Goal: Task Accomplishment & Management: Use online tool/utility

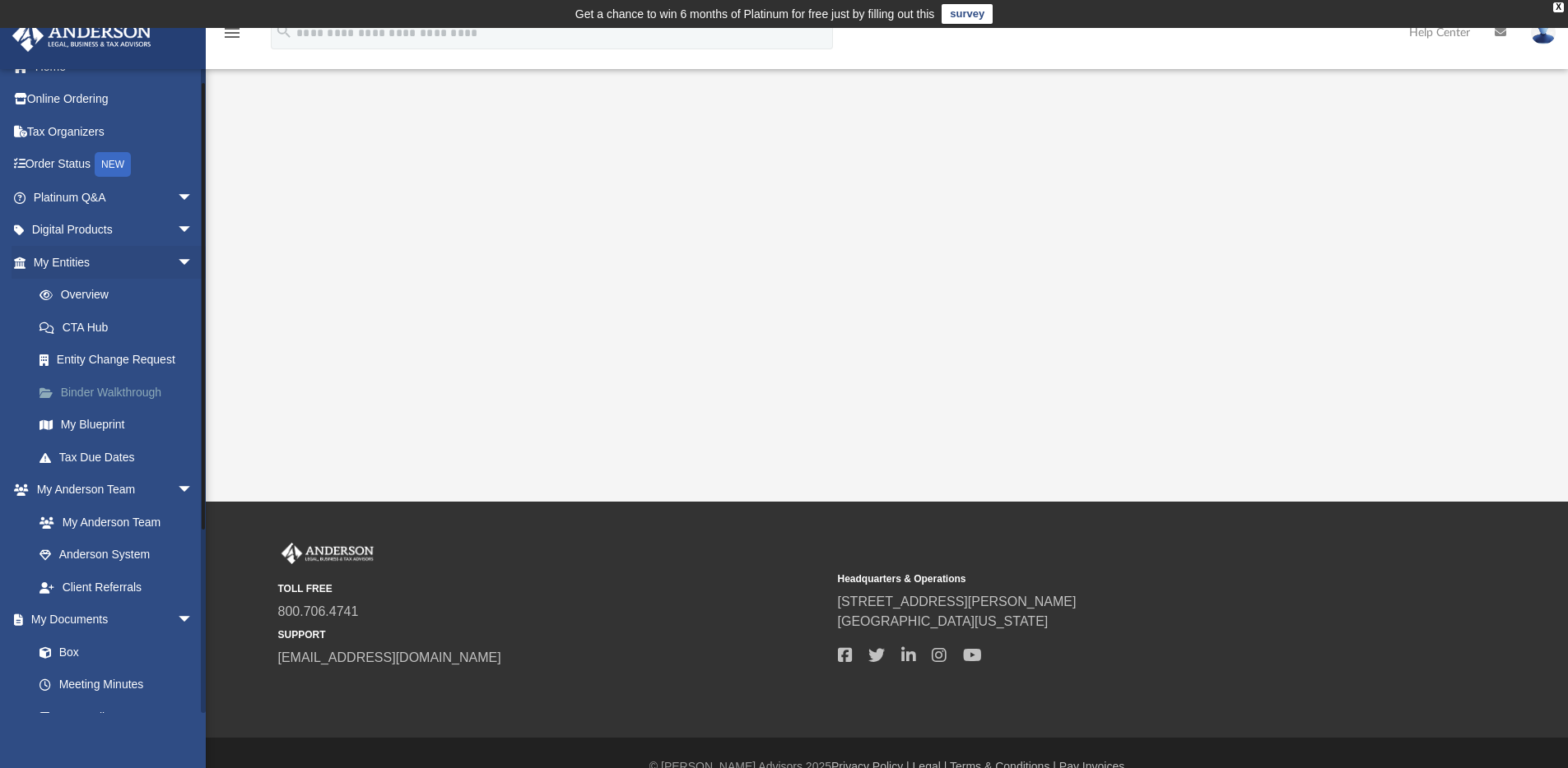
scroll to position [36, 0]
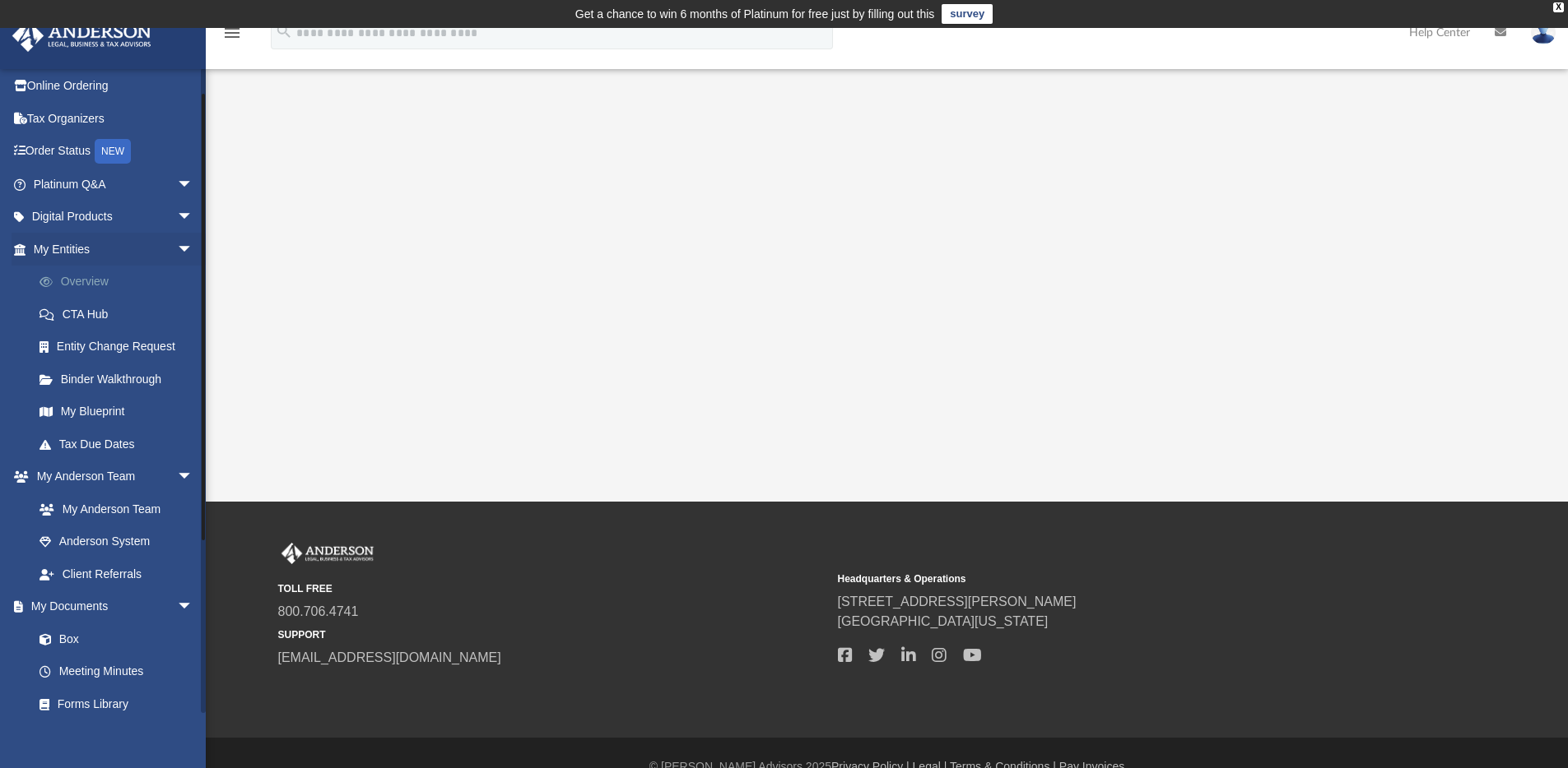
click at [88, 278] on link "Overview" at bounding box center [121, 282] width 195 height 33
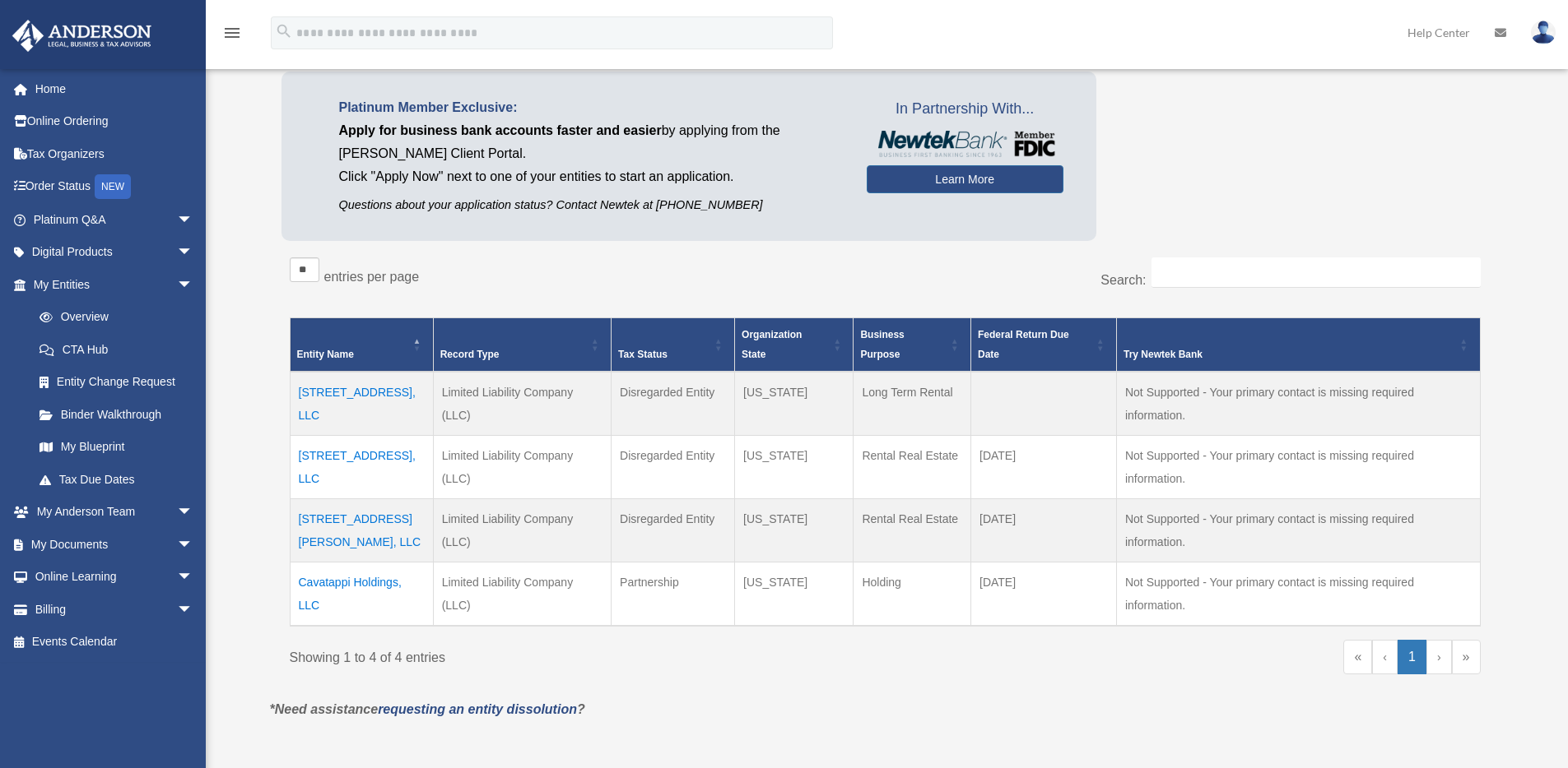
scroll to position [141, 0]
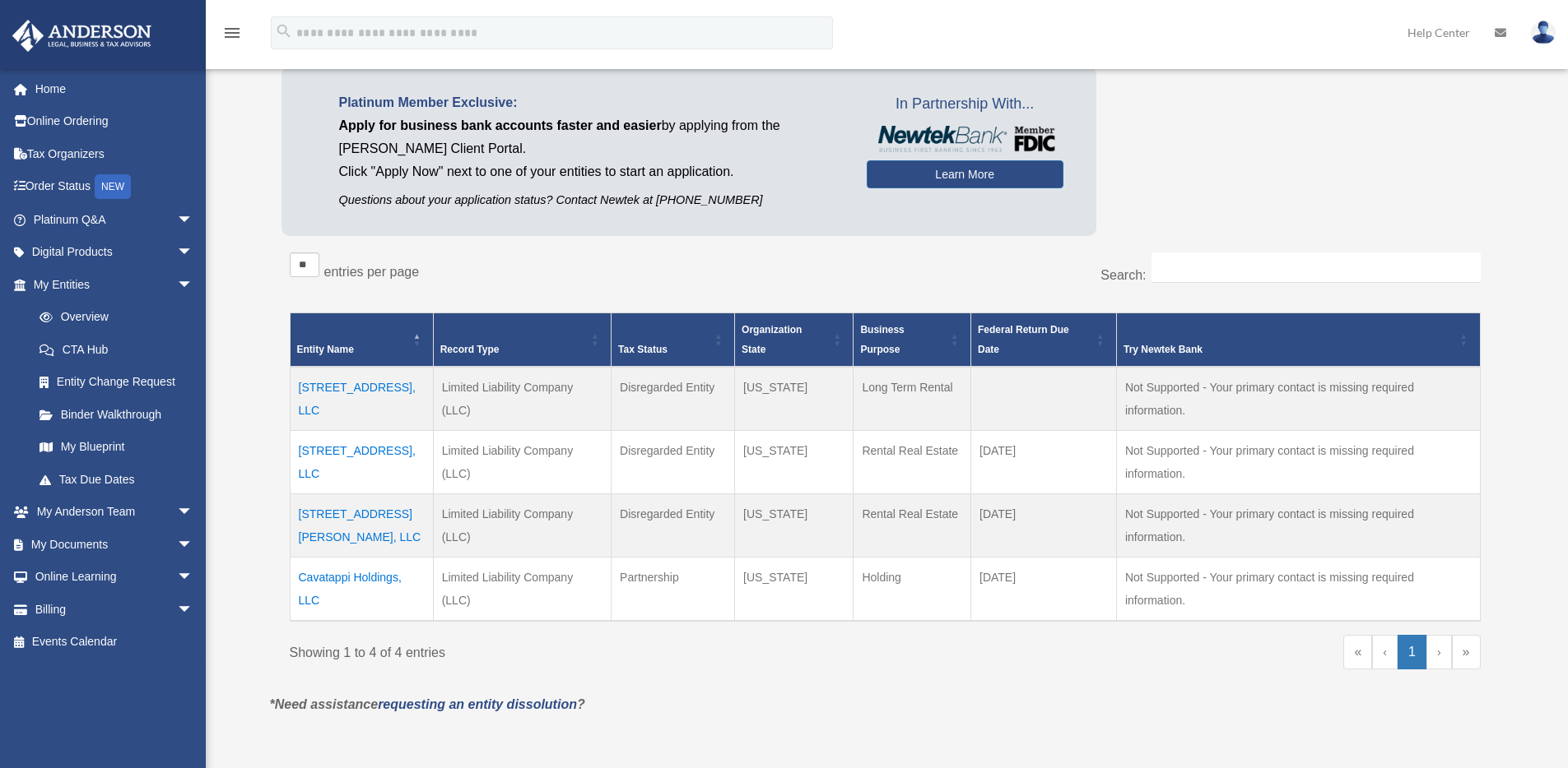
click at [356, 385] on td "17804 151st Way, LLC" at bounding box center [361, 399] width 143 height 64
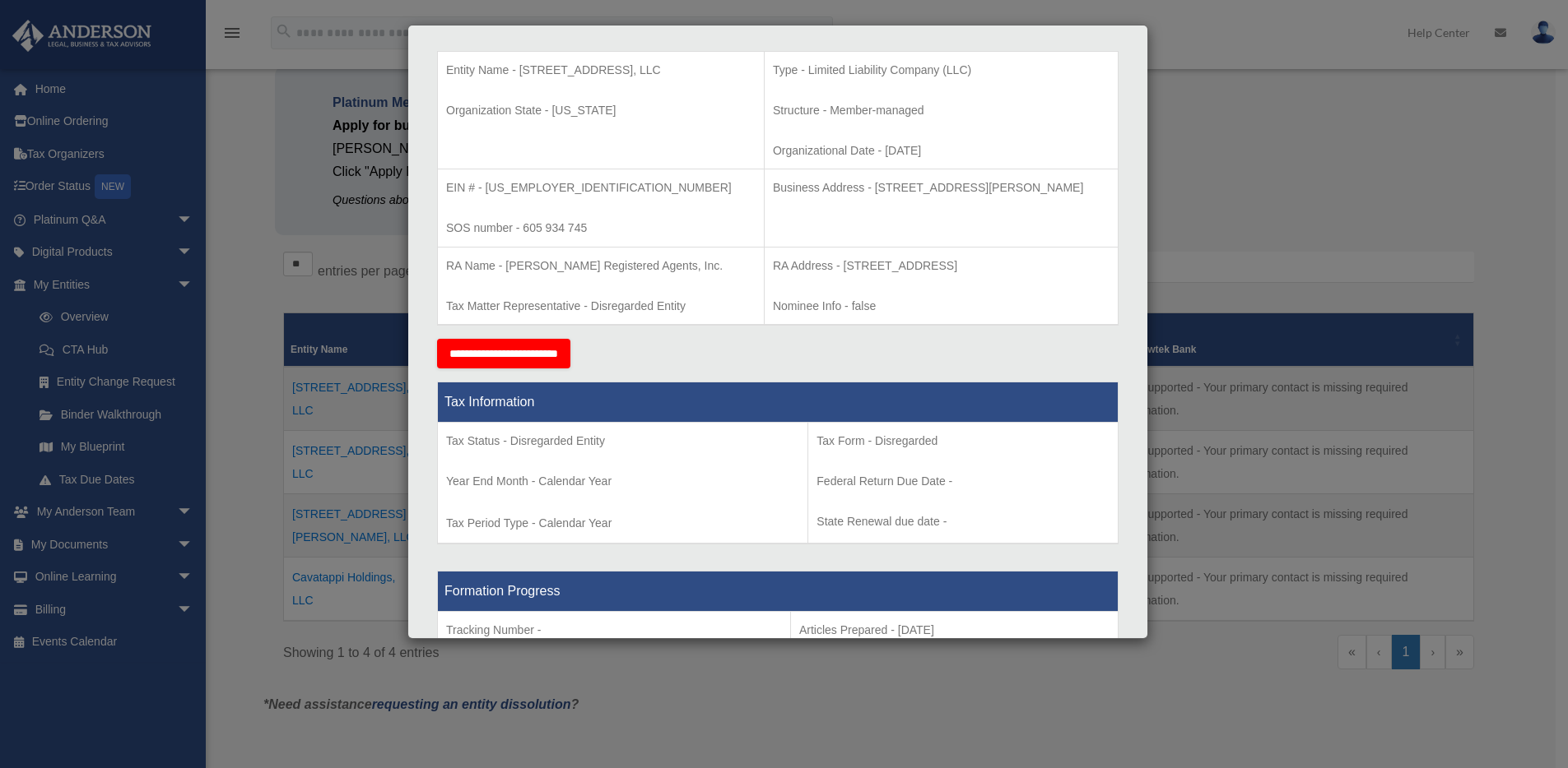
scroll to position [337, 0]
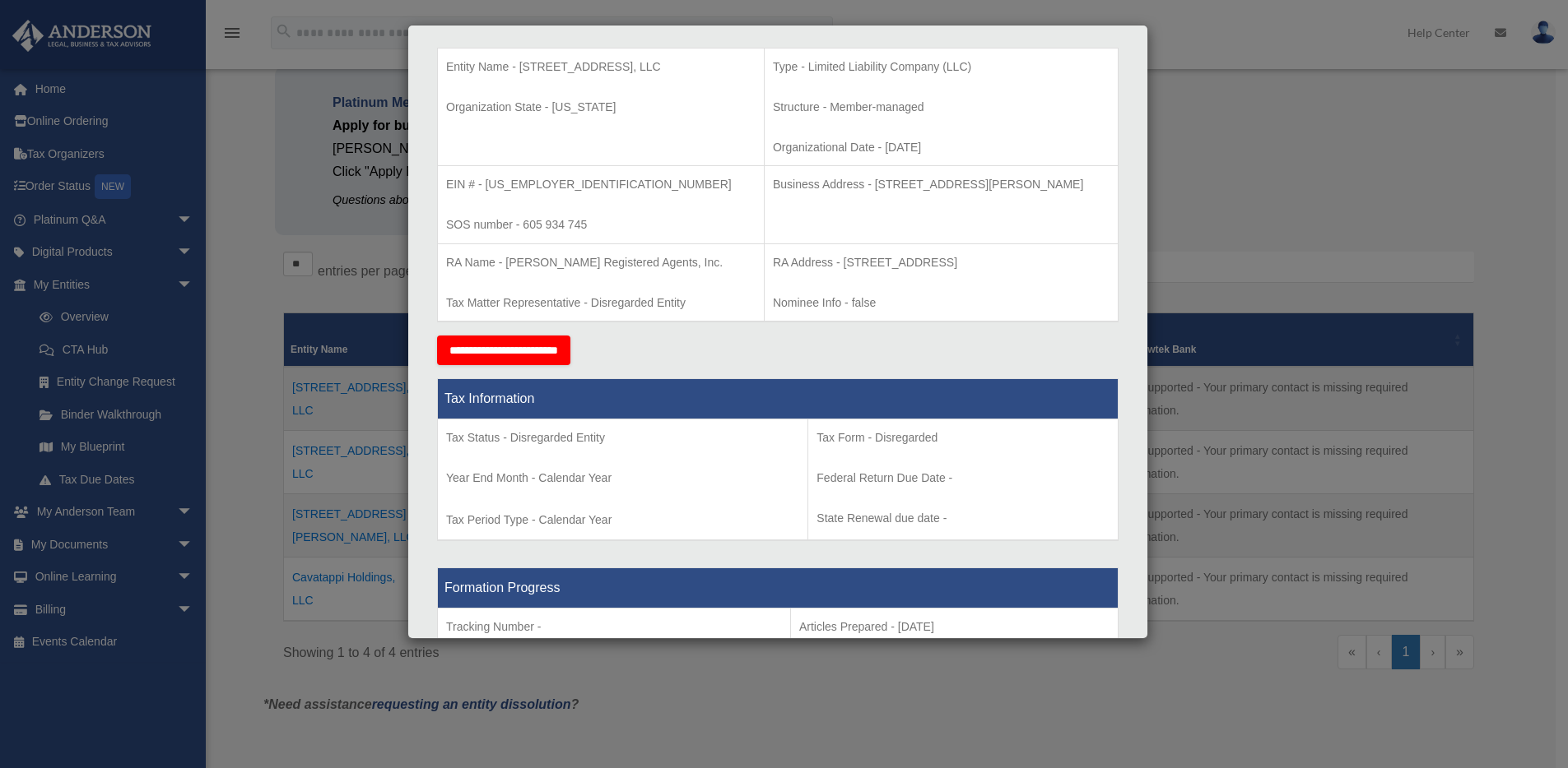
drag, startPoint x: 210, startPoint y: 315, endPoint x: 148, endPoint y: 333, distance: 64.6
click at [210, 315] on div "Details × Articles Sent Organizational Date" at bounding box center [784, 384] width 1568 height 768
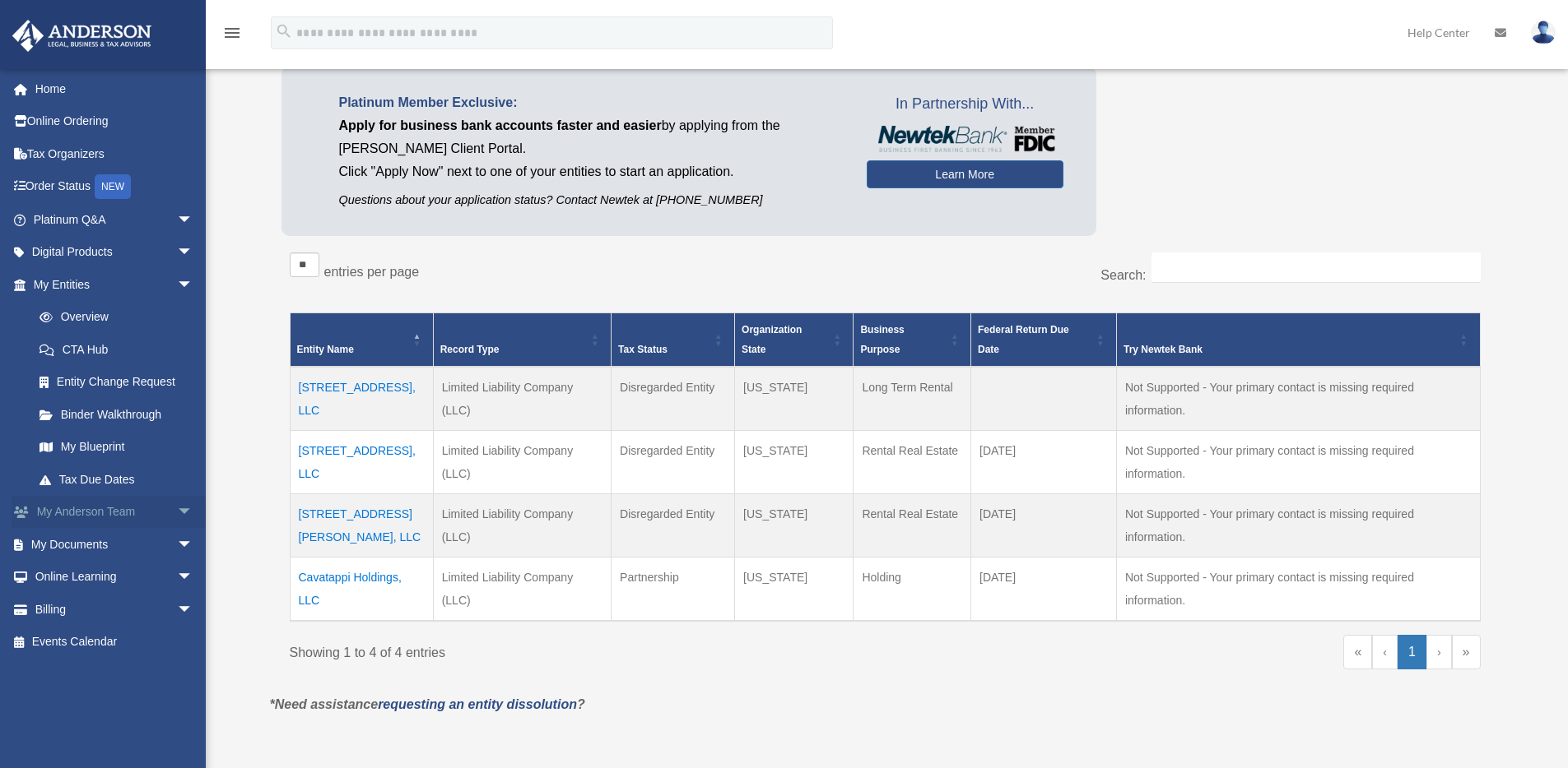
click at [102, 508] on link "My Anderson Team arrow_drop_down" at bounding box center [115, 512] width 207 height 33
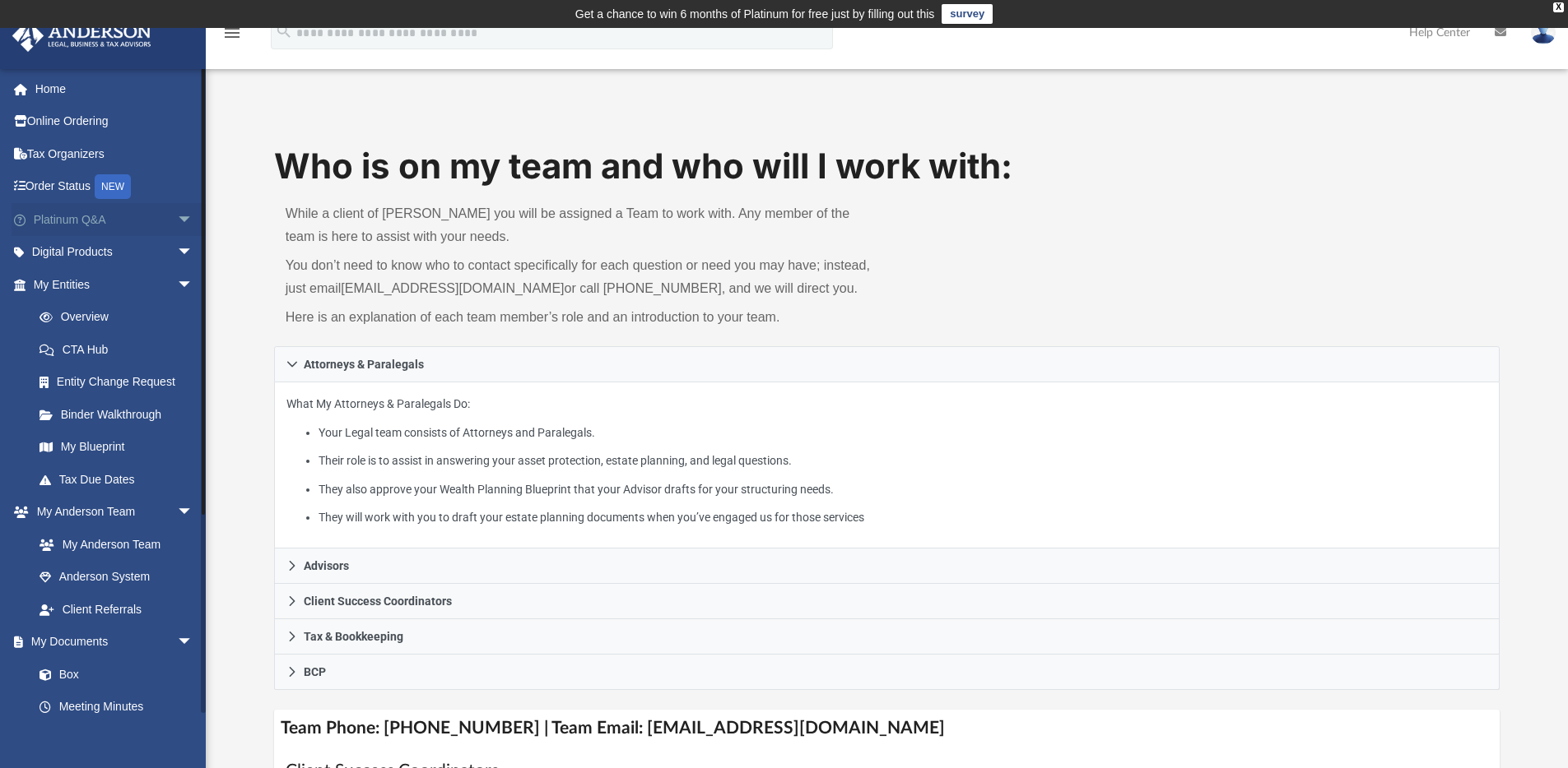
click at [177, 224] on span "arrow_drop_down" at bounding box center [193, 220] width 33 height 34
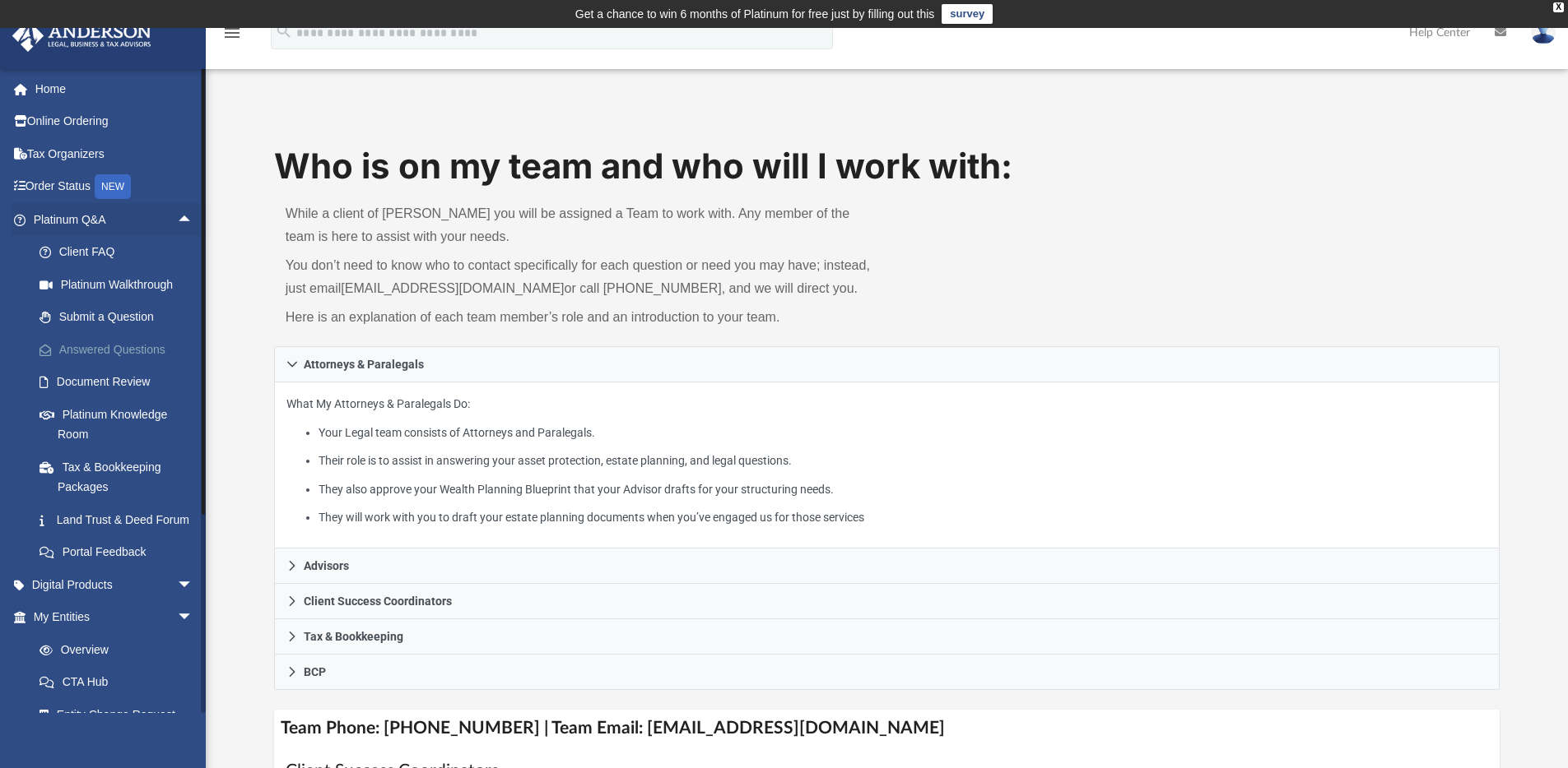
click at [96, 363] on link "Answered Questions" at bounding box center [121, 349] width 195 height 33
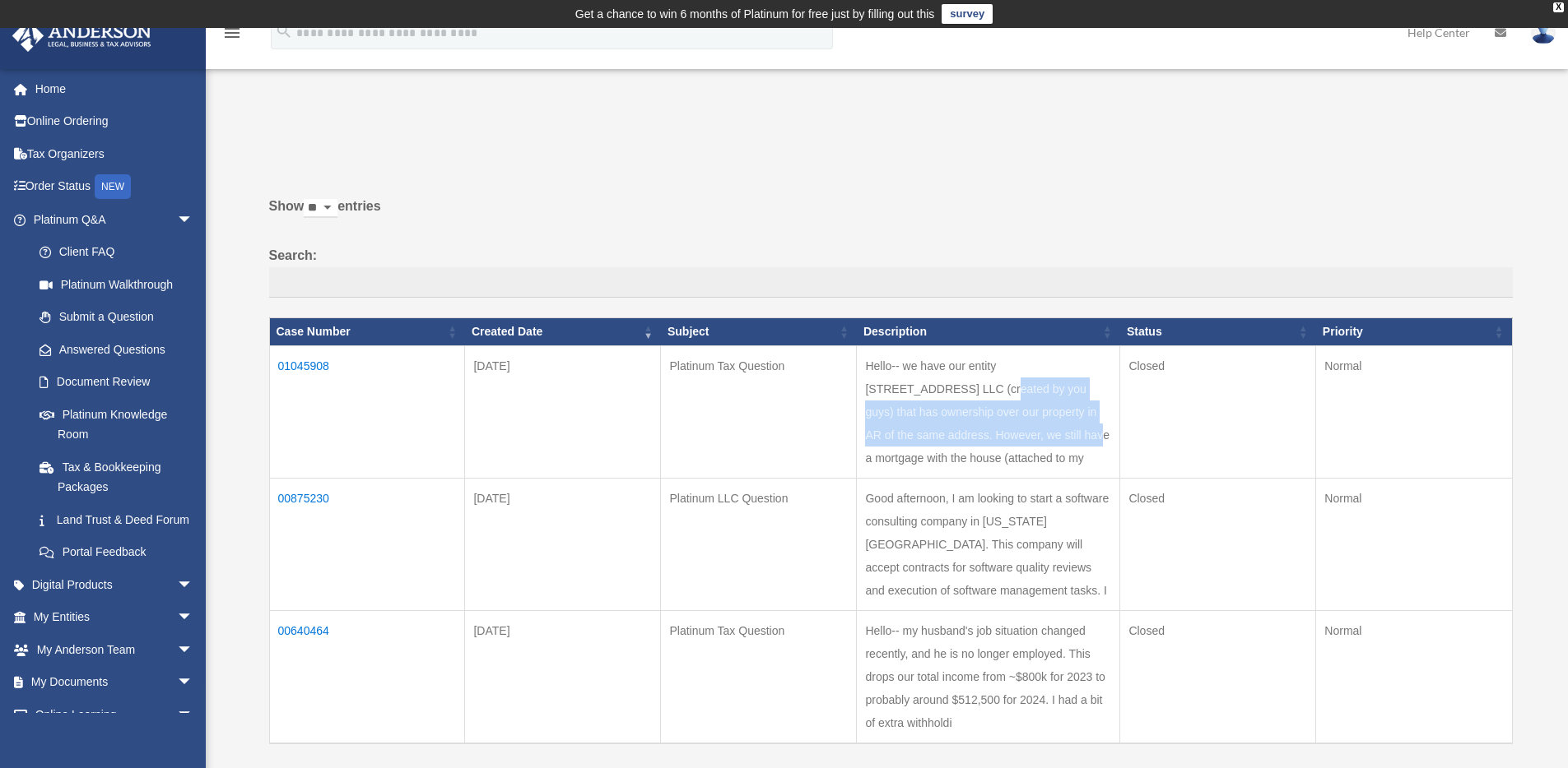
drag, startPoint x: 978, startPoint y: 369, endPoint x: 996, endPoint y: 441, distance: 74.2
click at [994, 437] on td "Hello-- we have our entity 3610 Macintosh Way LLC (created by you guys) that ha…" at bounding box center [988, 411] width 263 height 132
click at [998, 448] on td "Hello-- we have our entity 3610 Macintosh Way LLC (created by you guys) that ha…" at bounding box center [988, 411] width 263 height 132
click at [287, 362] on td "01045908" at bounding box center [367, 411] width 196 height 132
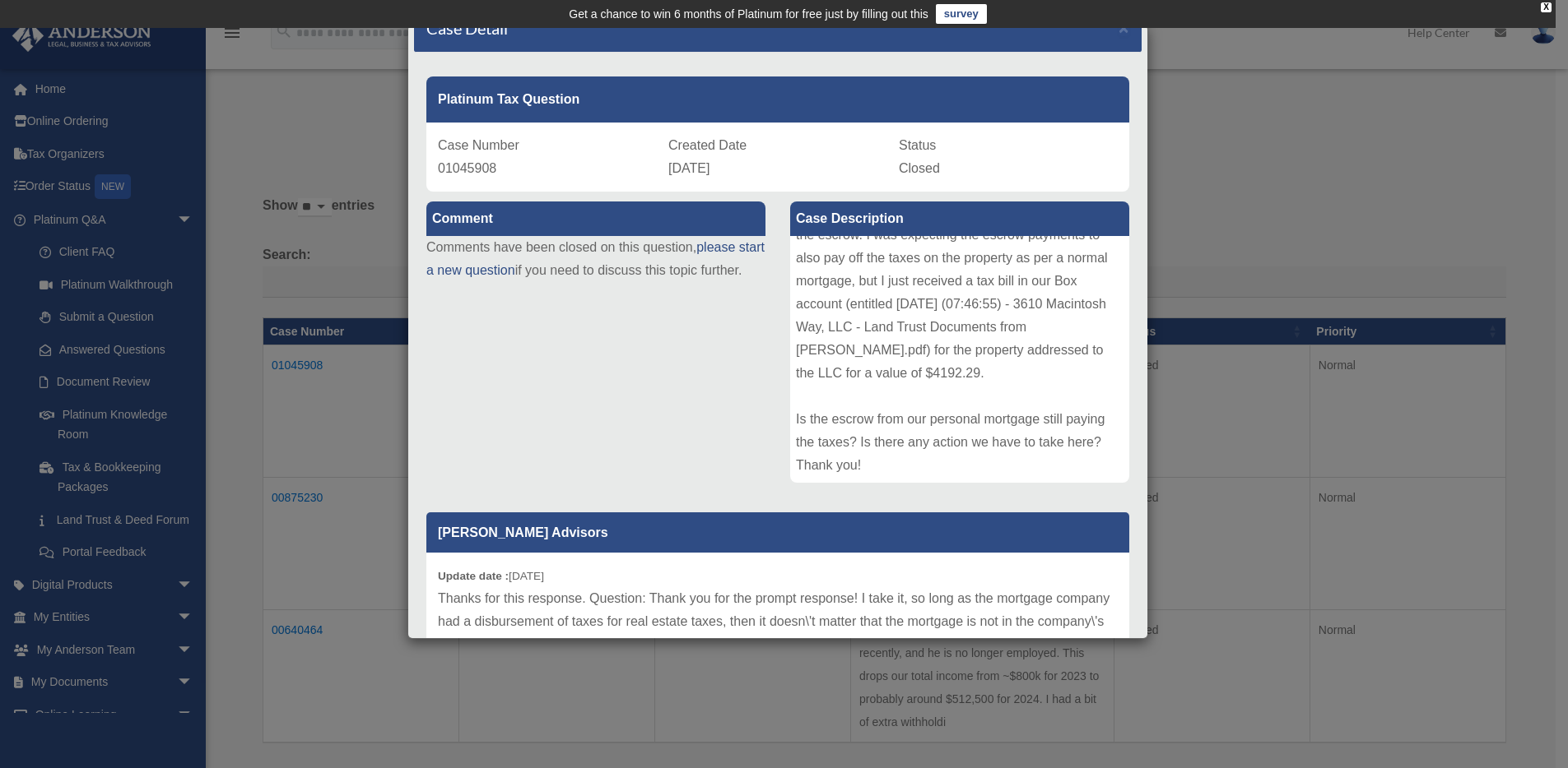
scroll to position [265, 0]
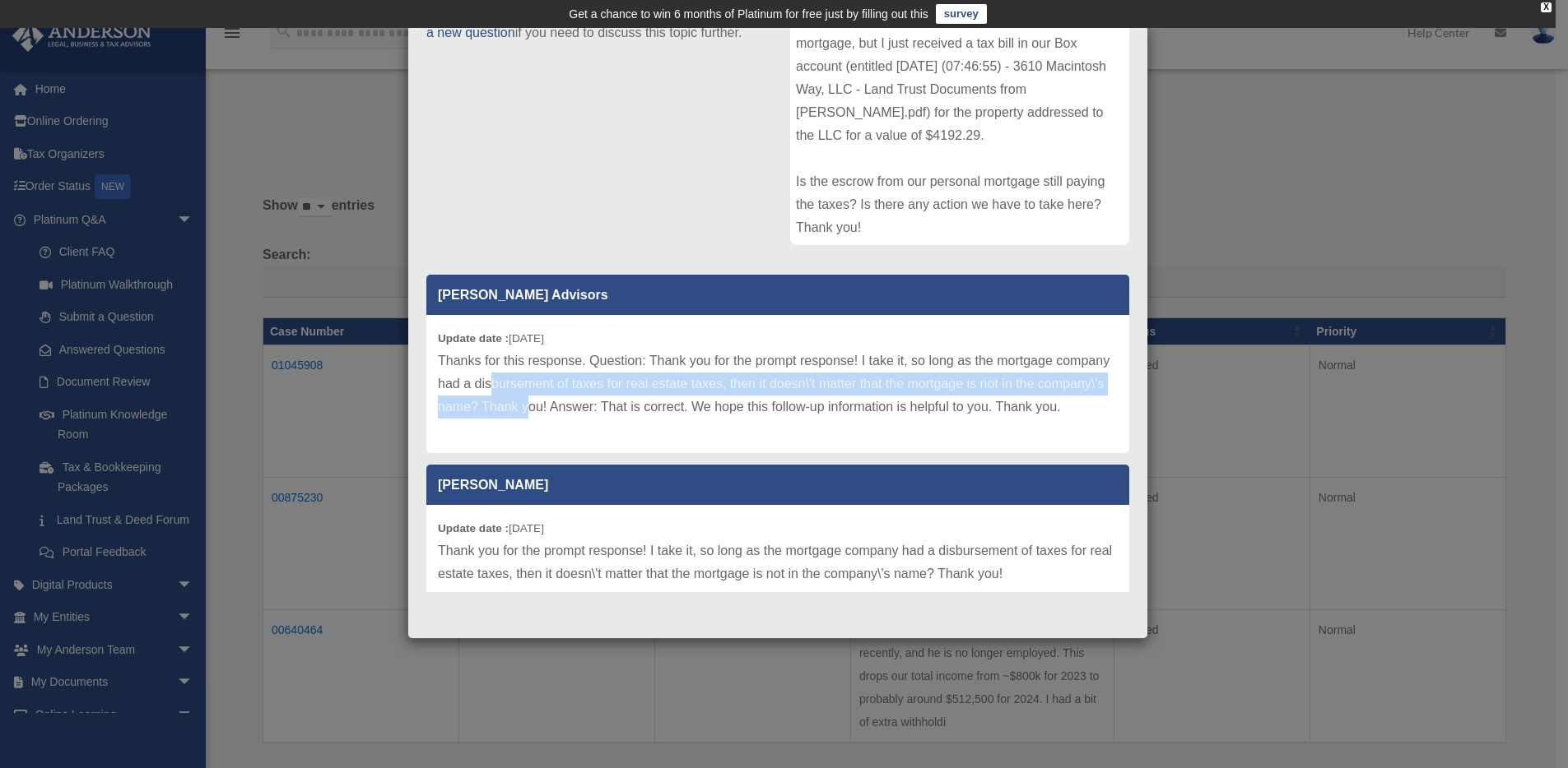
drag, startPoint x: 553, startPoint y: 384, endPoint x: 601, endPoint y: 407, distance: 53.2
click at [598, 405] on p "Thanks for this response. Question: Thank you for the prompt response! I take i…" at bounding box center [778, 384] width 680 height 69
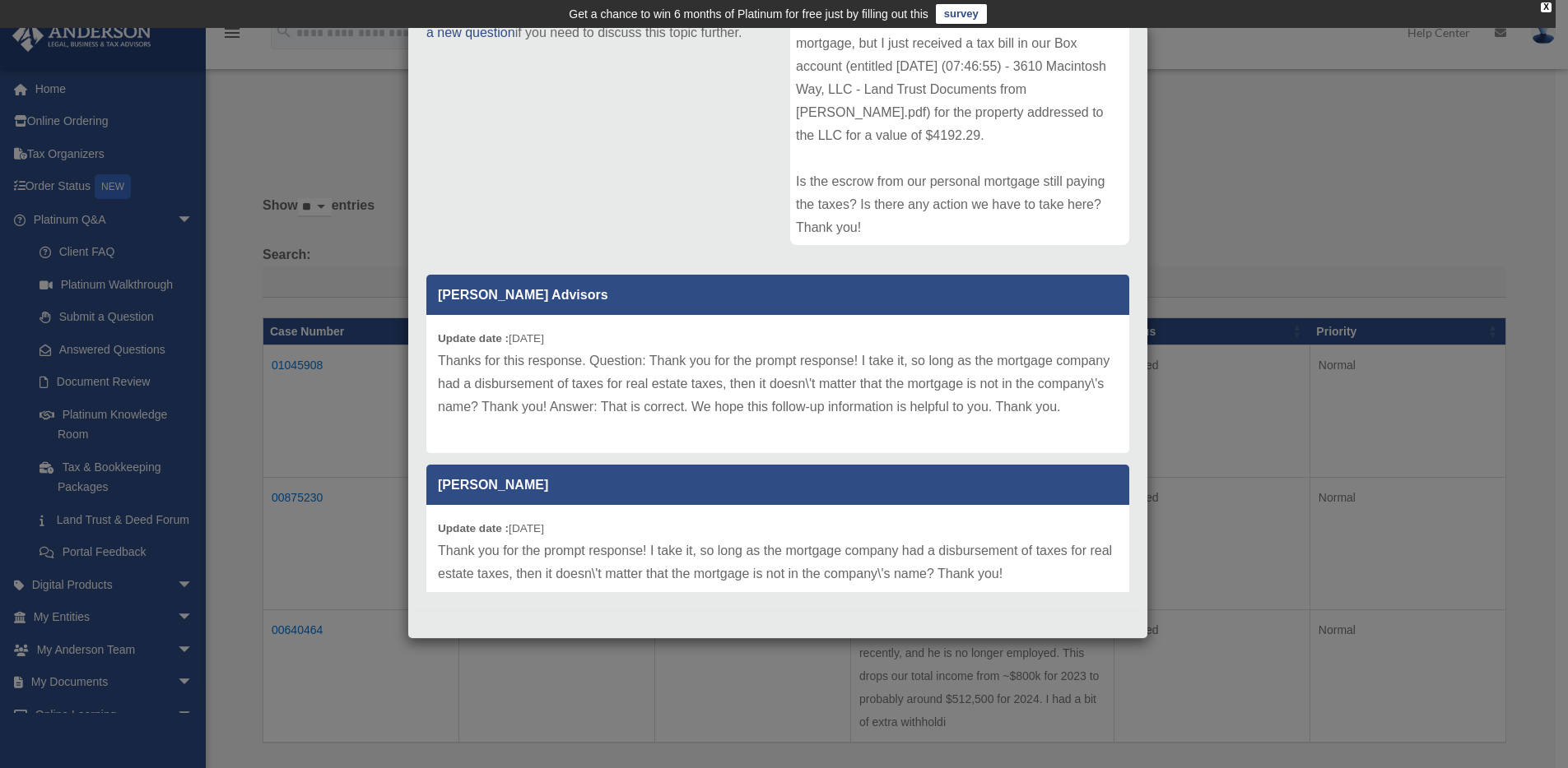
click at [613, 419] on p "Thanks for this response. Question: Thank you for the prompt response! I take i…" at bounding box center [778, 384] width 680 height 69
drag, startPoint x: 630, startPoint y: 400, endPoint x: 696, endPoint y: 432, distance: 73.3
click at [694, 419] on p "Thanks for this response. Question: Thank you for the prompt response! I take i…" at bounding box center [778, 384] width 680 height 69
click at [701, 419] on p "Thanks for this response. Question: Thank you for the prompt response! I take i…" at bounding box center [778, 384] width 680 height 69
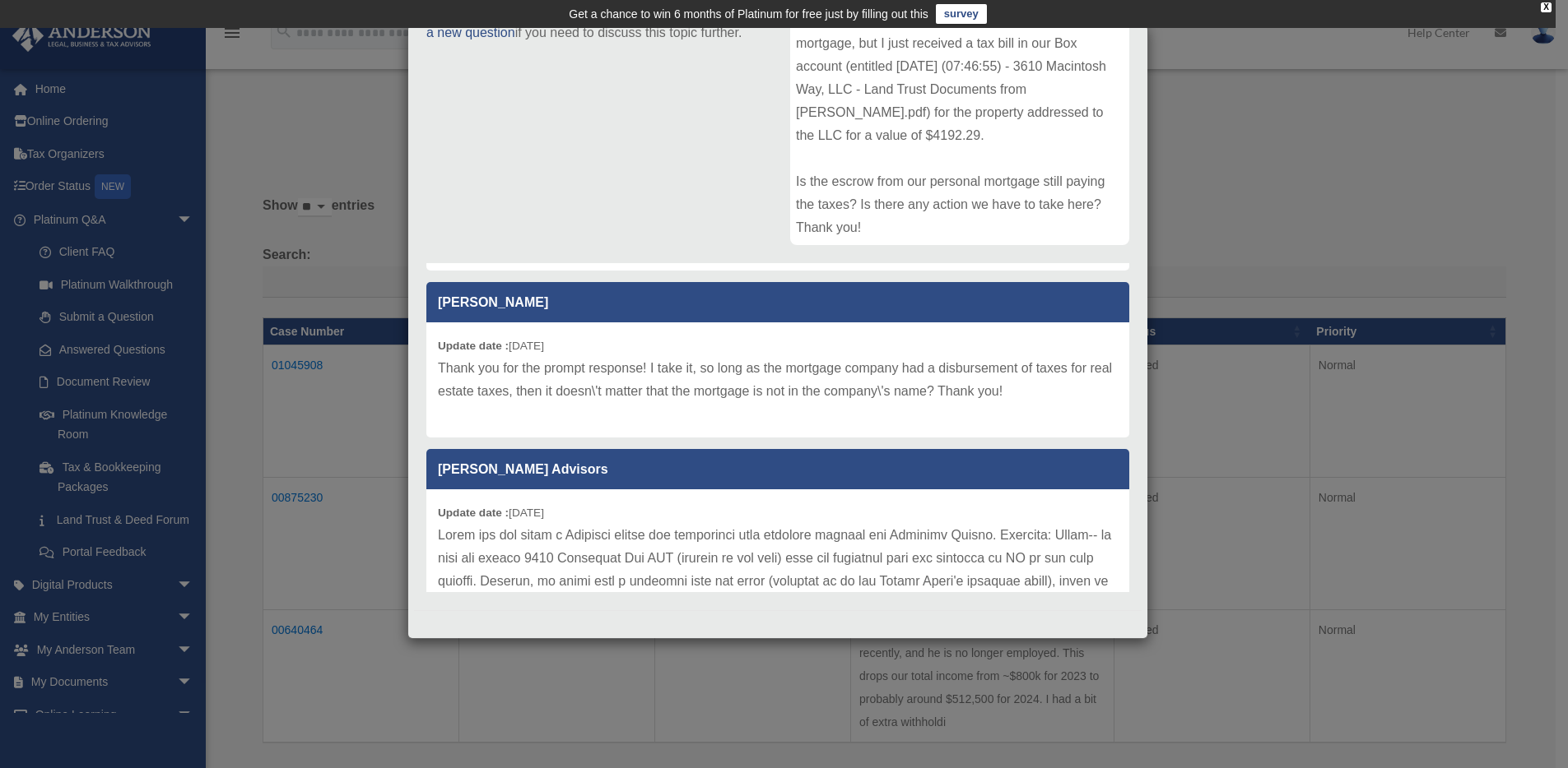
scroll to position [186, 0]
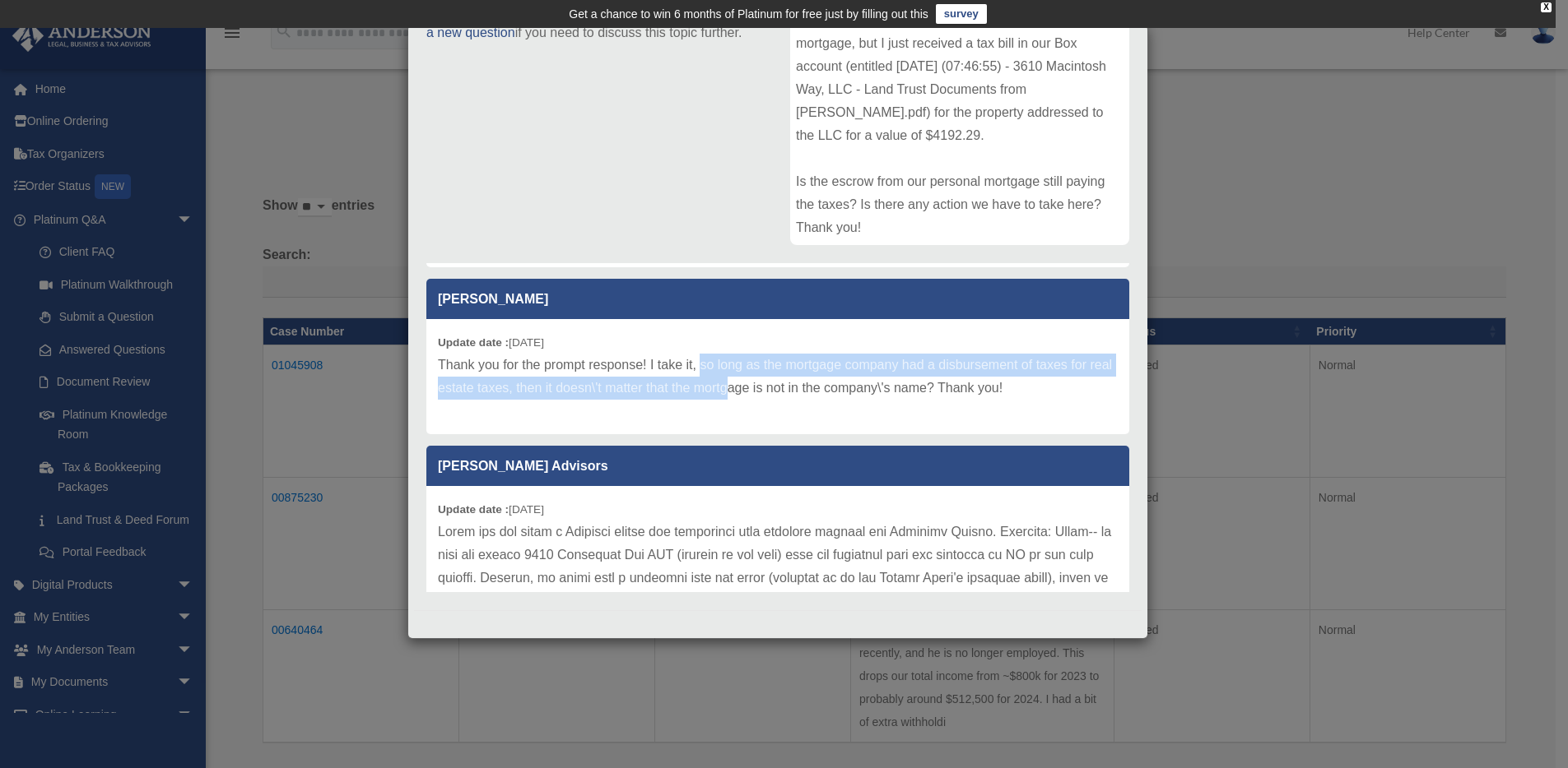
drag, startPoint x: 708, startPoint y: 389, endPoint x: 750, endPoint y: 408, distance: 46.1
click at [750, 400] on p "Thank you for the prompt response! I take it, so long as the mortgage company h…" at bounding box center [778, 376] width 680 height 46
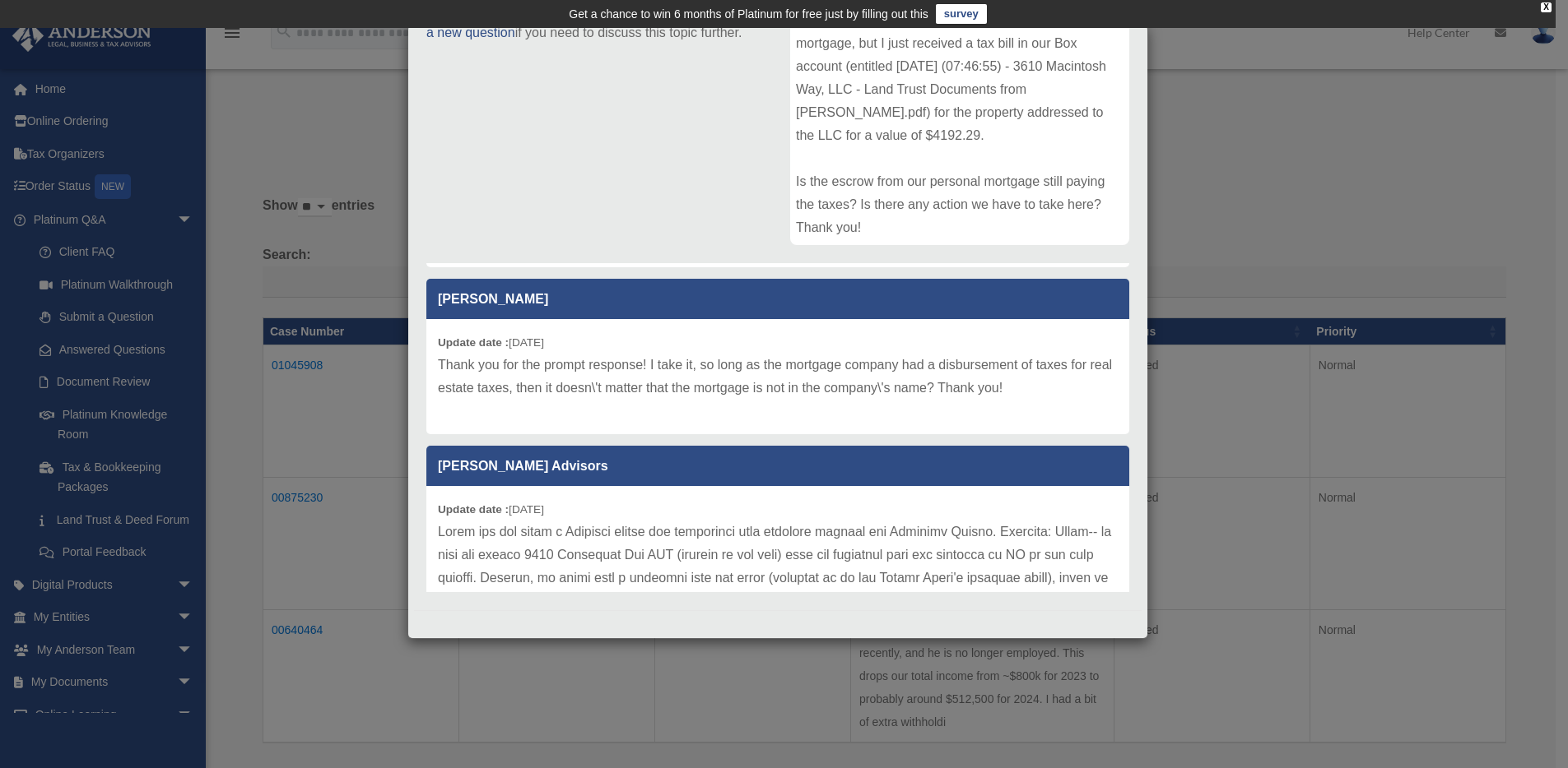
click at [747, 423] on div "Update date : 07-17-2025 Thank you for the prompt response! I take it, so long …" at bounding box center [778, 376] width 703 height 115
drag, startPoint x: 622, startPoint y: 412, endPoint x: 813, endPoint y: 413, distance: 191.0
click at [813, 400] on p "Thank you for the prompt response! I take it, so long as the mortgage company h…" at bounding box center [778, 376] width 680 height 46
click at [899, 400] on p "Thank you for the prompt response! I take it, so long as the mortgage company h…" at bounding box center [778, 376] width 680 height 46
drag, startPoint x: 644, startPoint y: 408, endPoint x: 901, endPoint y: 408, distance: 257.0
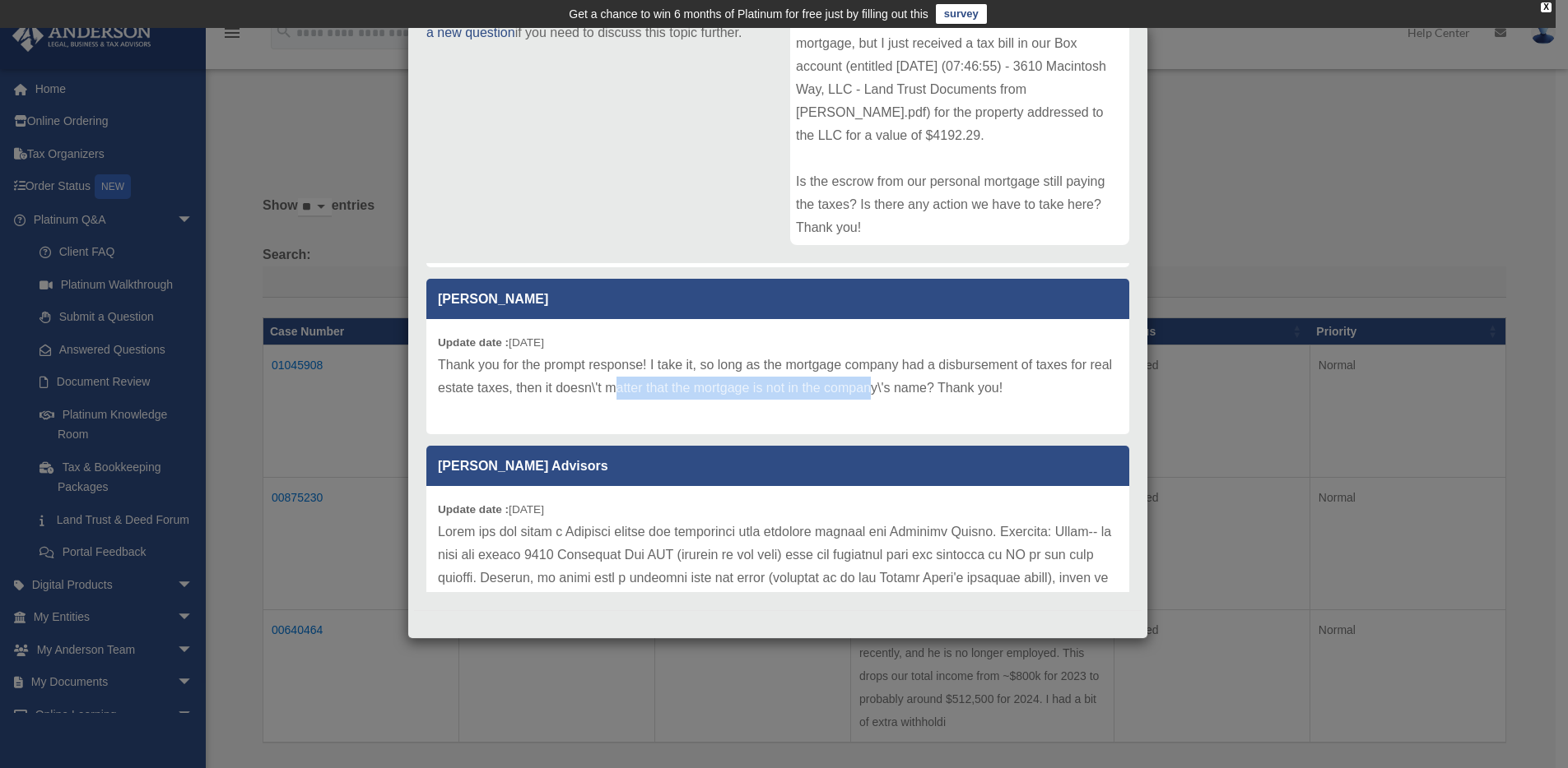
click at [899, 400] on p "Thank you for the prompt response! I take it, so long as the mortgage company h…" at bounding box center [778, 376] width 680 height 46
click at [983, 400] on p "Thank you for the prompt response! I take it, so long as the mortgage company h…" at bounding box center [778, 376] width 680 height 46
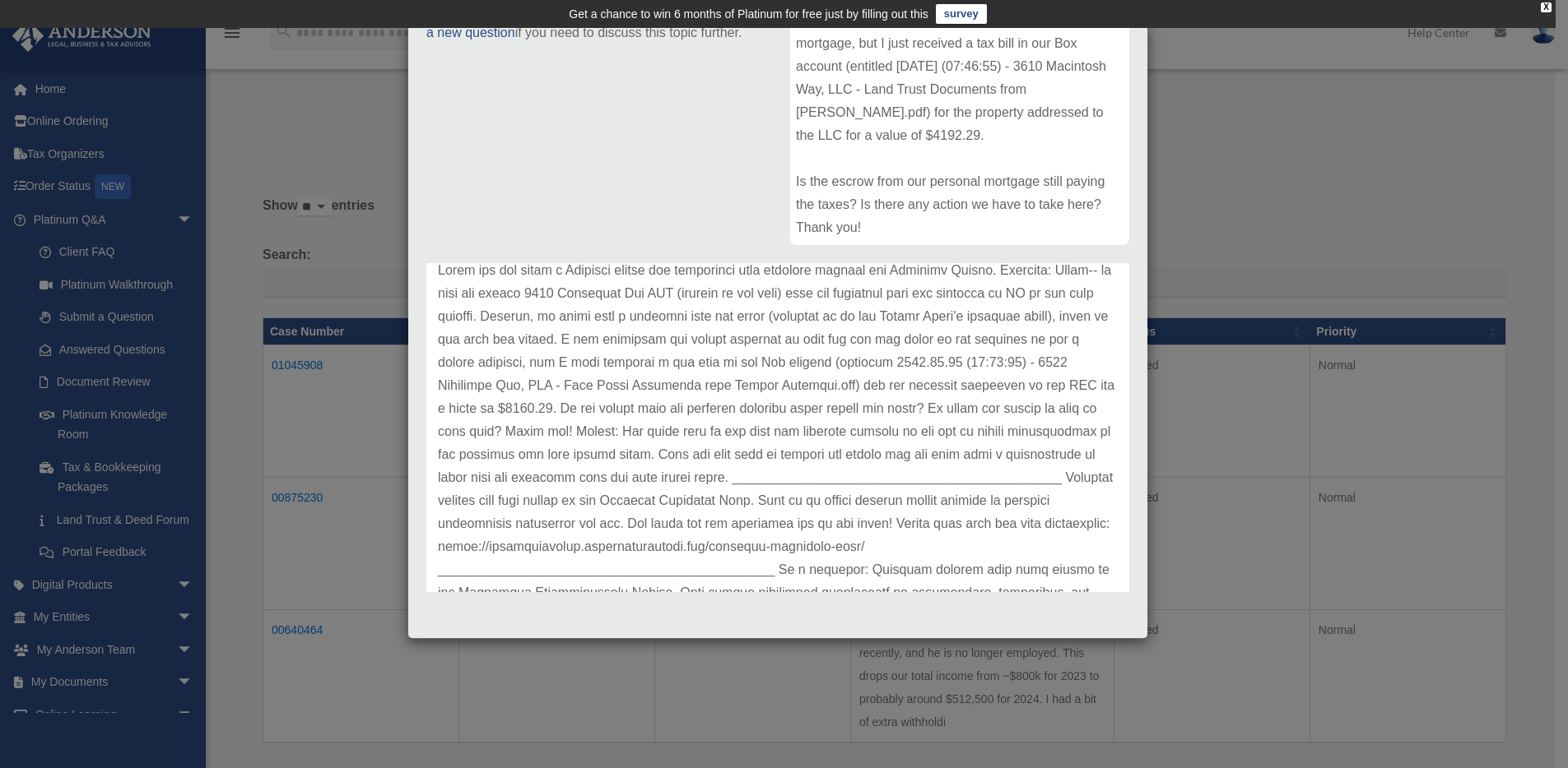
scroll to position [445, 0]
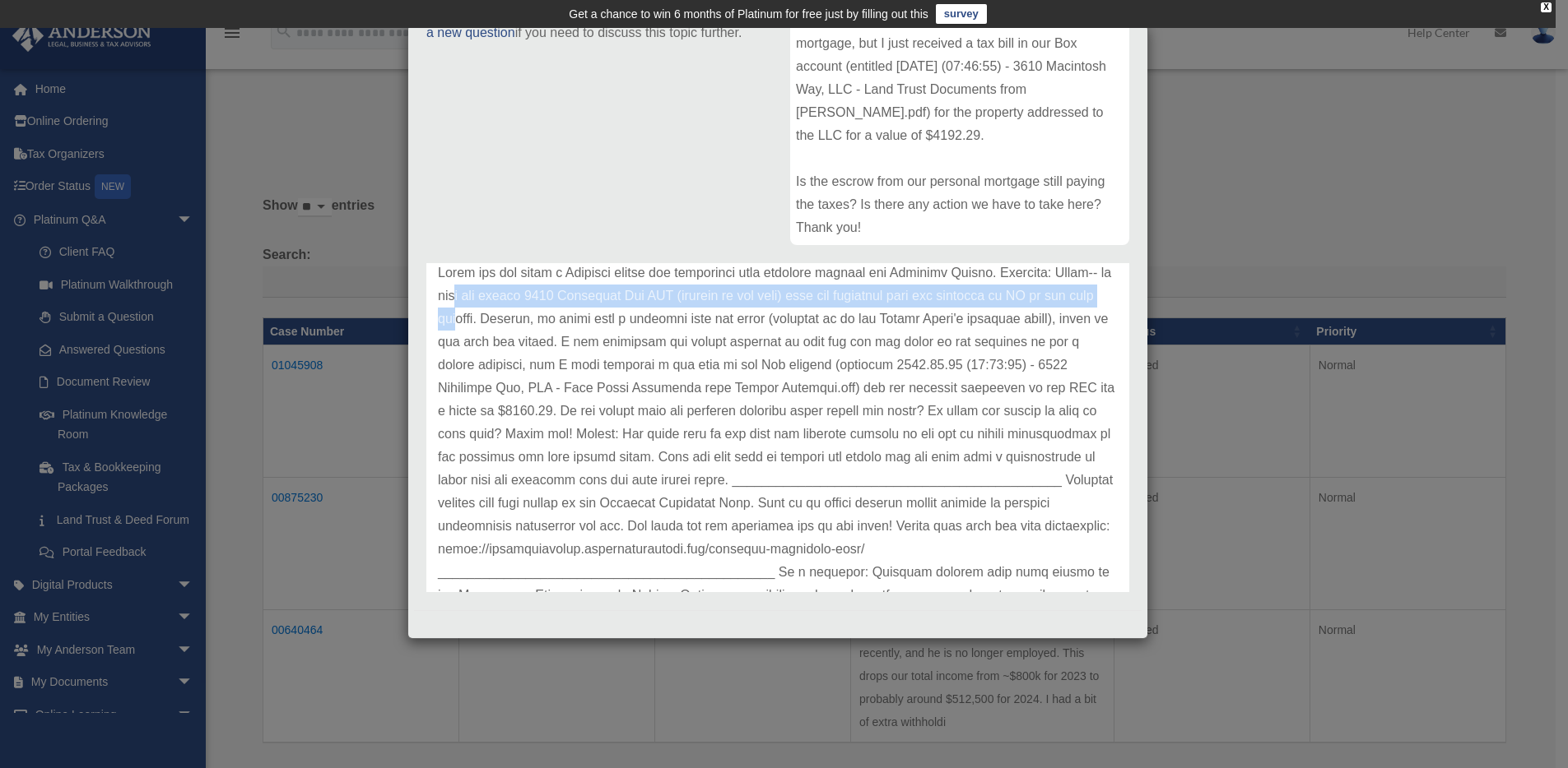
drag, startPoint x: 520, startPoint y: 322, endPoint x: 571, endPoint y: 346, distance: 56.4
click at [568, 343] on p at bounding box center [778, 457] width 680 height 392
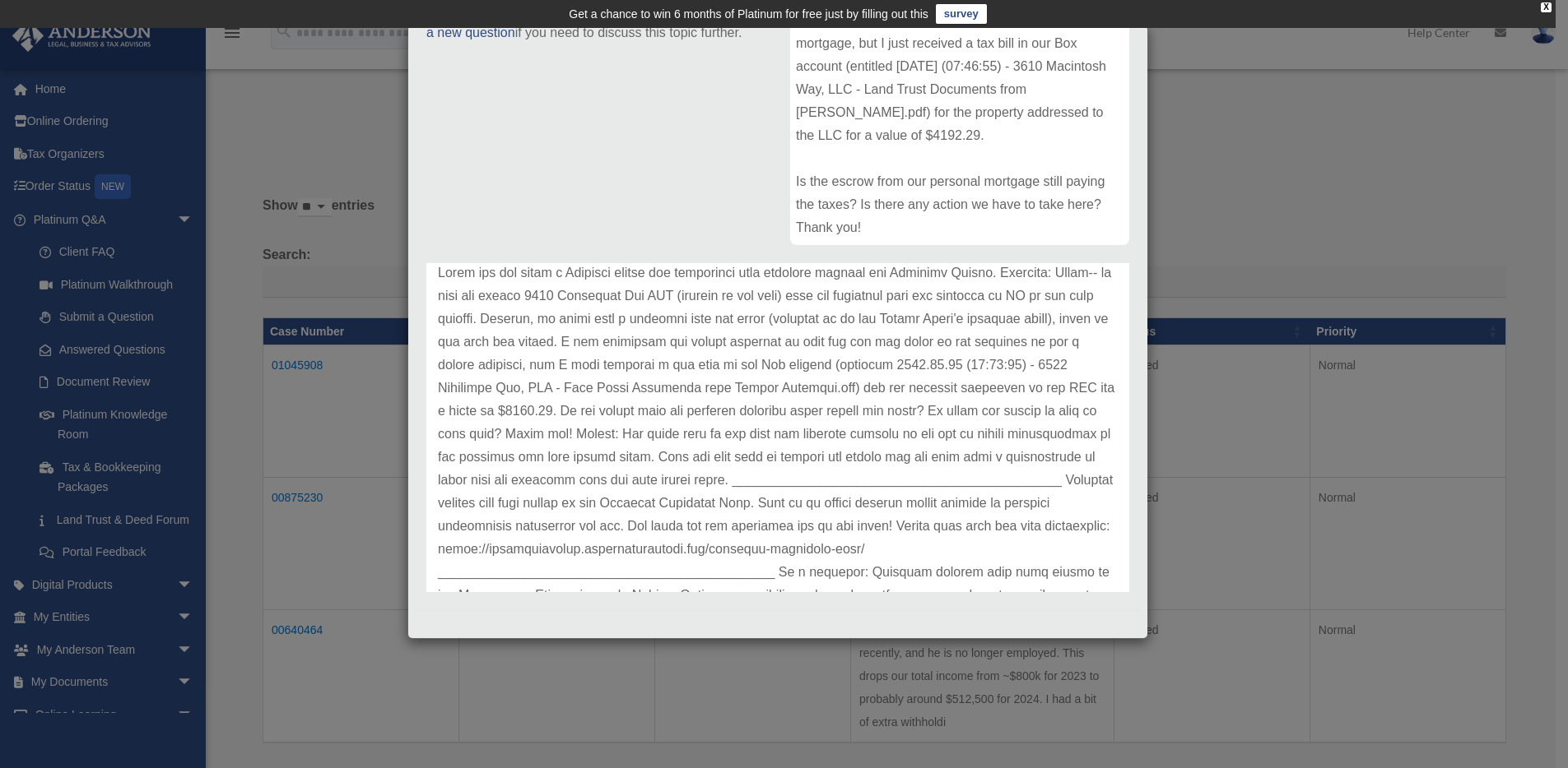
click at [635, 398] on p at bounding box center [778, 457] width 680 height 392
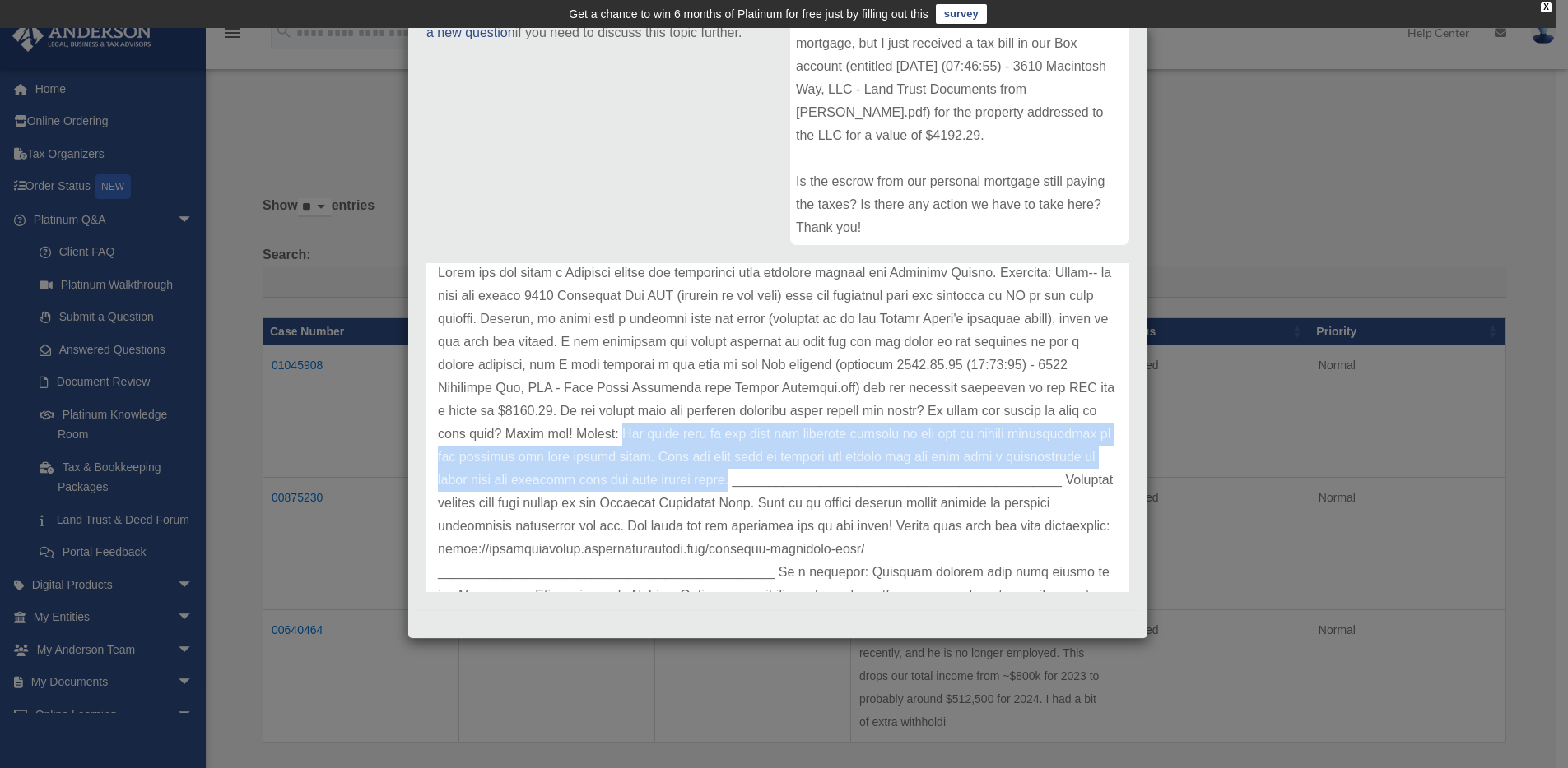
drag, startPoint x: 844, startPoint y: 456, endPoint x: 1028, endPoint y: 502, distance: 189.7
click at [1028, 502] on p at bounding box center [778, 457] width 680 height 392
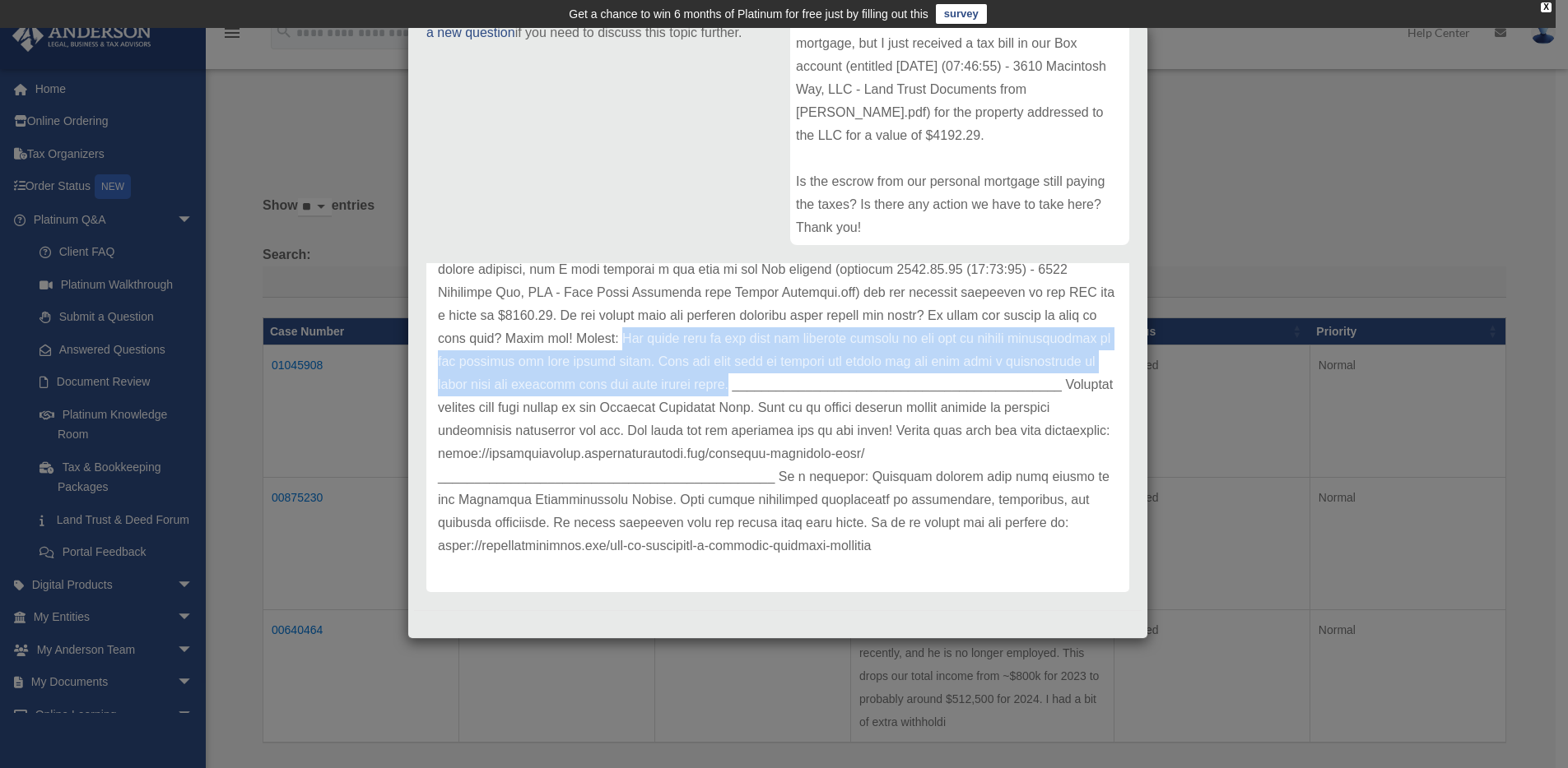
scroll to position [587, 0]
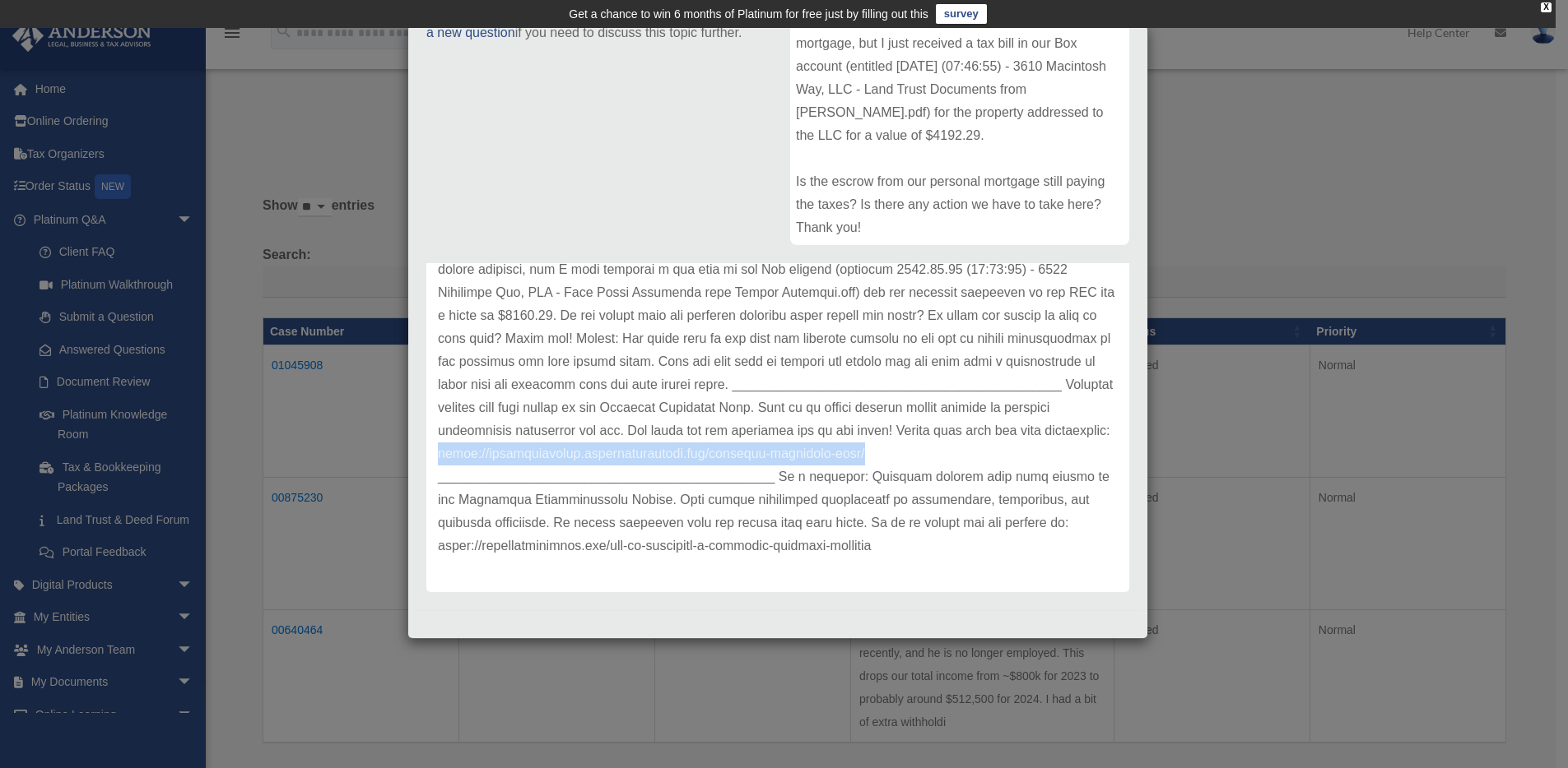
drag, startPoint x: 859, startPoint y: 454, endPoint x: 435, endPoint y: 460, distance: 424.0
click at [435, 460] on div "Update date : 07-17-2025" at bounding box center [778, 361] width 703 height 461
copy p "https://platinumportal.andersonadvisors.com/platinum-knowledge-room/"
click at [875, 516] on p at bounding box center [778, 361] width 680 height 392
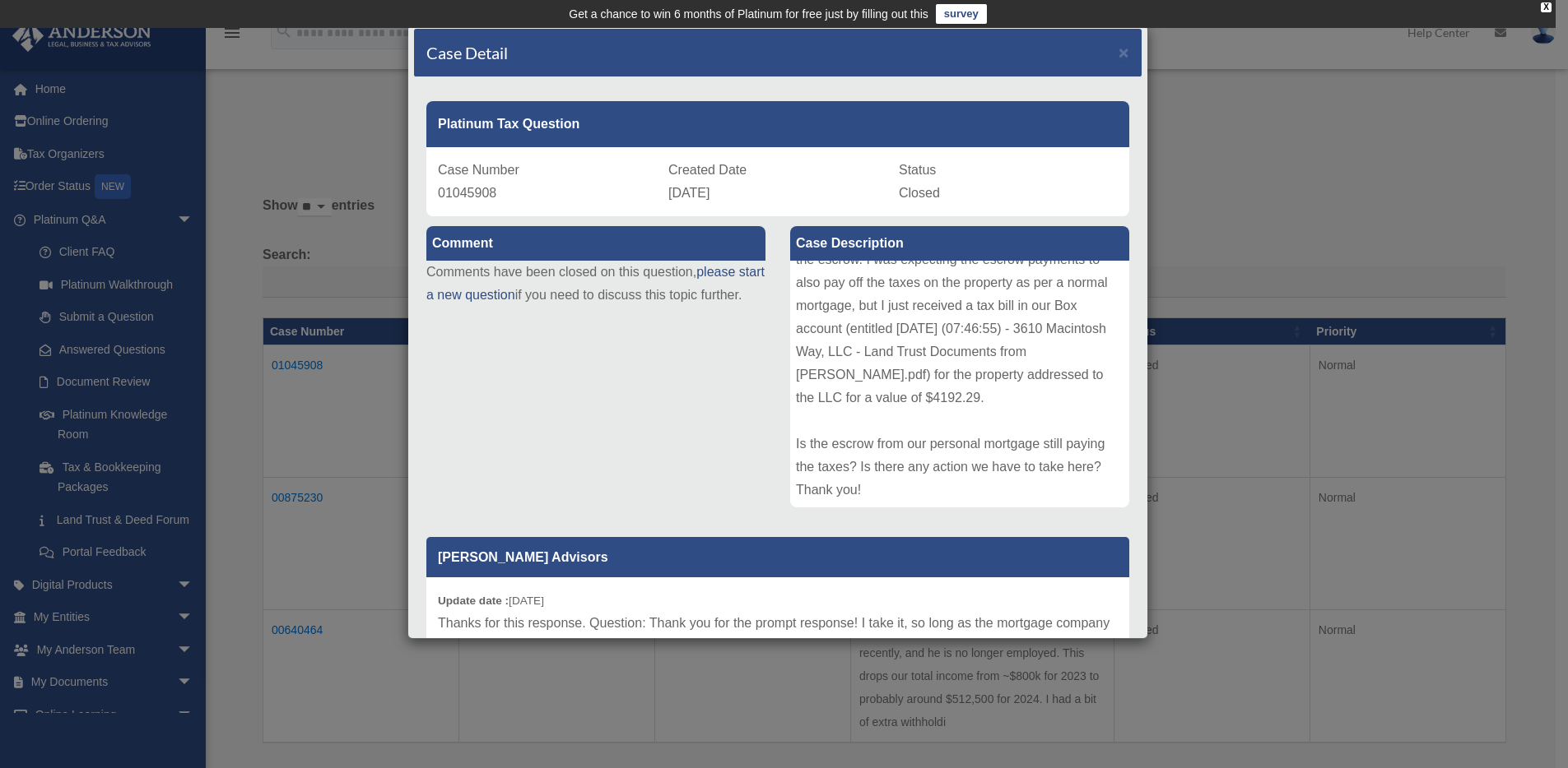
scroll to position [0, 0]
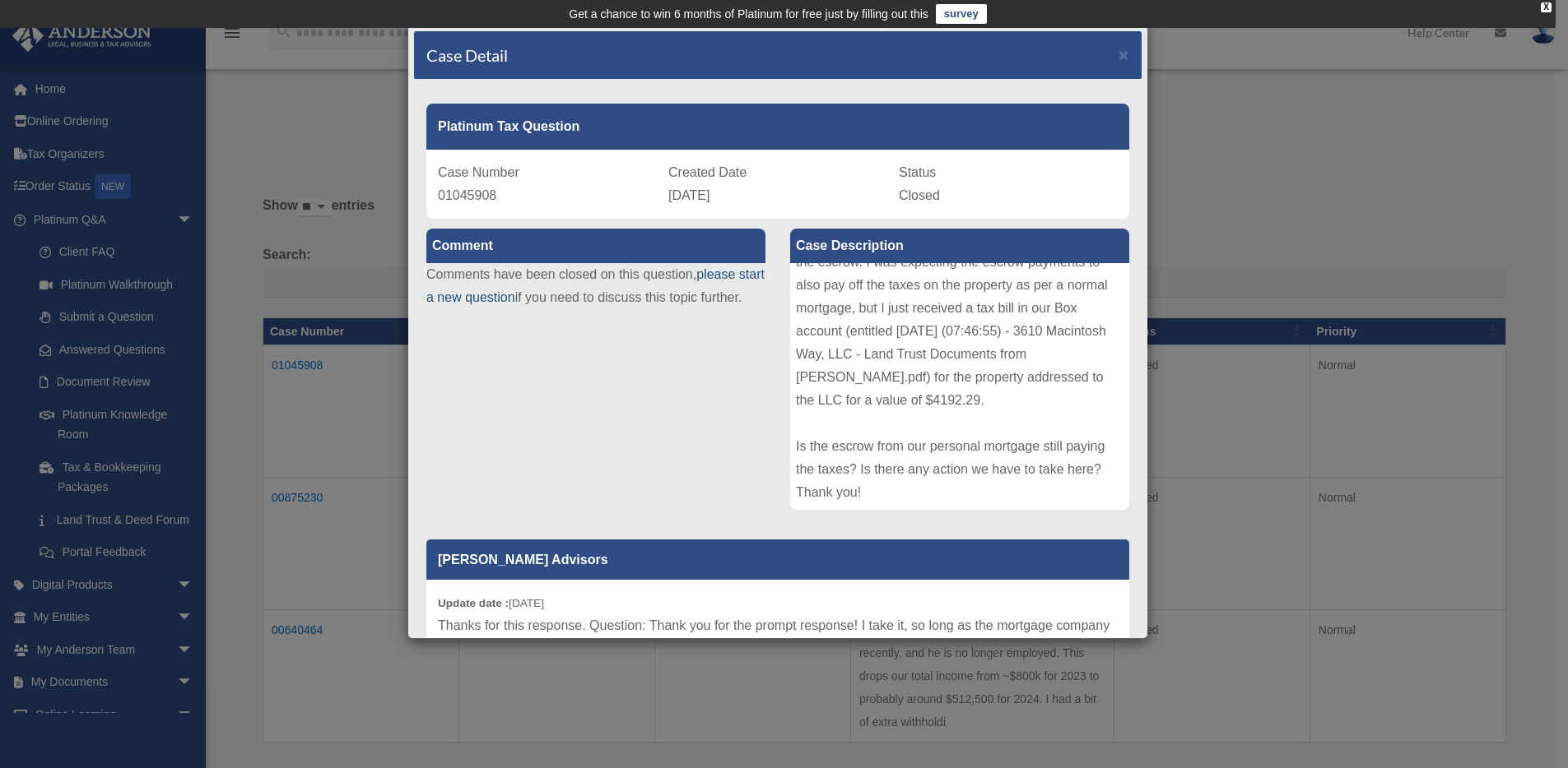
click at [505, 301] on link "please start a new question" at bounding box center [596, 285] width 338 height 37
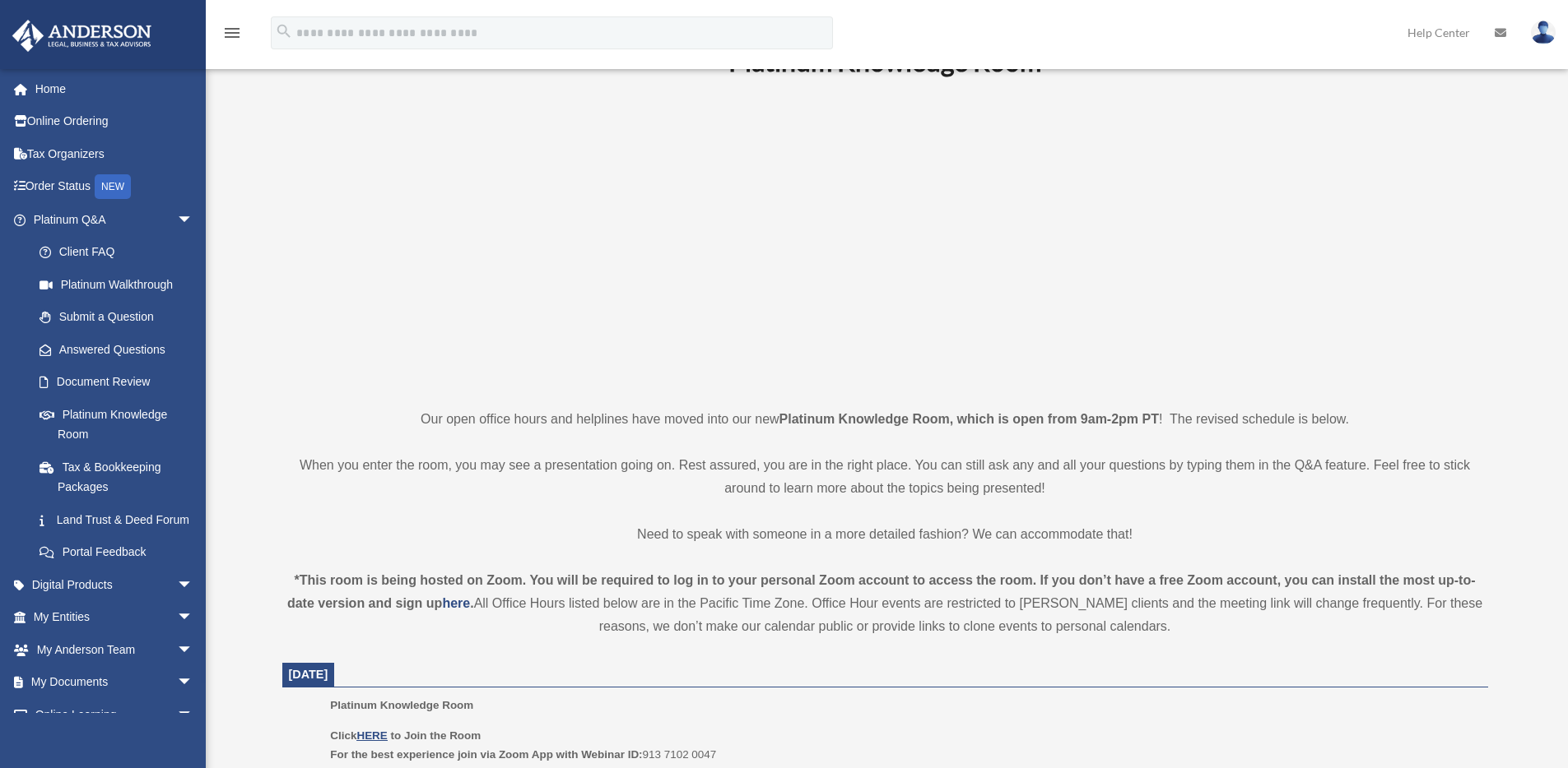
scroll to position [99, 0]
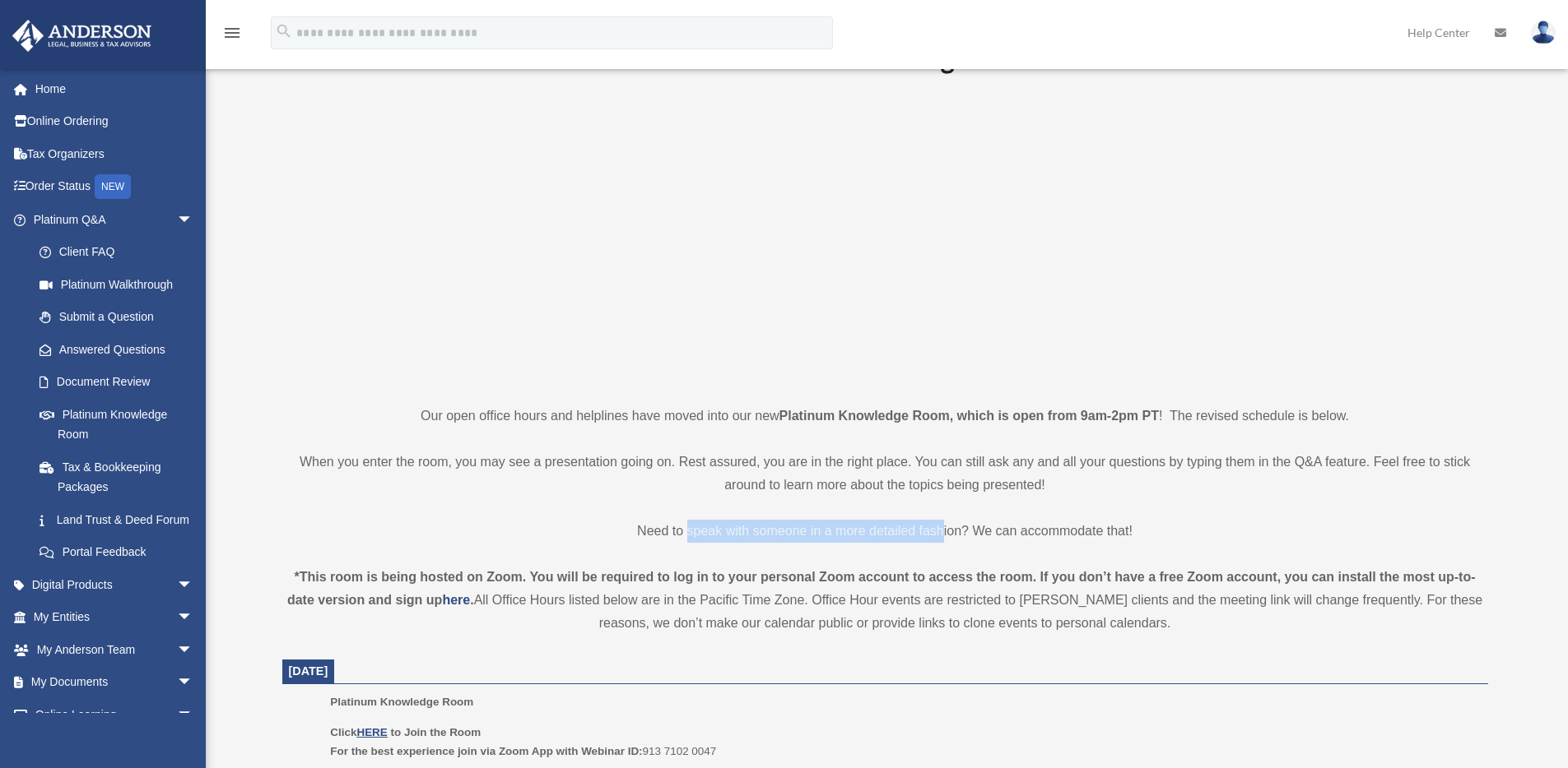
drag, startPoint x: 689, startPoint y: 522, endPoint x: 944, endPoint y: 541, distance: 255.7
click at [944, 541] on p "Need to speak with someone in a more detailed fashion? We can accommodate that!" at bounding box center [886, 531] width 1206 height 23
drag, startPoint x: 945, startPoint y: 541, endPoint x: 462, endPoint y: 656, distance: 496.5
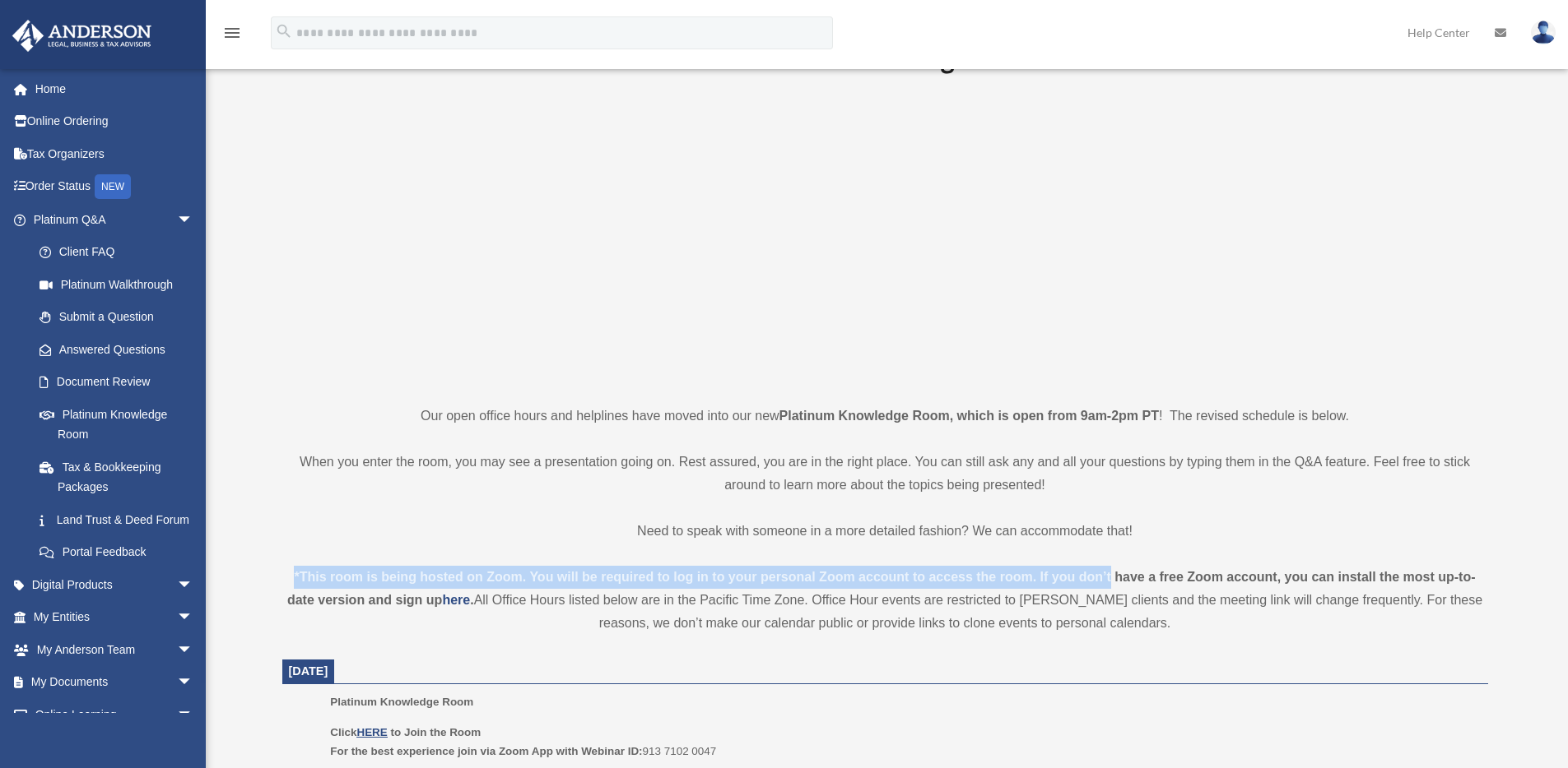
drag, startPoint x: 527, startPoint y: 561, endPoint x: 1121, endPoint y: 588, distance: 594.6
click at [1113, 588] on div "*This room is being hosted on Zoom. You will be required to log in to your pers…" at bounding box center [886, 601] width 1206 height 69
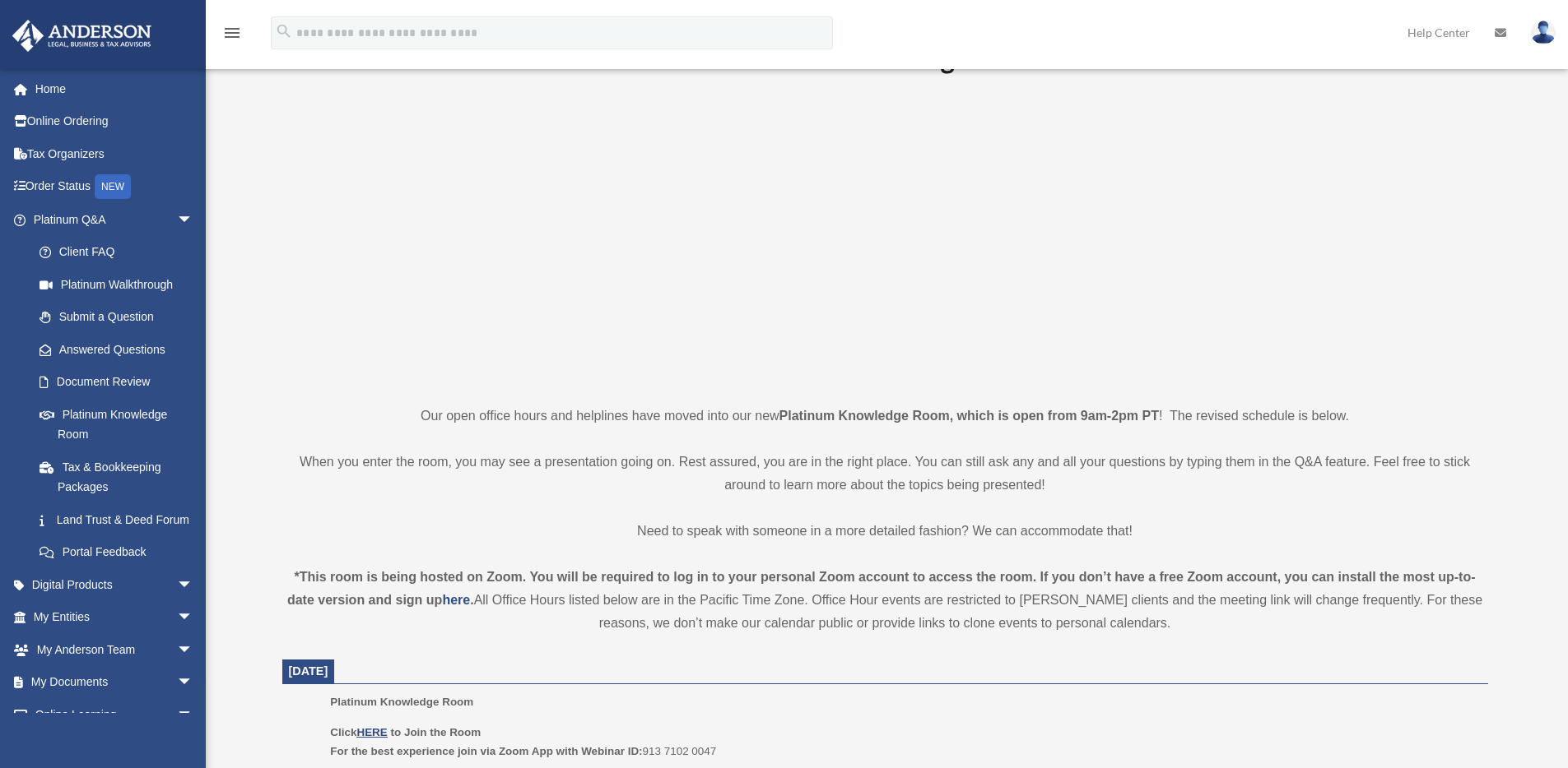
click at [1205, 587] on div "*This room is being hosted on Zoom. You will be required to log in to your pers…" at bounding box center [886, 601] width 1206 height 69
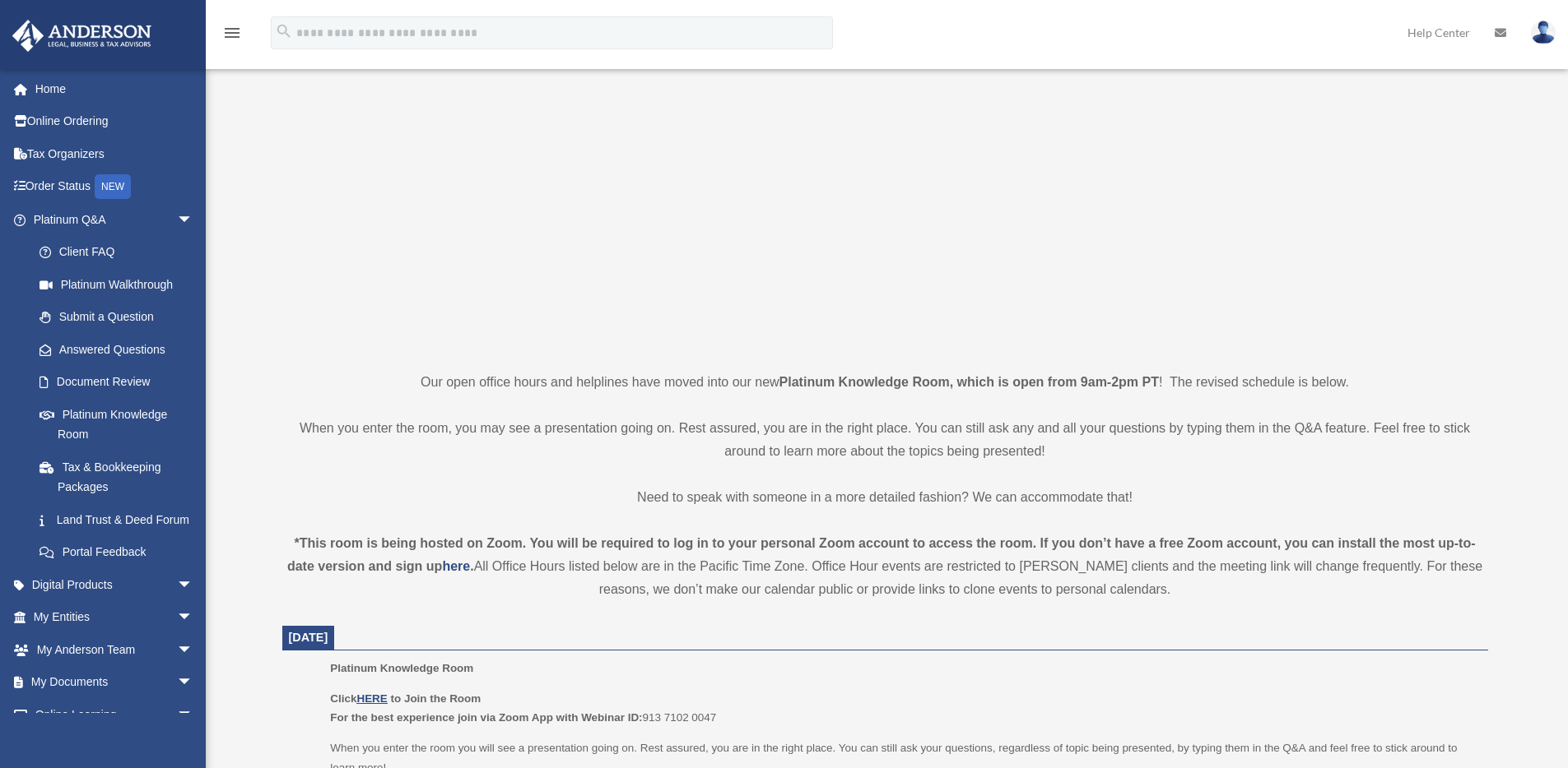
scroll to position [390, 0]
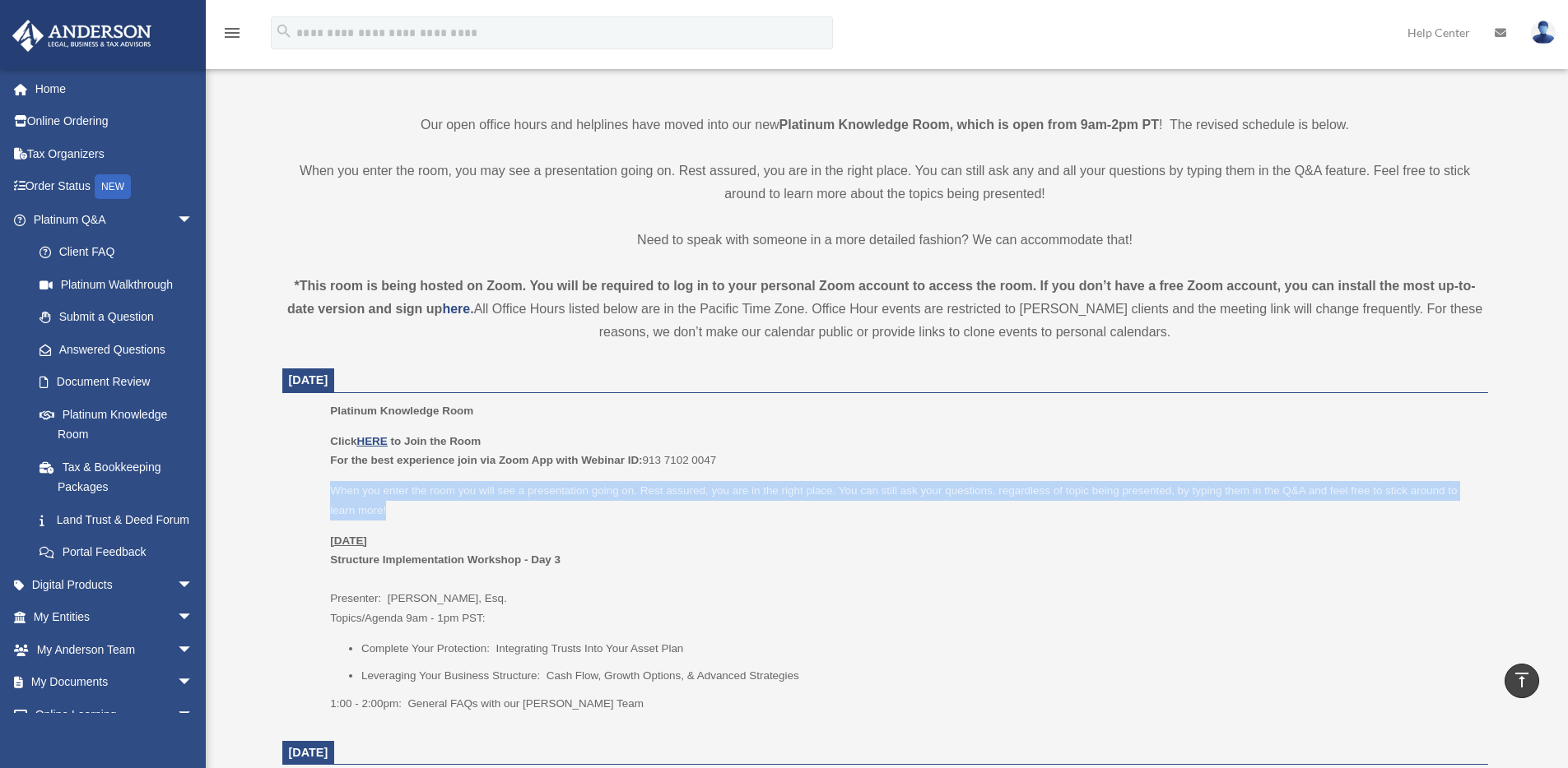
drag, startPoint x: 463, startPoint y: 481, endPoint x: 588, endPoint y: 515, distance: 129.5
click at [588, 515] on p "When you enter the room you will see a presentation going on. Rest assured, you…" at bounding box center [903, 500] width 1146 height 38
click at [596, 516] on p "When you enter the room you will see a presentation going on. Rest assured, you…" at bounding box center [903, 500] width 1146 height 38
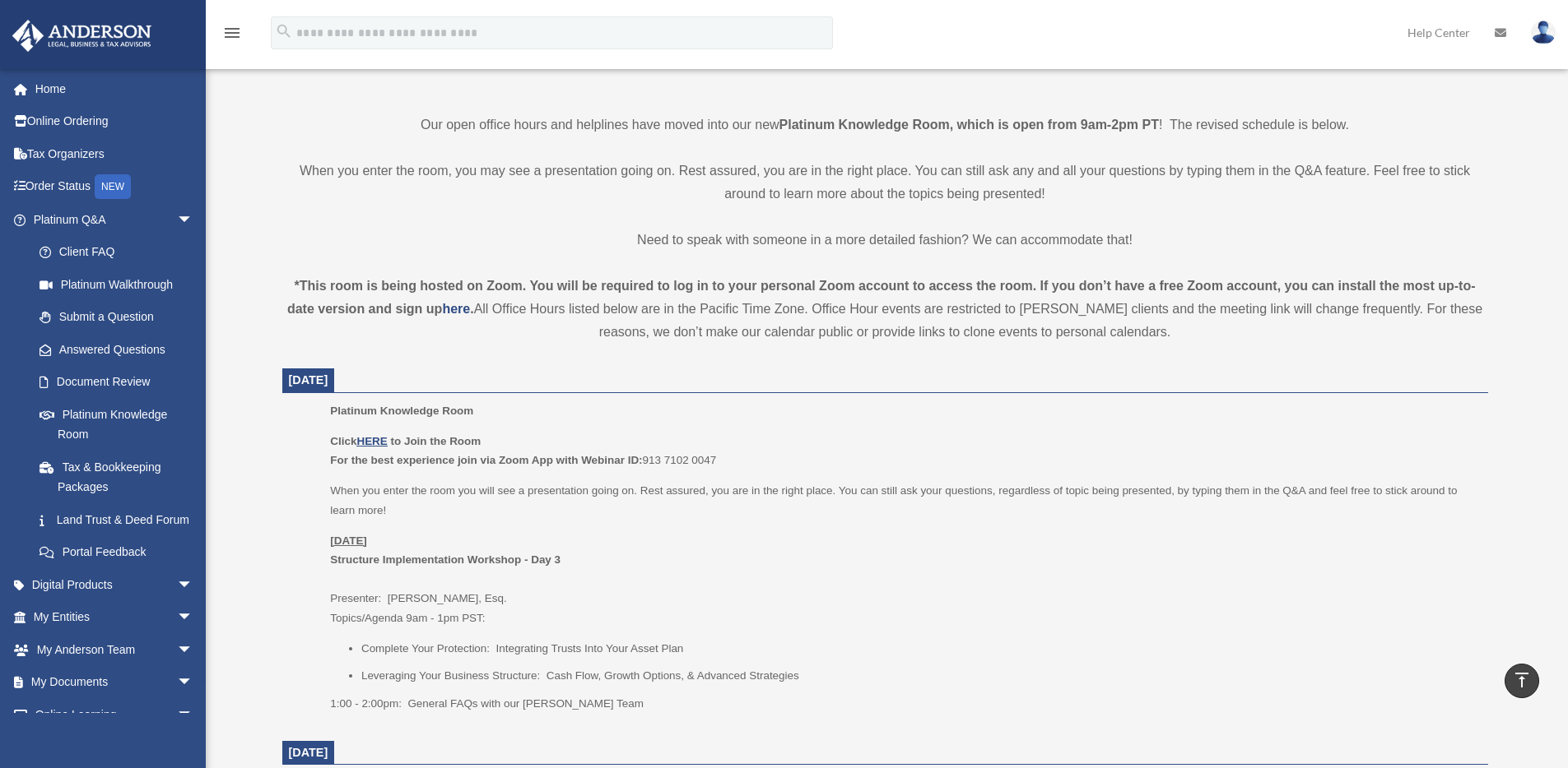
drag, startPoint x: 435, startPoint y: 561, endPoint x: 493, endPoint y: 570, distance: 58.7
click at [489, 570] on p "Monday, August 25 Structure Implementation Workshop - Day 3 Presenter: Savannah…" at bounding box center [903, 579] width 1146 height 97
drag, startPoint x: 510, startPoint y: 570, endPoint x: 501, endPoint y: 576, distance: 10.8
click at [509, 571] on p "Monday, August 25 Structure Implementation Workshop - Day 3 Presenter: Savannah…" at bounding box center [903, 579] width 1146 height 97
drag, startPoint x: 426, startPoint y: 599, endPoint x: 591, endPoint y: 625, distance: 167.0
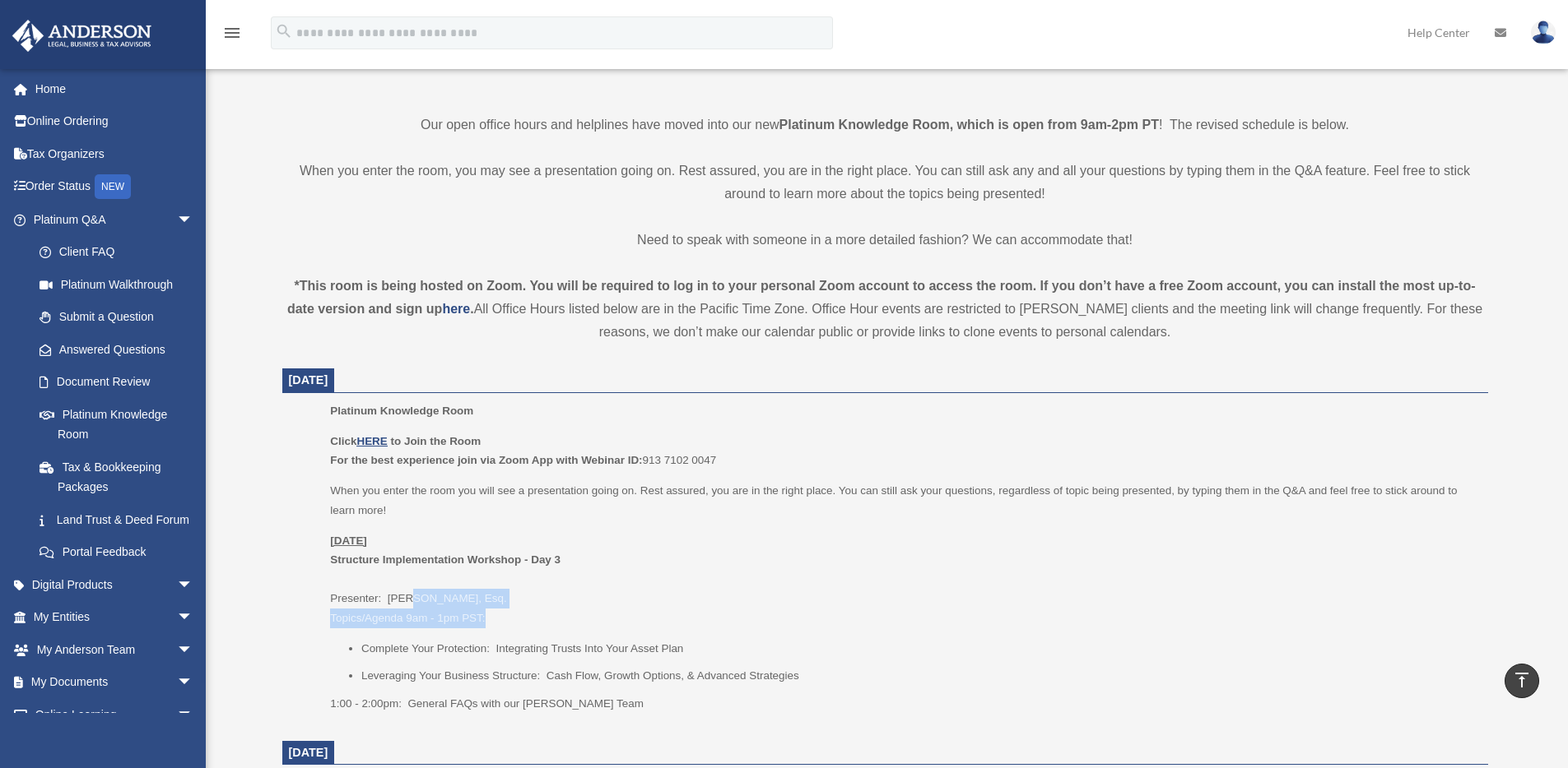
click at [568, 621] on p "Monday, August 25 Structure Implementation Workshop - Day 3 Presenter: Savannah…" at bounding box center [903, 579] width 1146 height 97
click at [592, 625] on p "Monday, August 25 Structure Implementation Workshop - Day 3 Presenter: Savannah…" at bounding box center [903, 579] width 1146 height 97
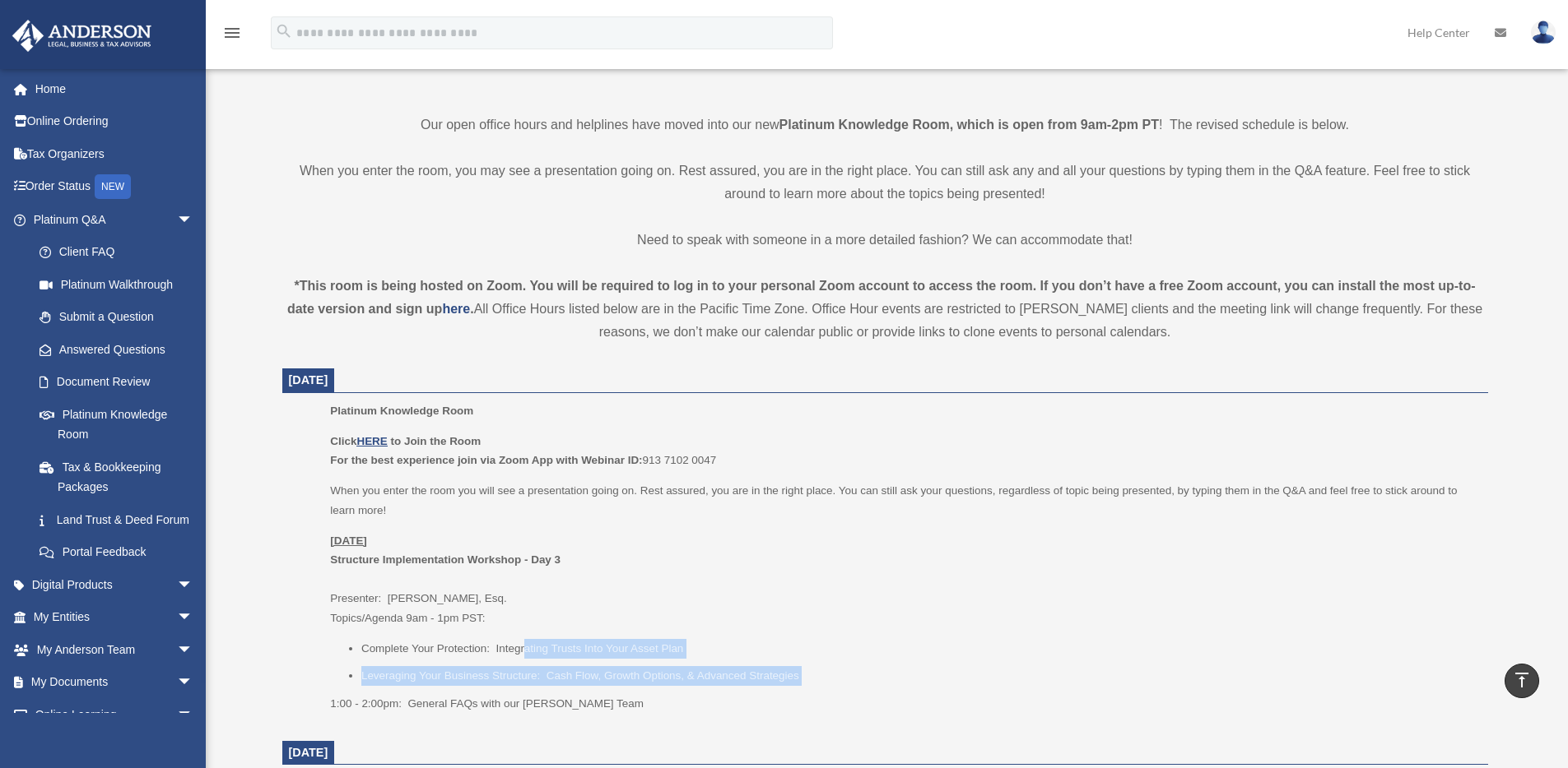
drag, startPoint x: 523, startPoint y: 650, endPoint x: 835, endPoint y: 687, distance: 314.2
click at [834, 687] on div "Click HERE to Join the Room For the best experience join via Zoom App with Webi…" at bounding box center [903, 573] width 1146 height 283
click at [884, 697] on p "1:00 - 2:00pm: General FAQs with our Anderson Team" at bounding box center [903, 703] width 1146 height 20
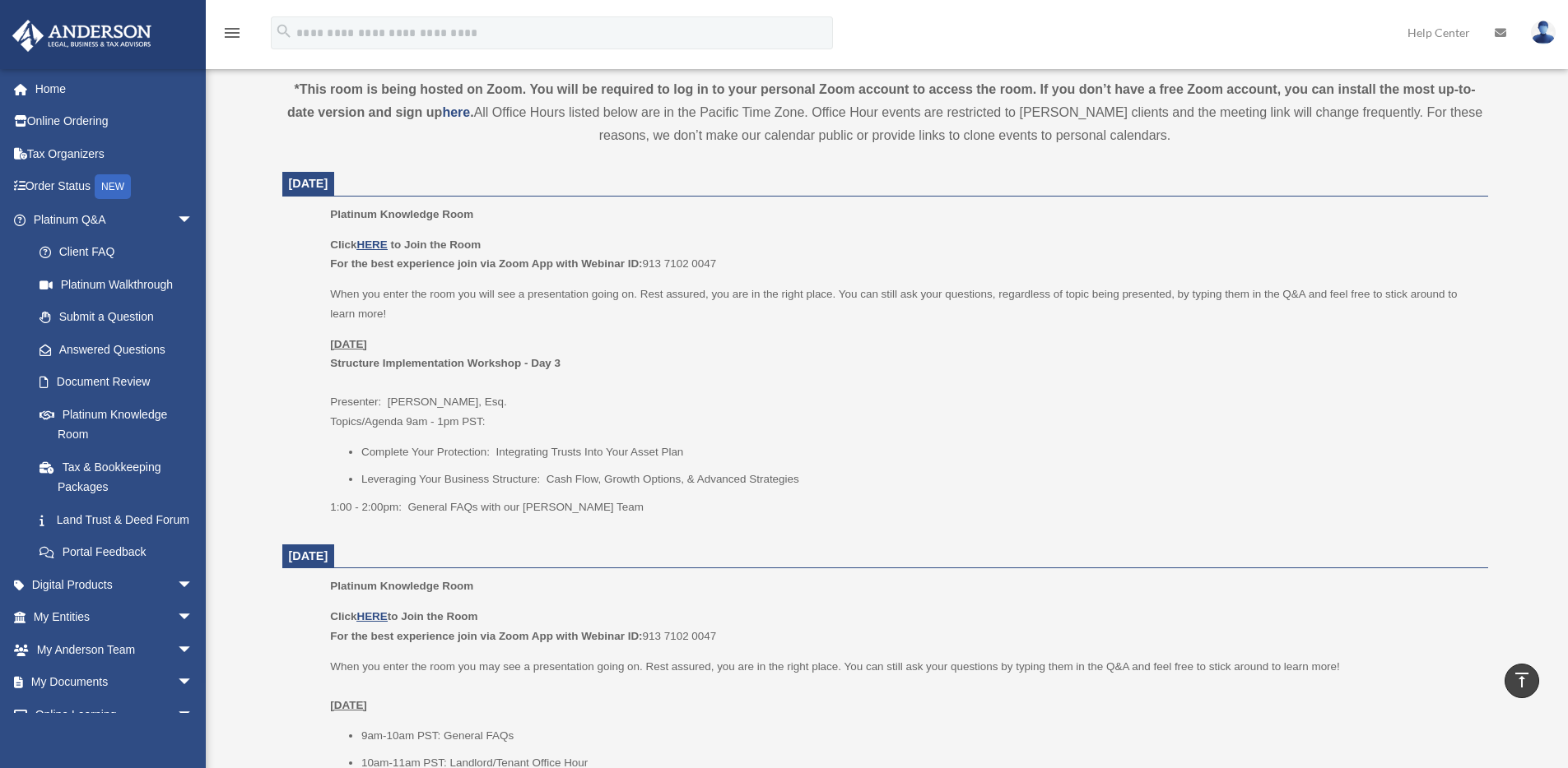
scroll to position [685, 0]
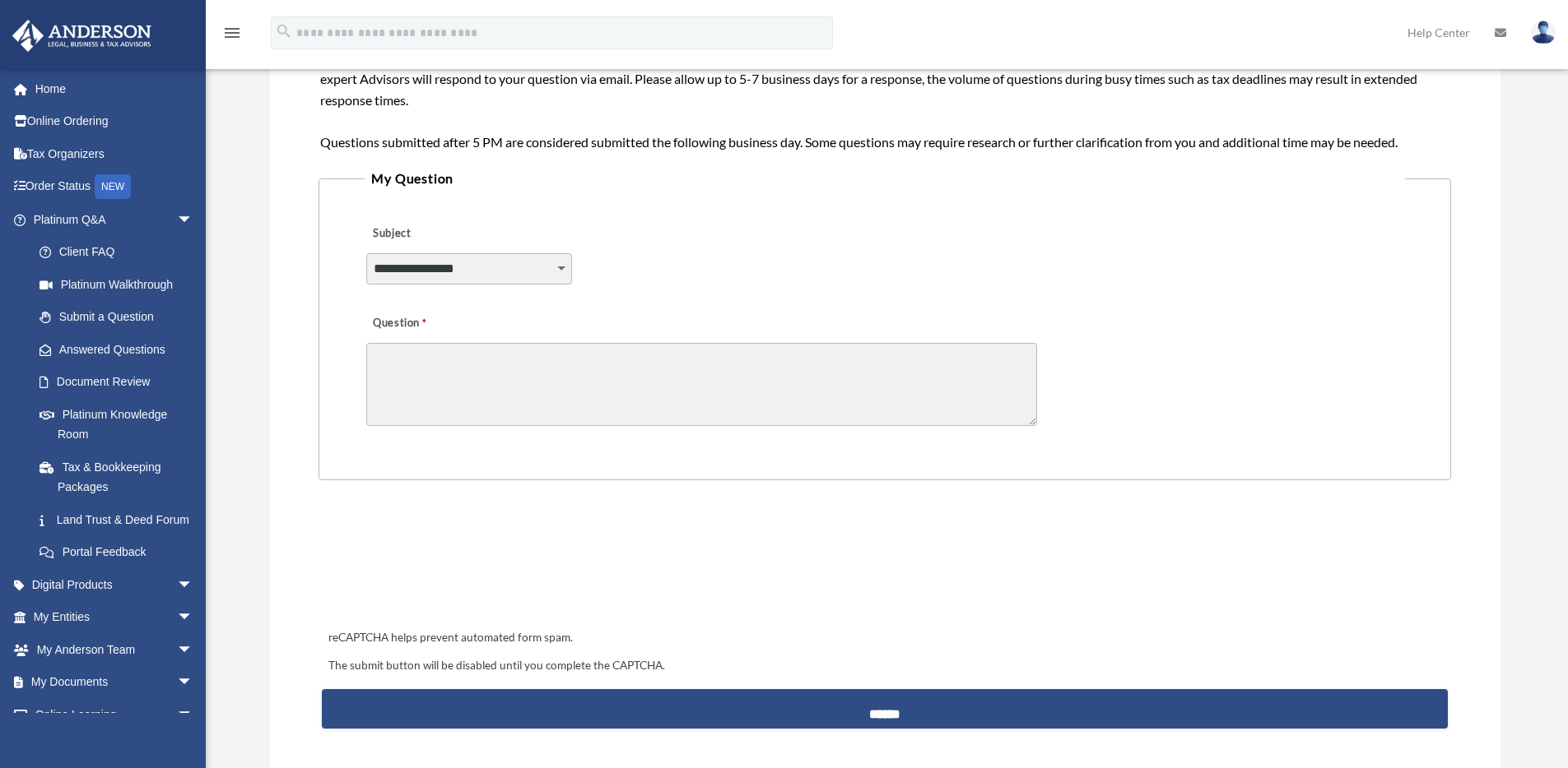
scroll to position [348, 0]
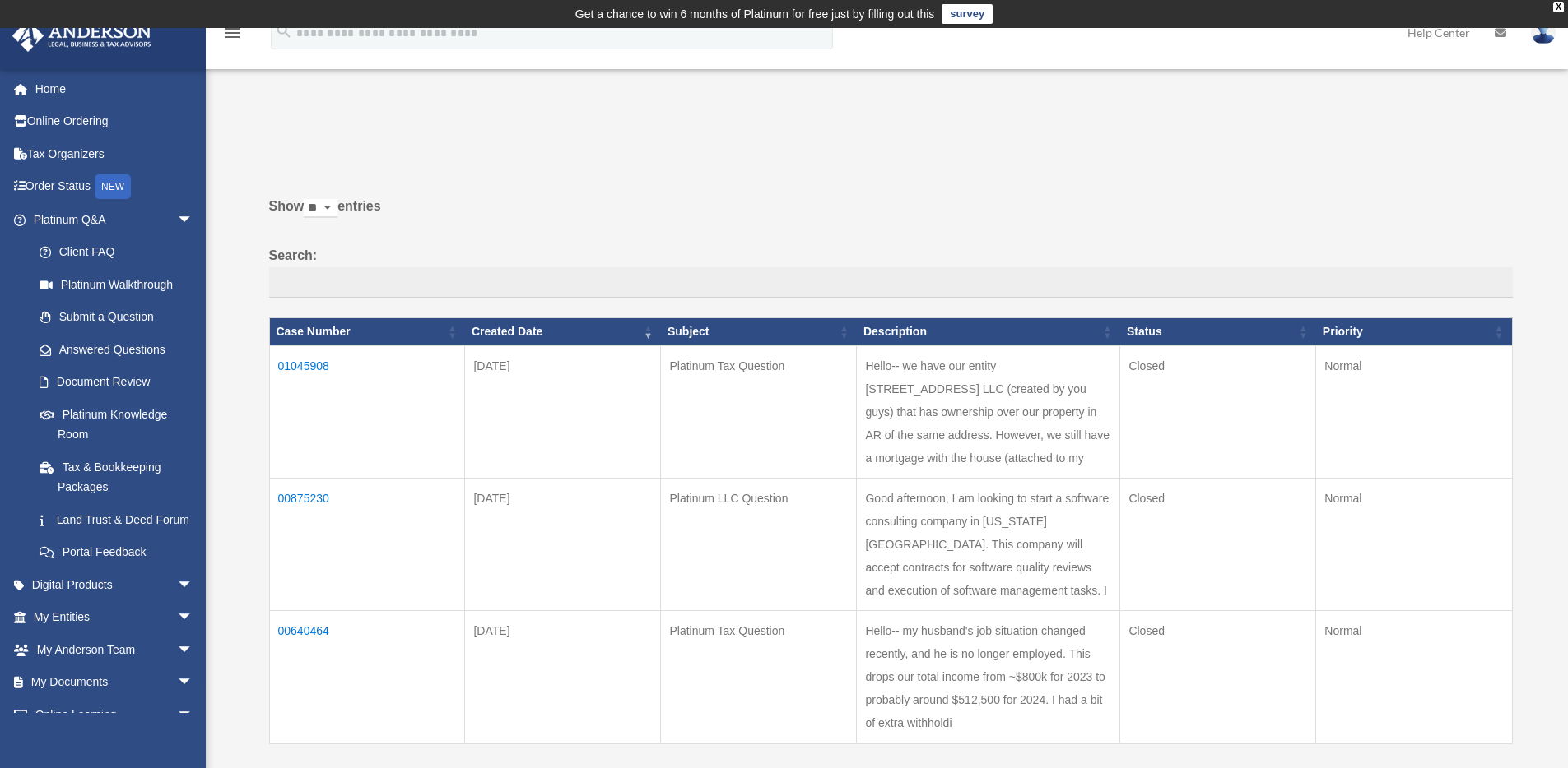
click at [296, 356] on td "01045908" at bounding box center [367, 411] width 196 height 132
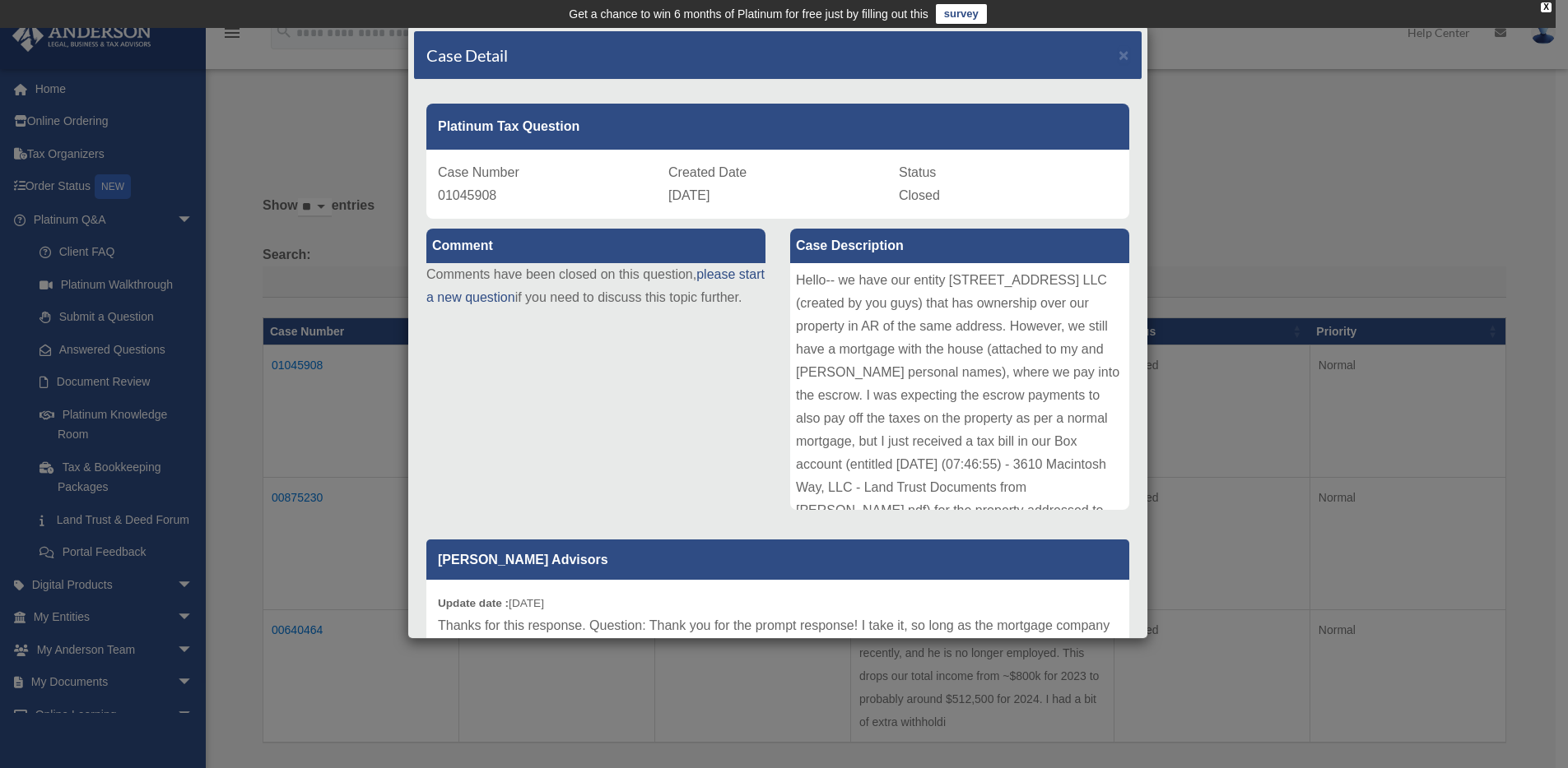
click at [927, 472] on div "Hello-- we have our entity 3610 Macintosh Way LLC (created by you guys) that ha…" at bounding box center [959, 386] width 339 height 247
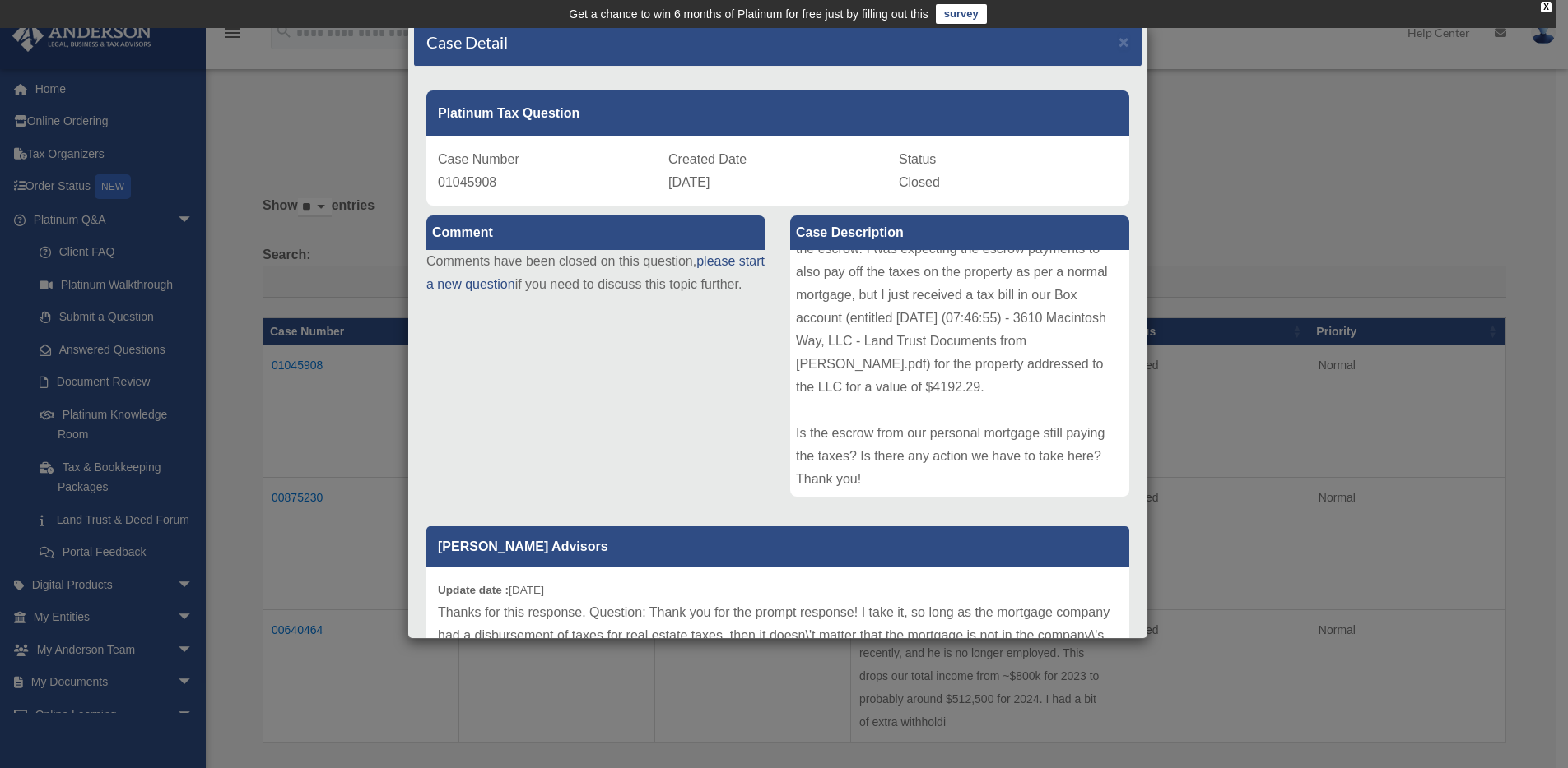
scroll to position [29, 0]
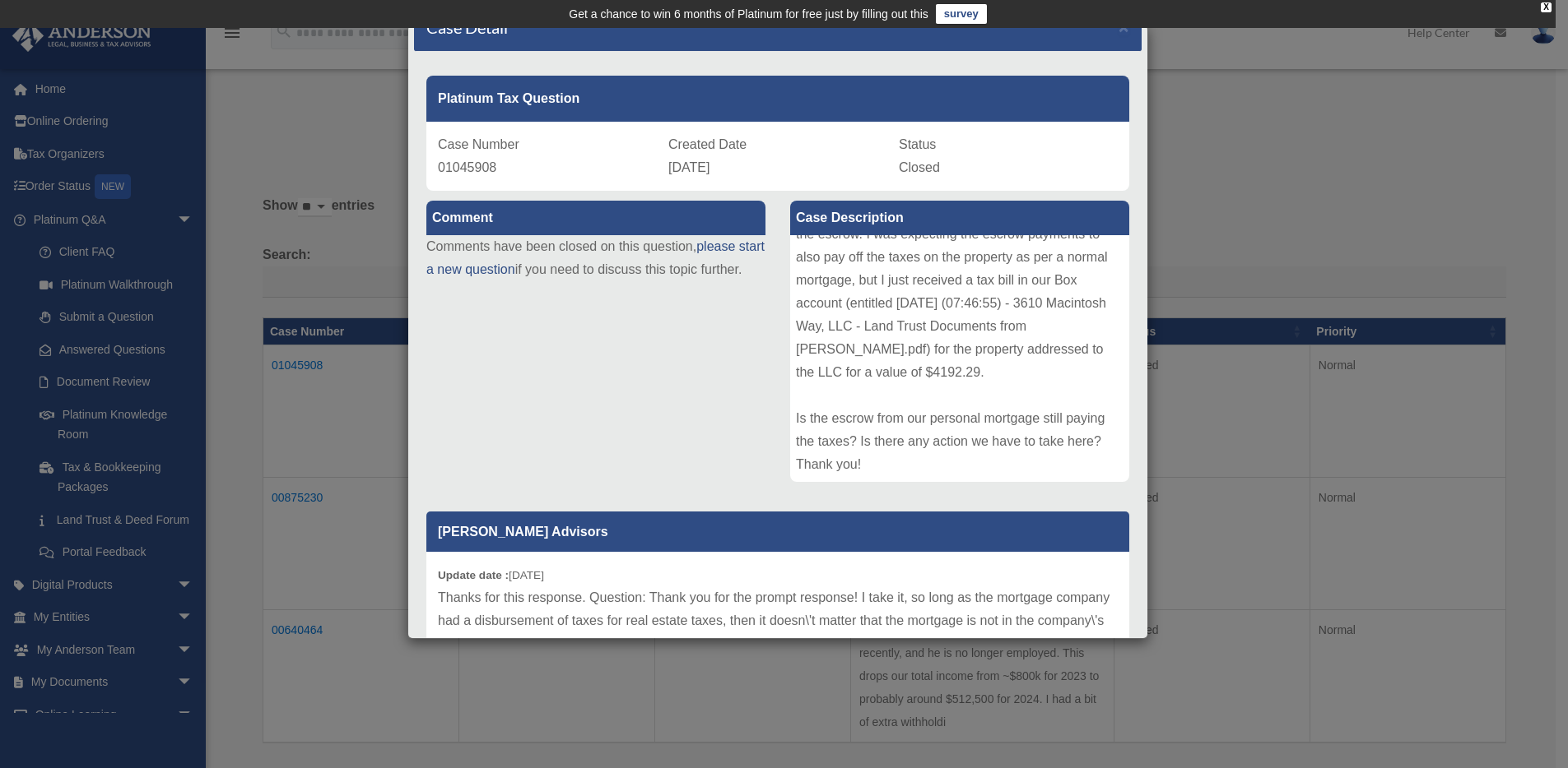
click at [1004, 469] on div "Hello-- we have our entity 3610 Macintosh Way LLC (created by you guys) that ha…" at bounding box center [959, 359] width 339 height 247
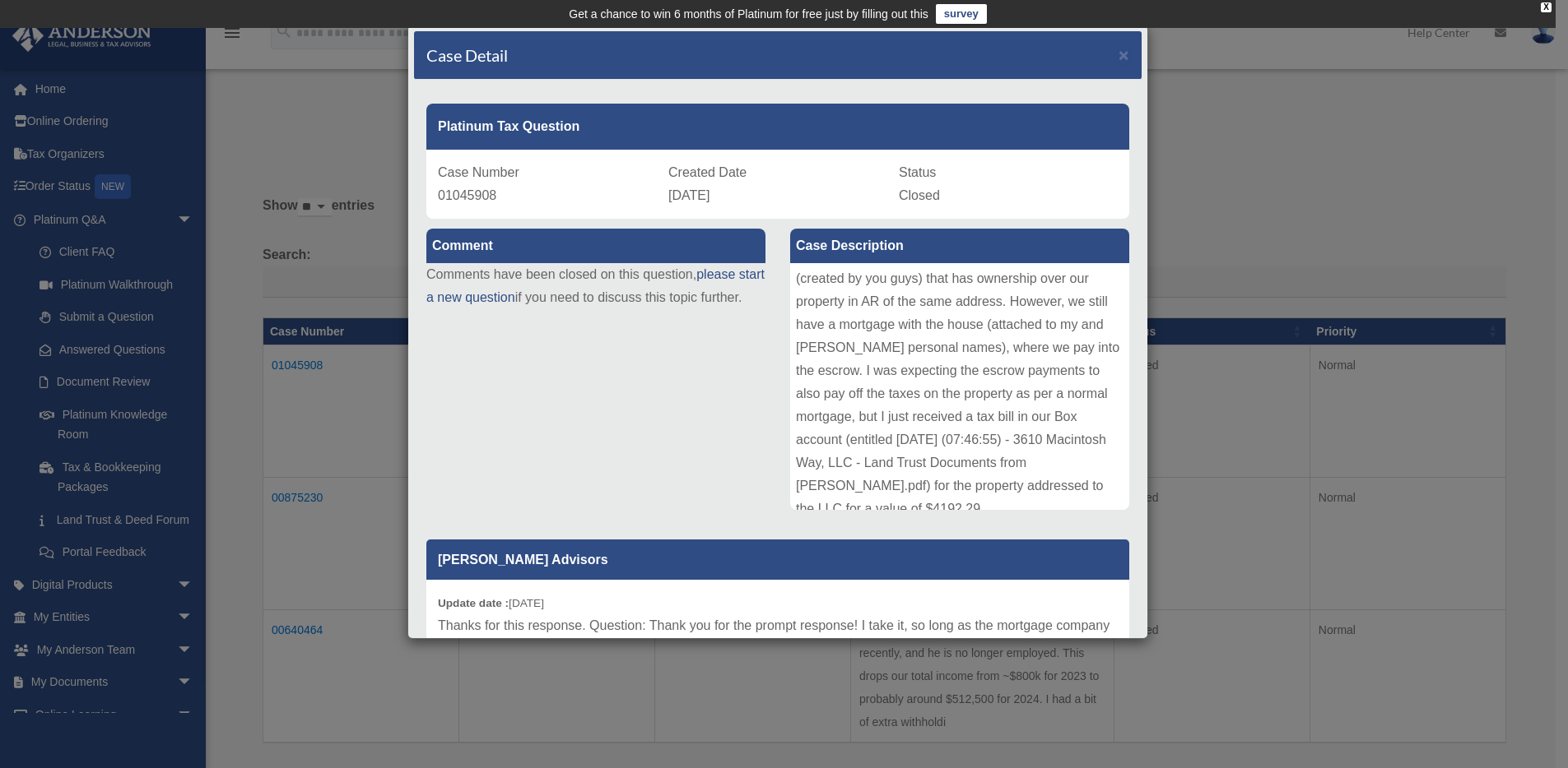
scroll to position [0, 0]
drag, startPoint x: 874, startPoint y: 435, endPoint x: 791, endPoint y: 283, distance: 173.2
click at [791, 283] on div "Hello-- we have our entity 3610 Macintosh Way LLC (created by you guys) that ha…" at bounding box center [959, 386] width 339 height 247
copy div "Hello-- we have our entity 3610 Macintosh Way LLC (created by you guys) that ha…"
click at [1119, 50] on span "×" at bounding box center [1124, 54] width 10 height 19
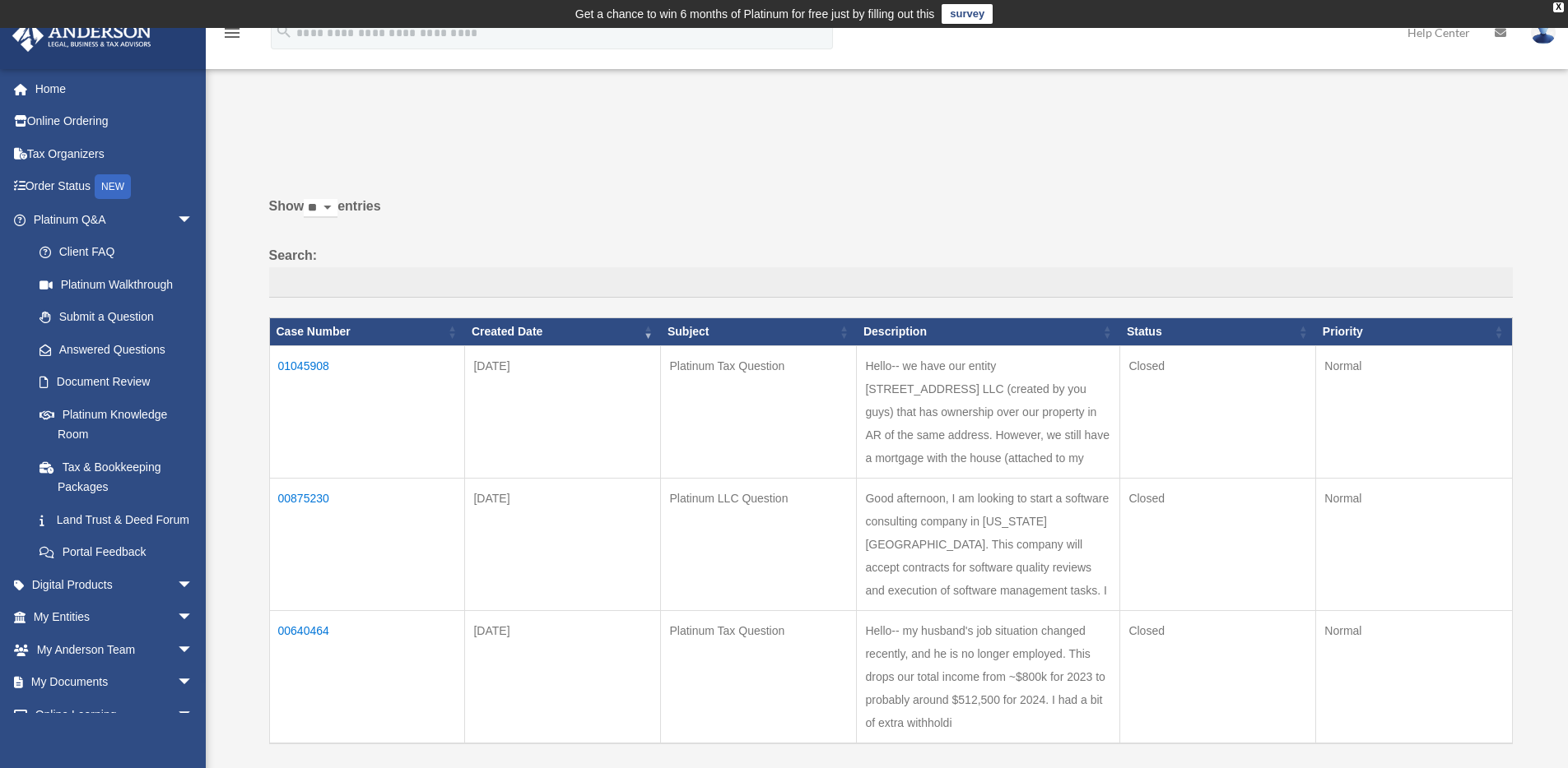
click at [283, 362] on td "01045908" at bounding box center [367, 411] width 196 height 132
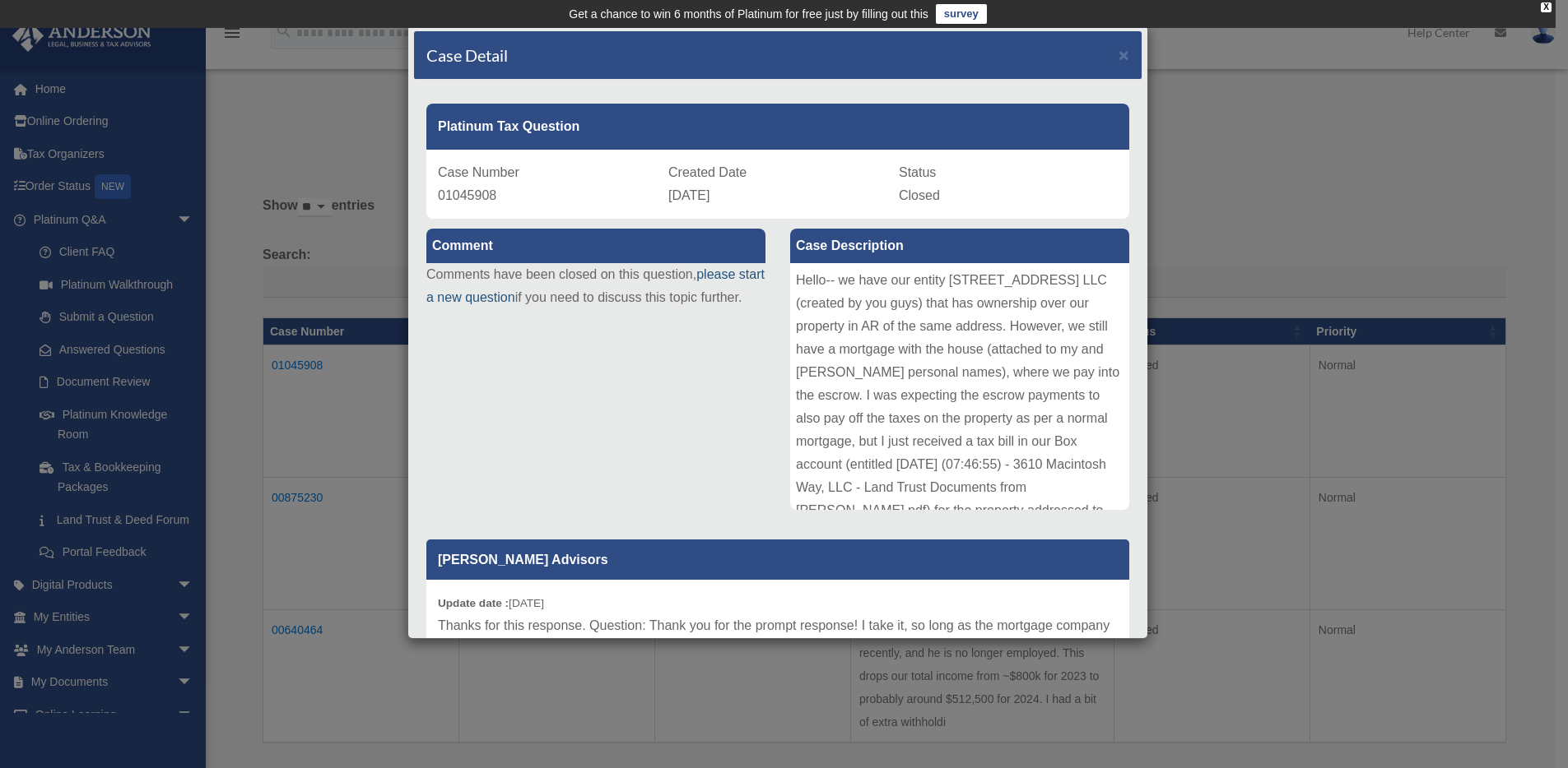
click at [479, 300] on link "please start a new question" at bounding box center [596, 285] width 338 height 37
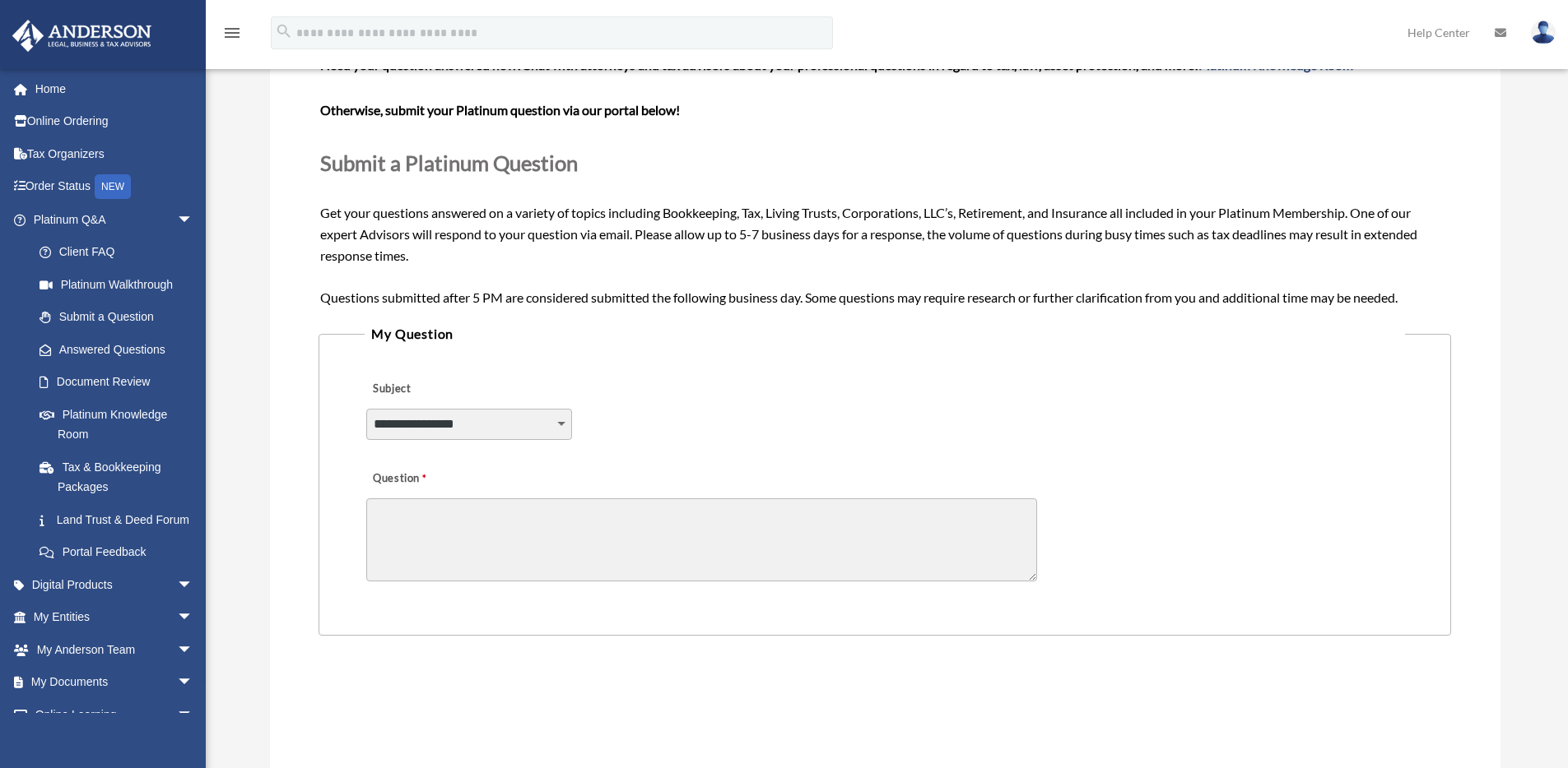
scroll to position [176, 0]
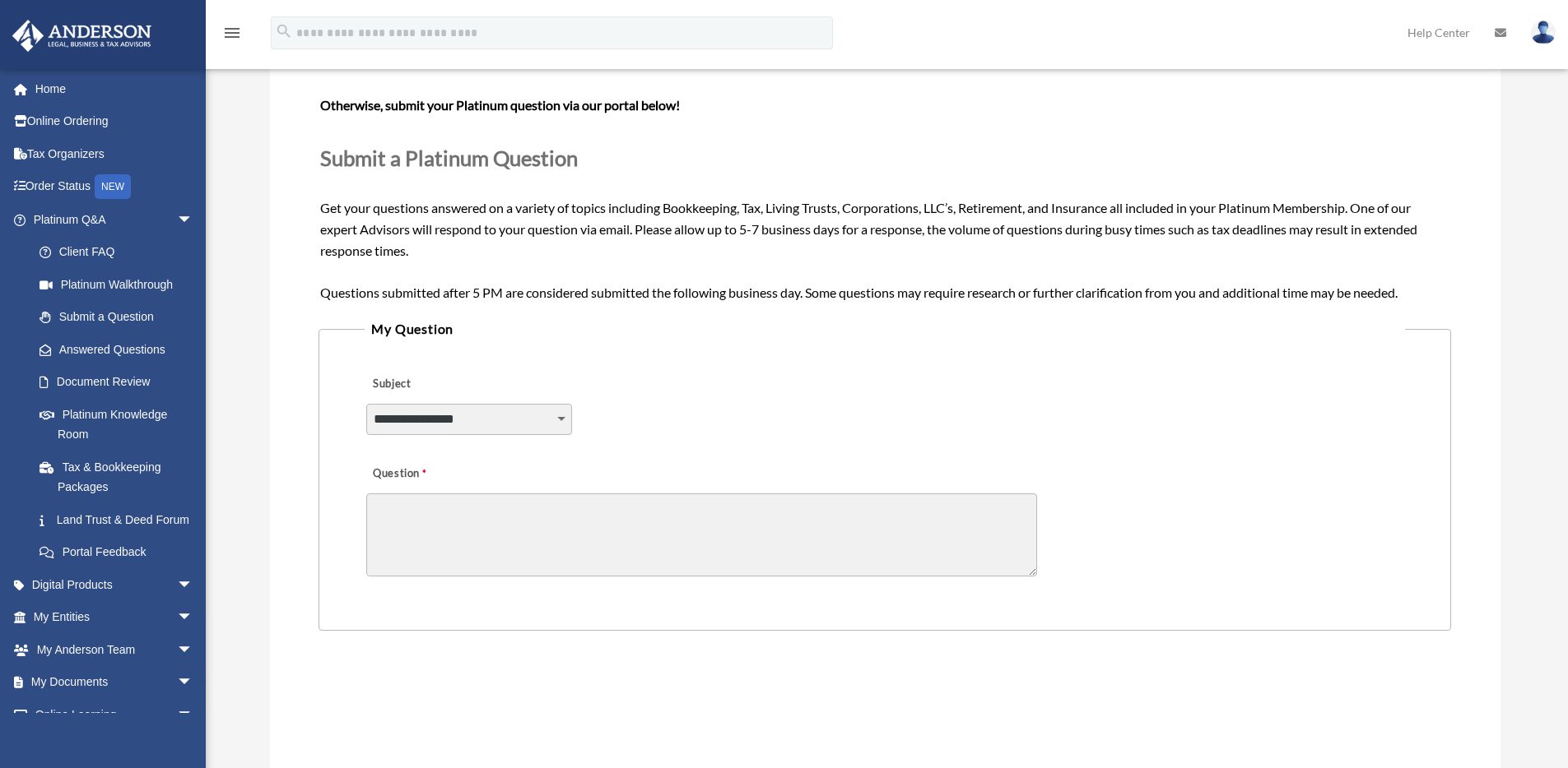
click at [526, 408] on select "**********" at bounding box center [469, 419] width 206 height 31
select select "******"
click at [366, 404] on select "**********" at bounding box center [469, 419] width 206 height 31
click at [463, 519] on textarea "Question" at bounding box center [702, 535] width 671 height 83
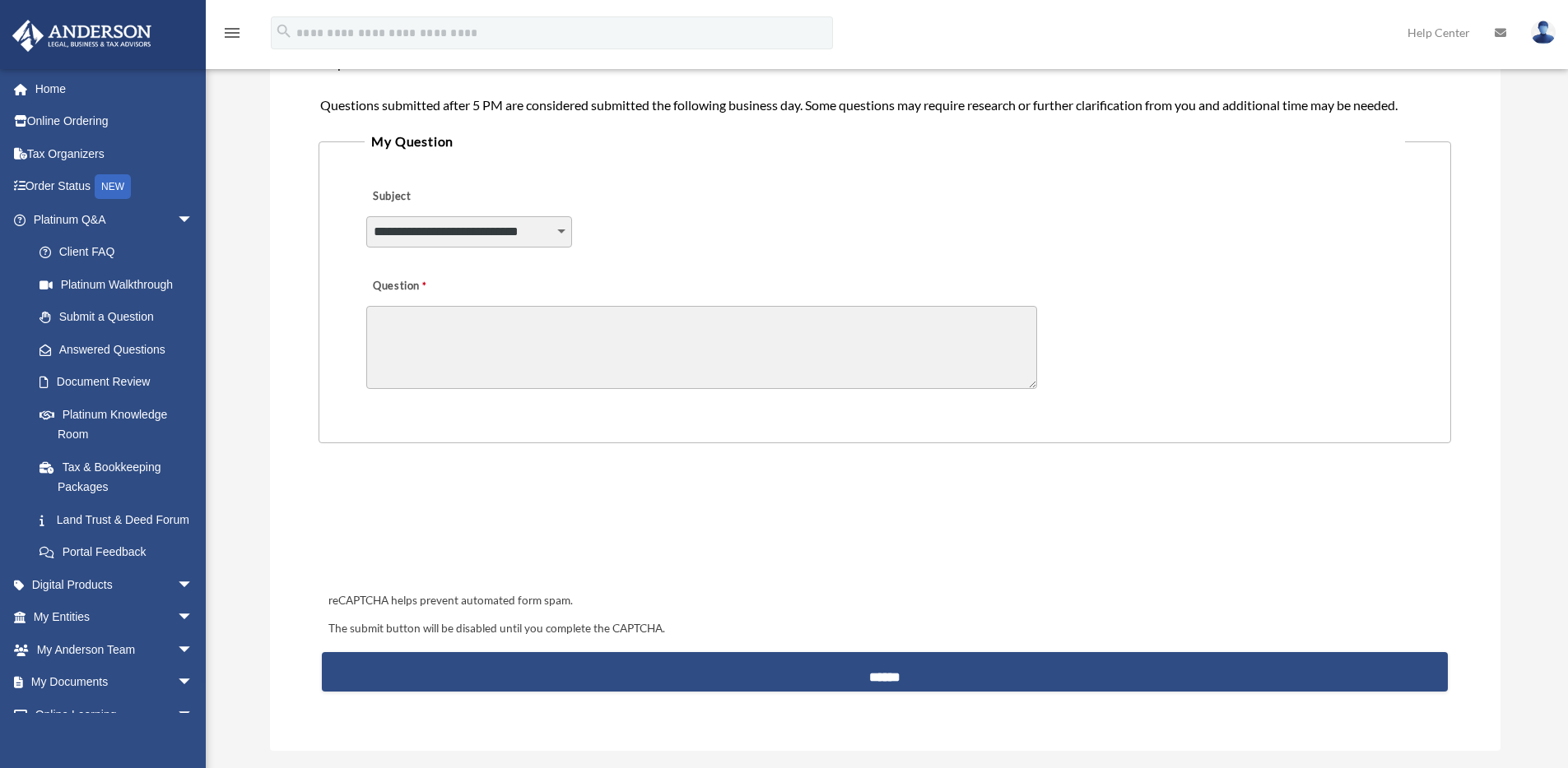
scroll to position [386, 0]
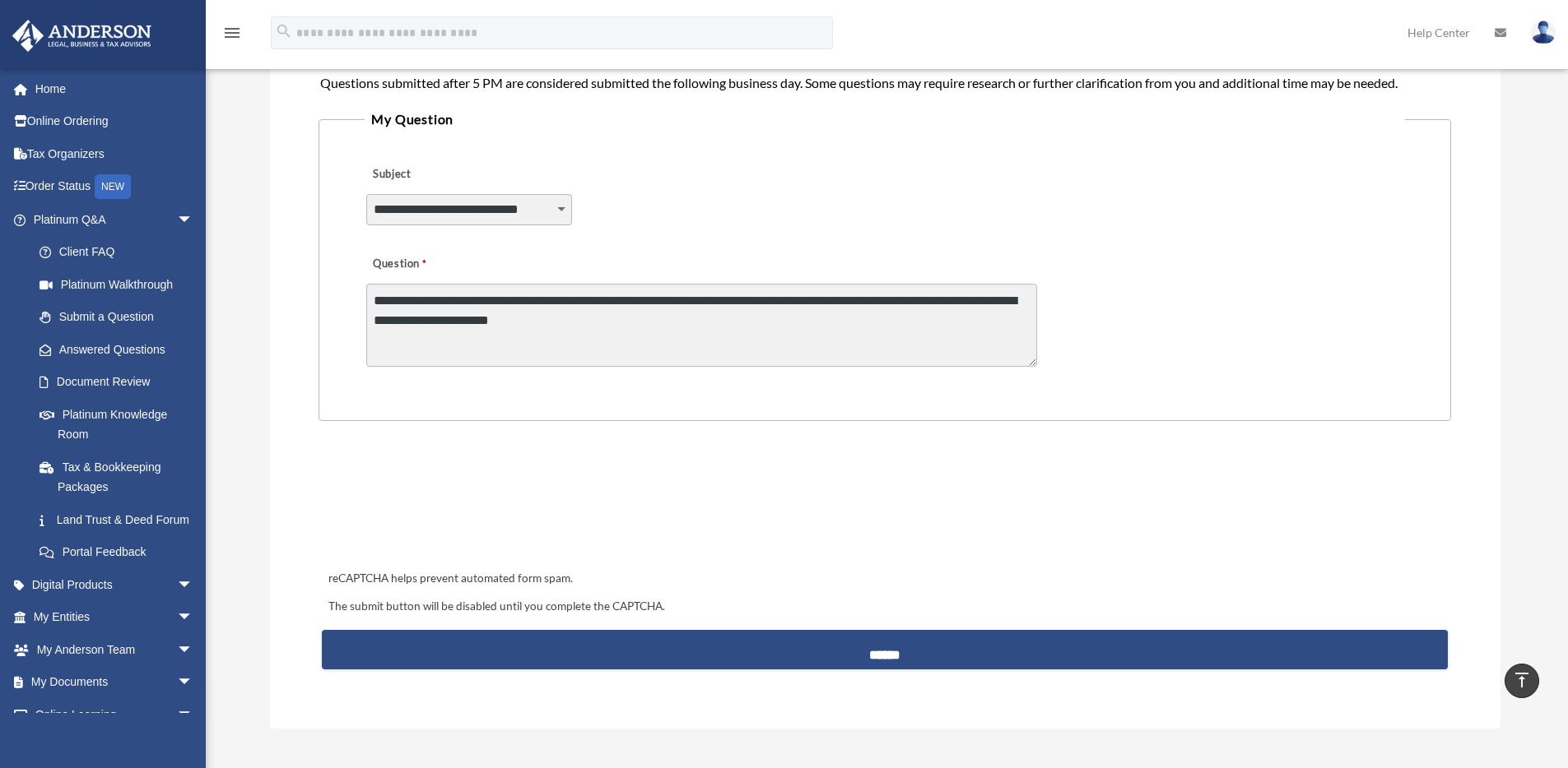
click at [908, 303] on textarea "**********" at bounding box center [702, 325] width 671 height 83
click at [906, 315] on textarea "**********" at bounding box center [702, 325] width 671 height 83
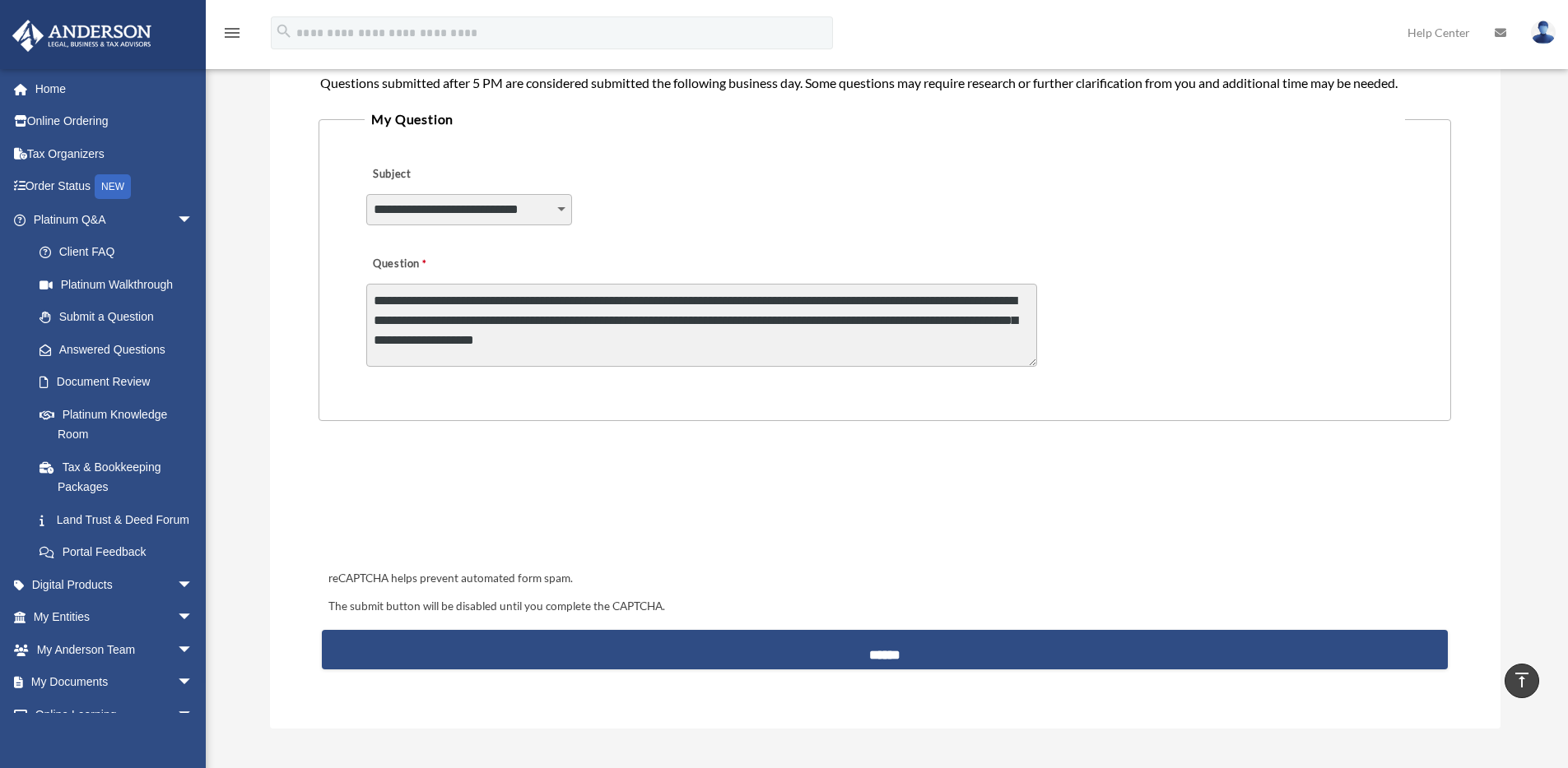
click at [973, 328] on textarea "**********" at bounding box center [702, 325] width 671 height 83
click at [921, 356] on textarea "**********" at bounding box center [702, 325] width 671 height 83
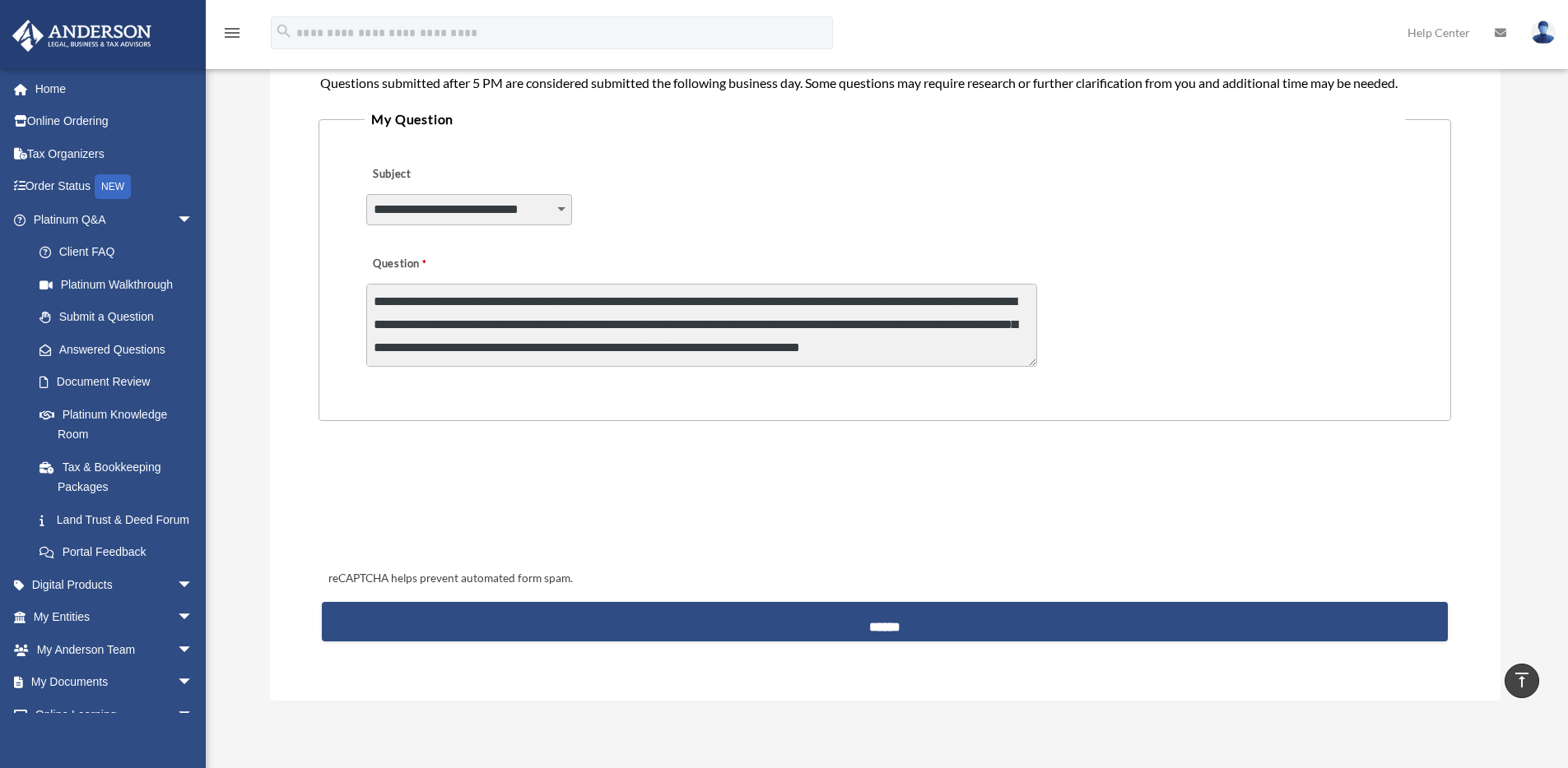
scroll to position [0, 0]
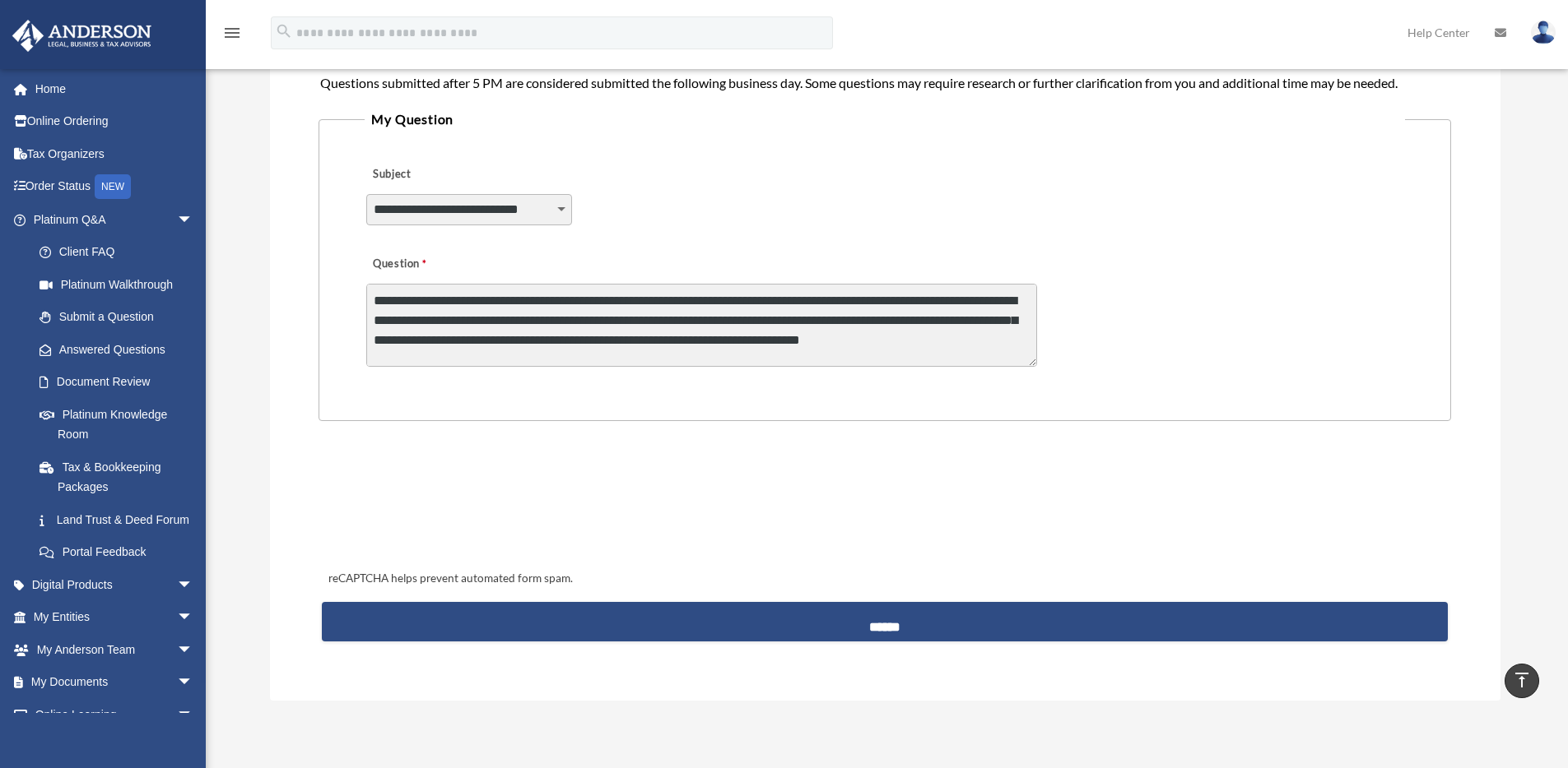
click at [914, 321] on textarea "**********" at bounding box center [702, 325] width 671 height 83
click at [934, 322] on textarea "**********" at bounding box center [702, 325] width 671 height 83
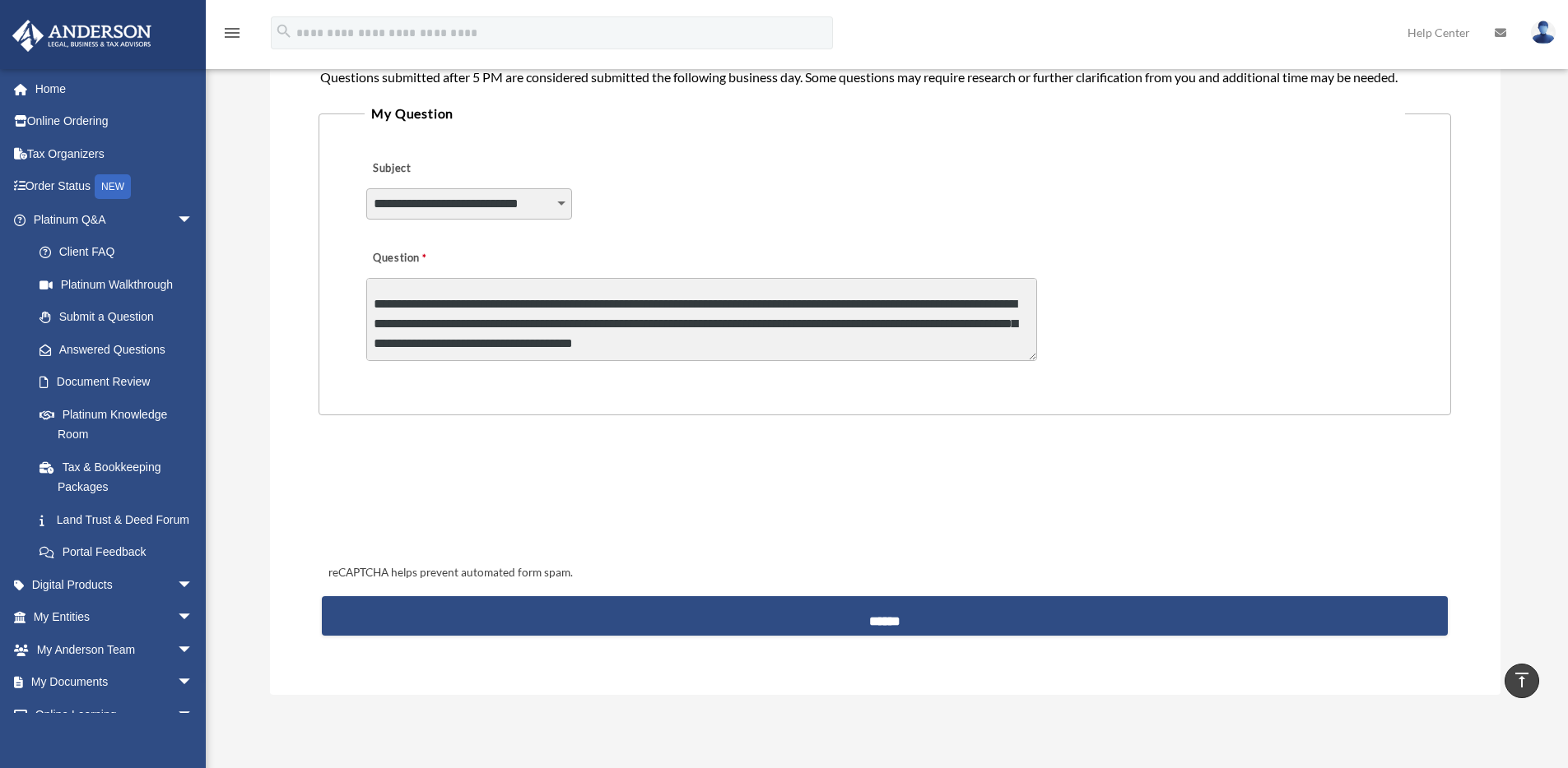
scroll to position [392, 0]
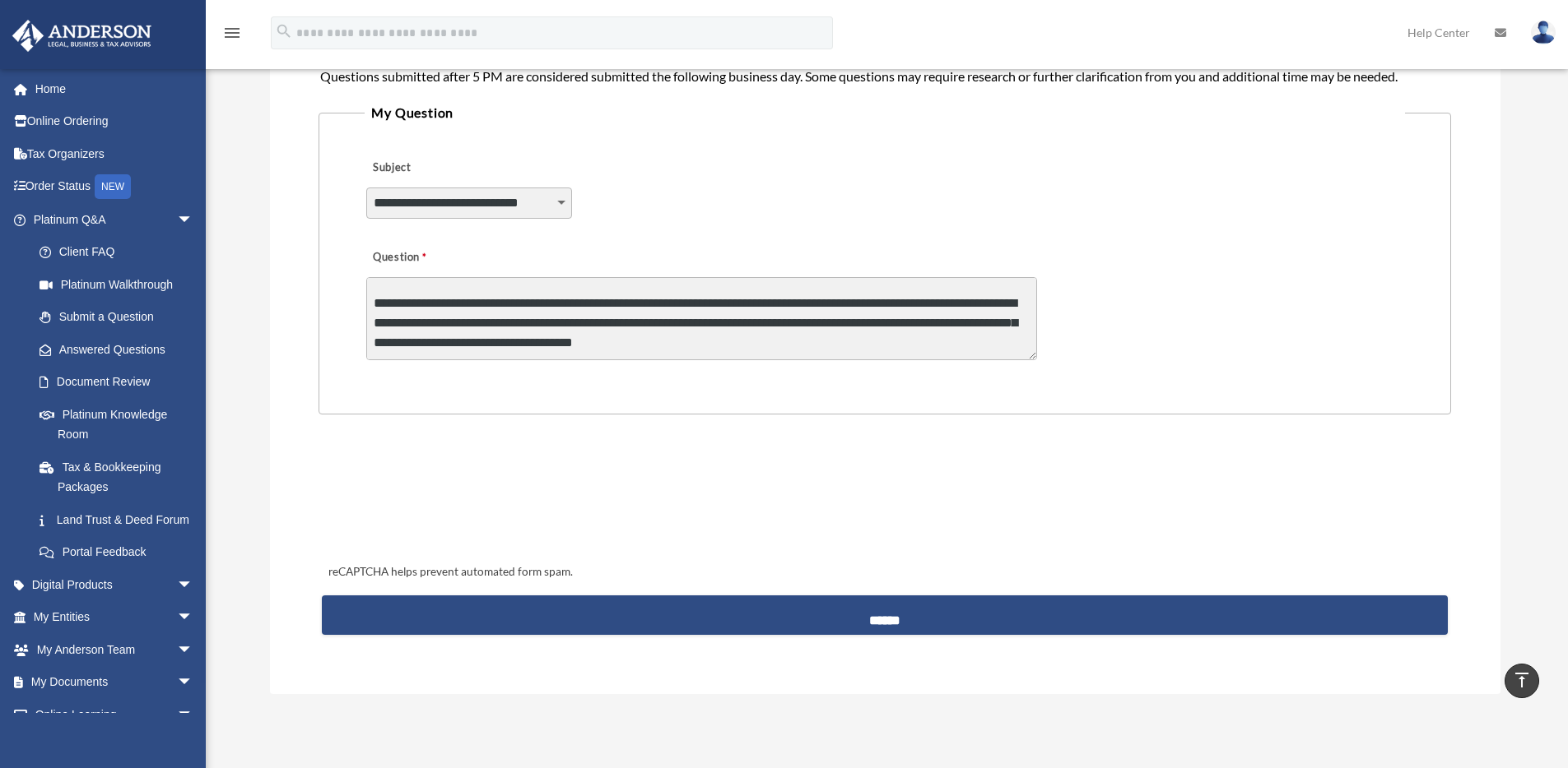
click at [924, 301] on textarea "**********" at bounding box center [702, 318] width 671 height 83
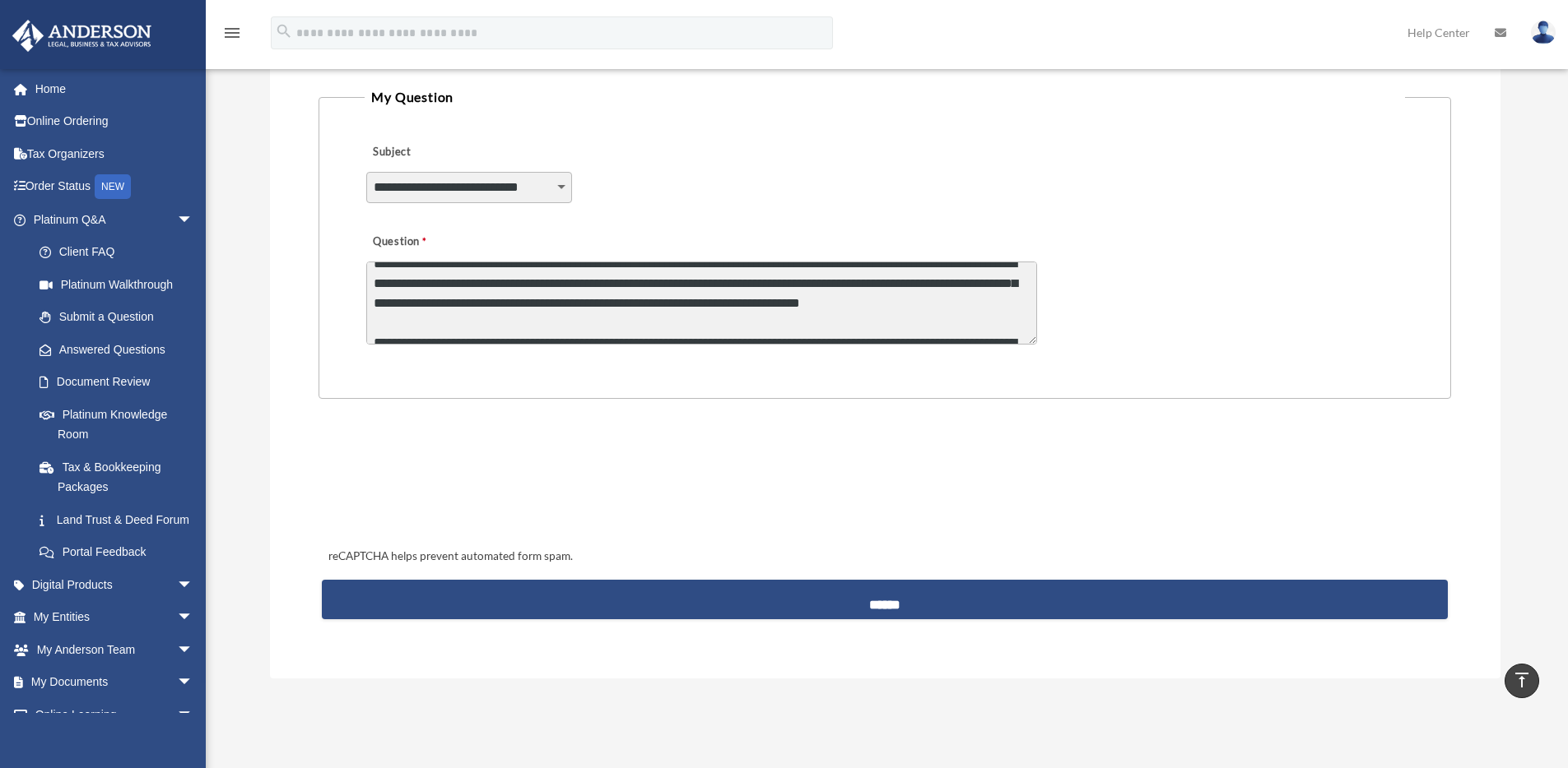
scroll to position [90, 0]
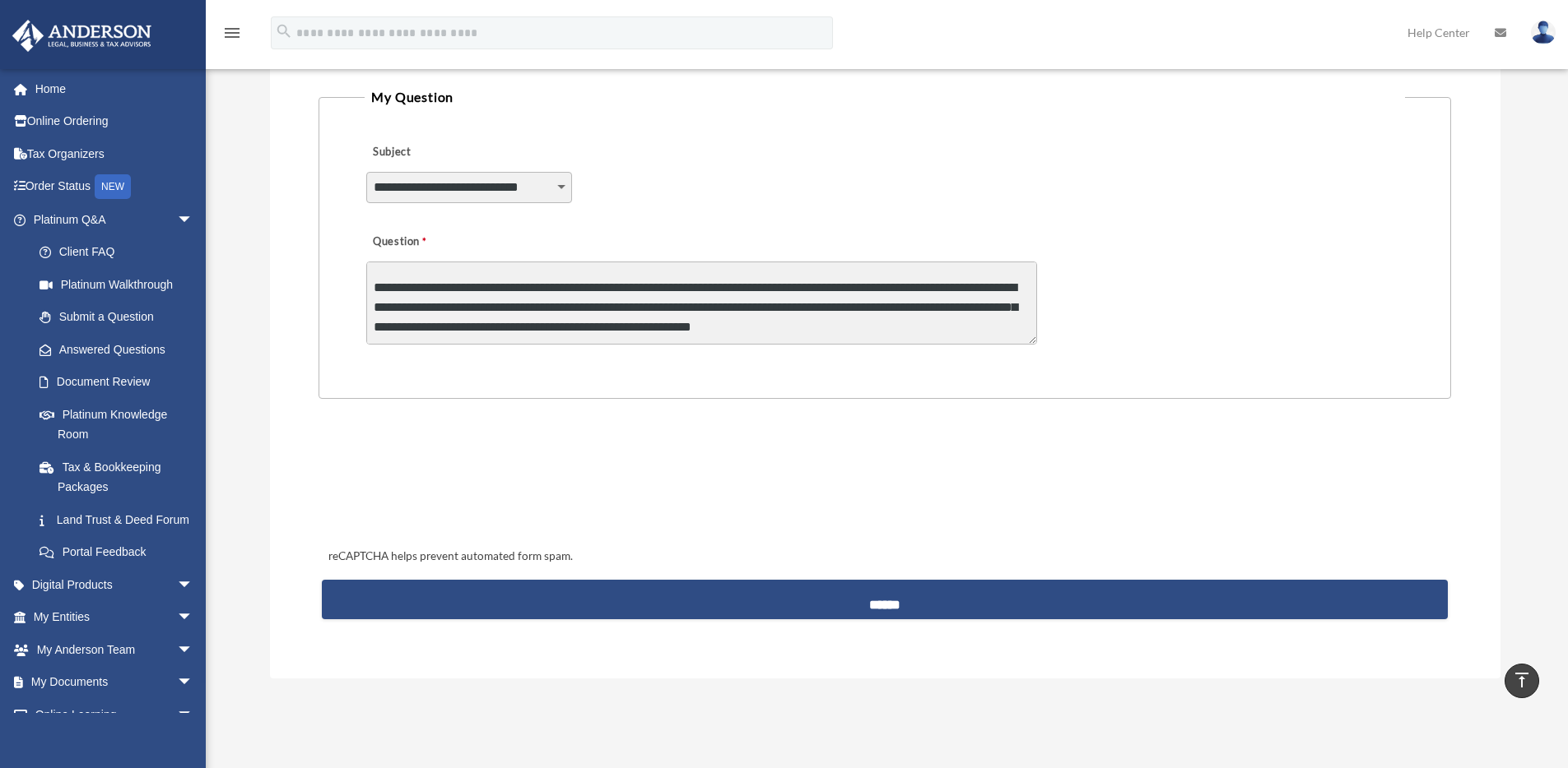
click at [993, 315] on textarea "**********" at bounding box center [702, 303] width 671 height 83
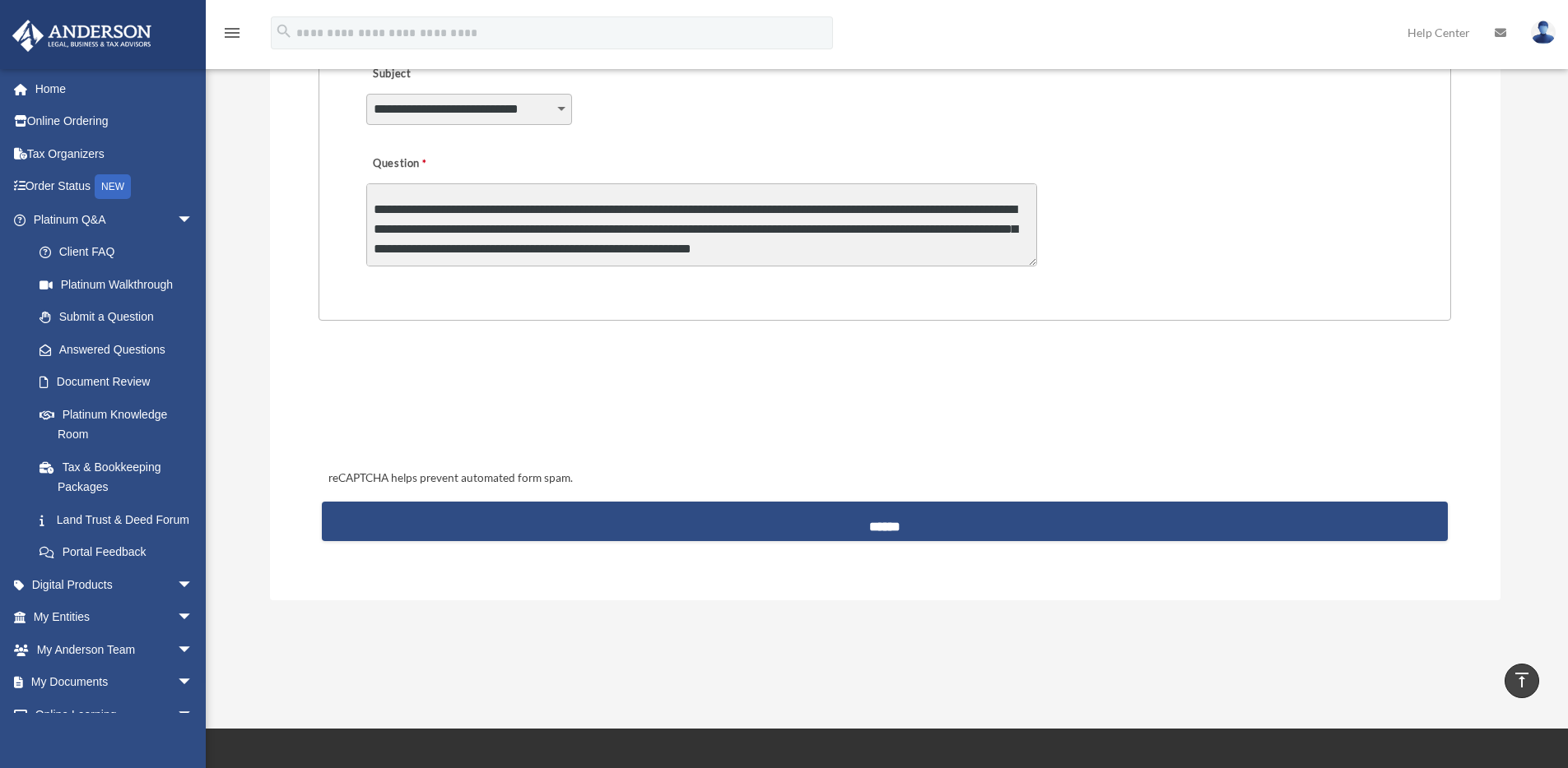
click at [997, 253] on textarea "**********" at bounding box center [702, 224] width 671 height 83
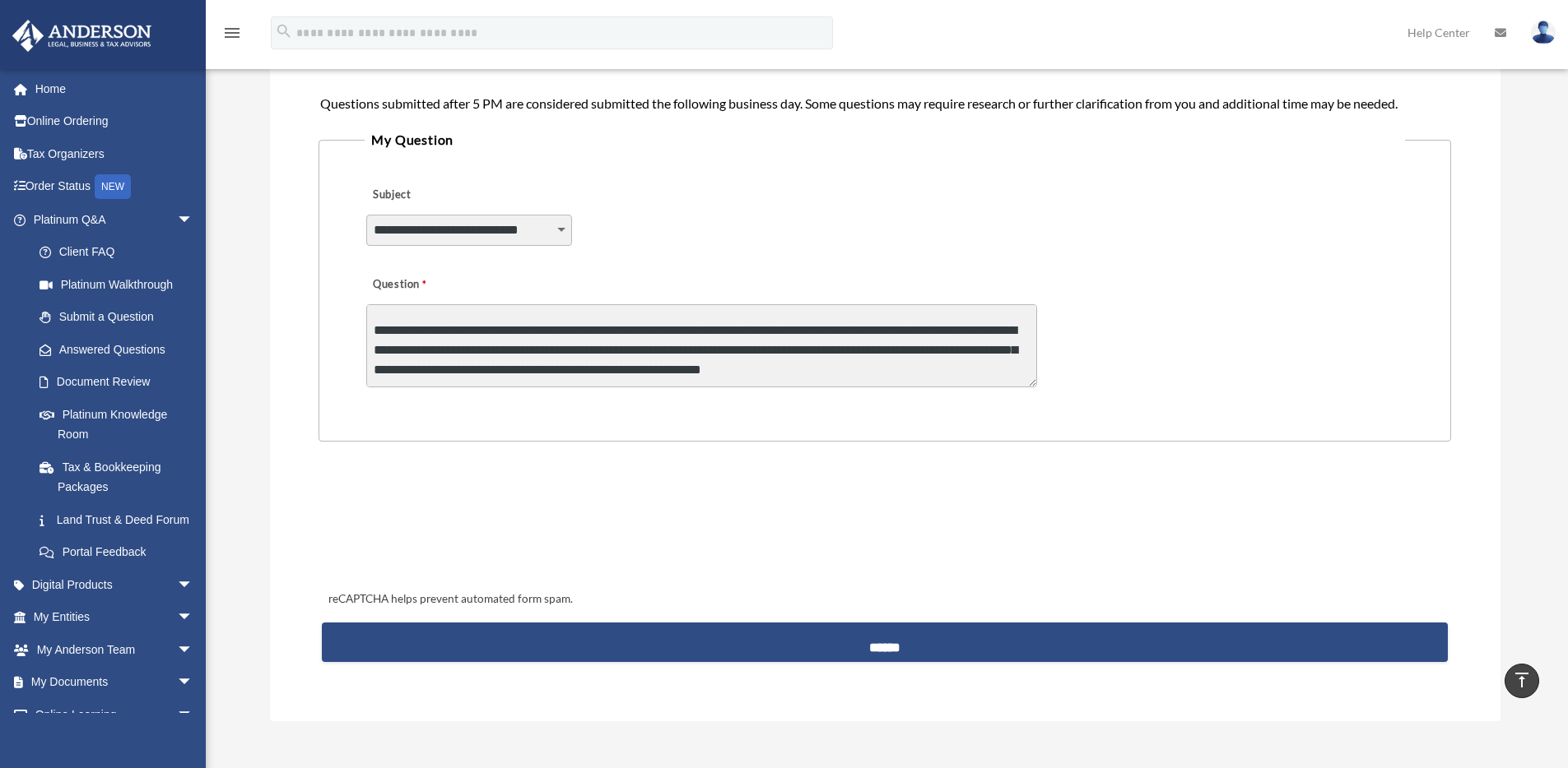
scroll to position [120, 0]
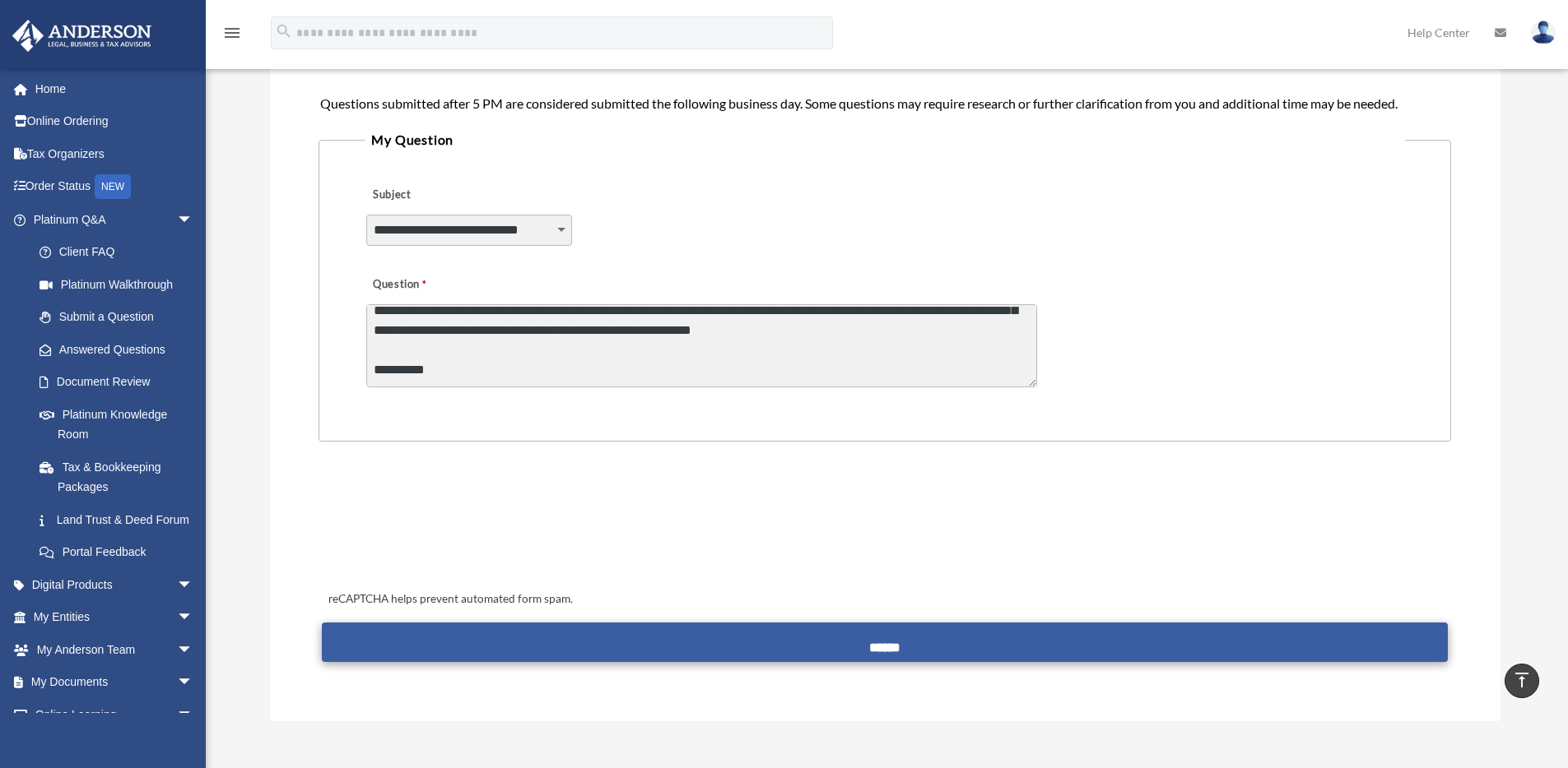
type textarea "**********"
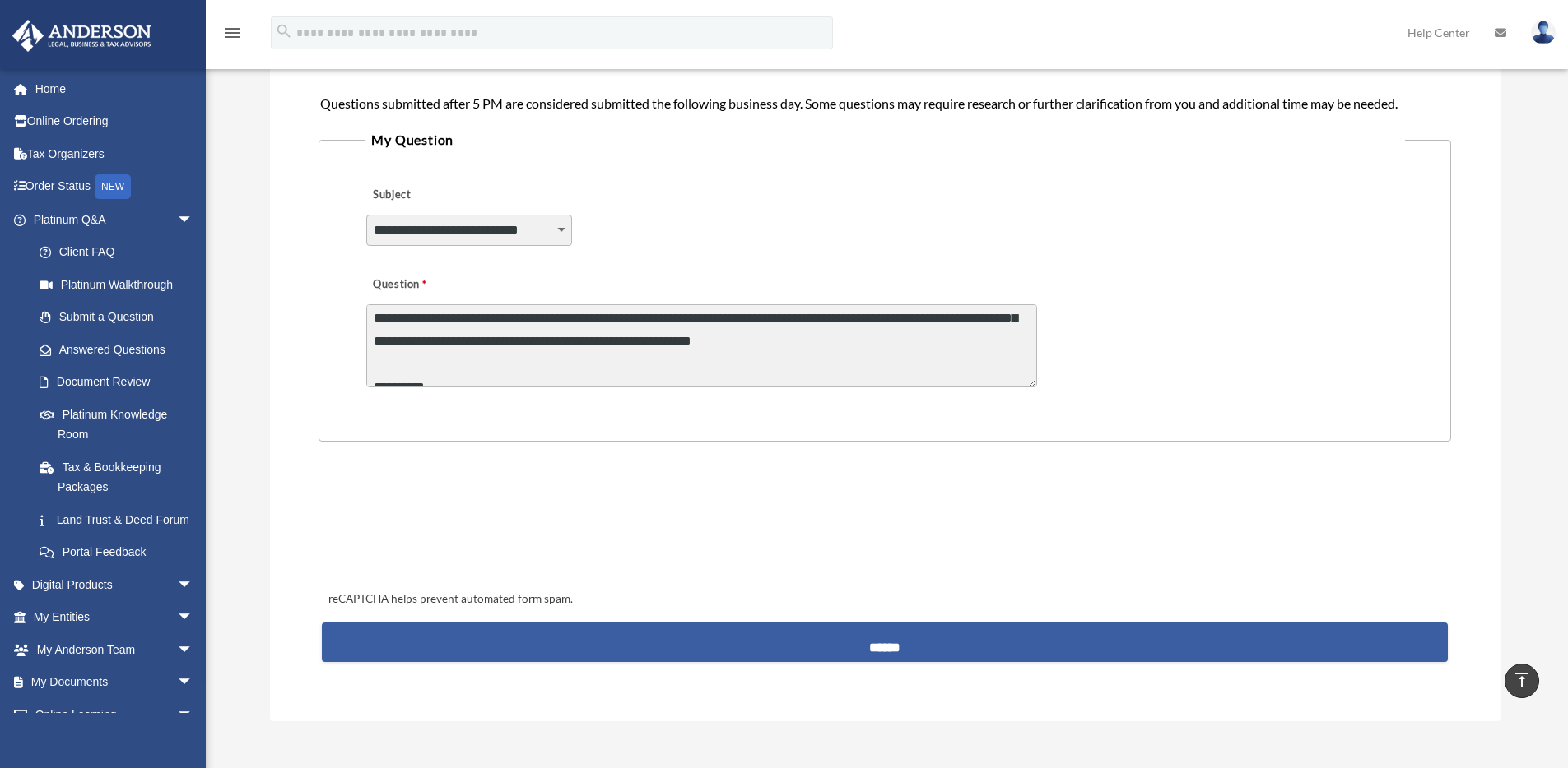
scroll to position [138, 0]
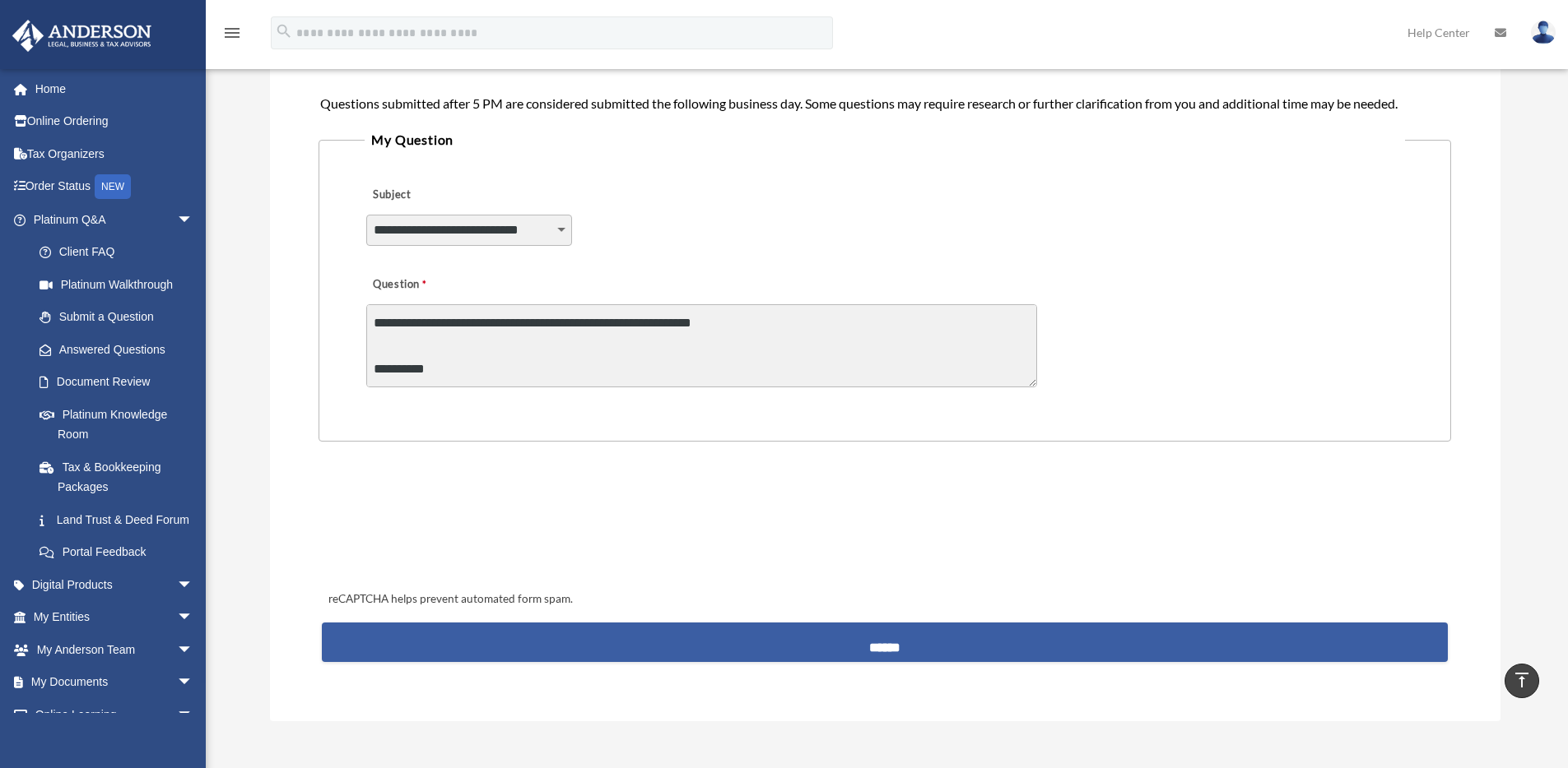
click at [994, 650] on input "******" at bounding box center [885, 642] width 1126 height 39
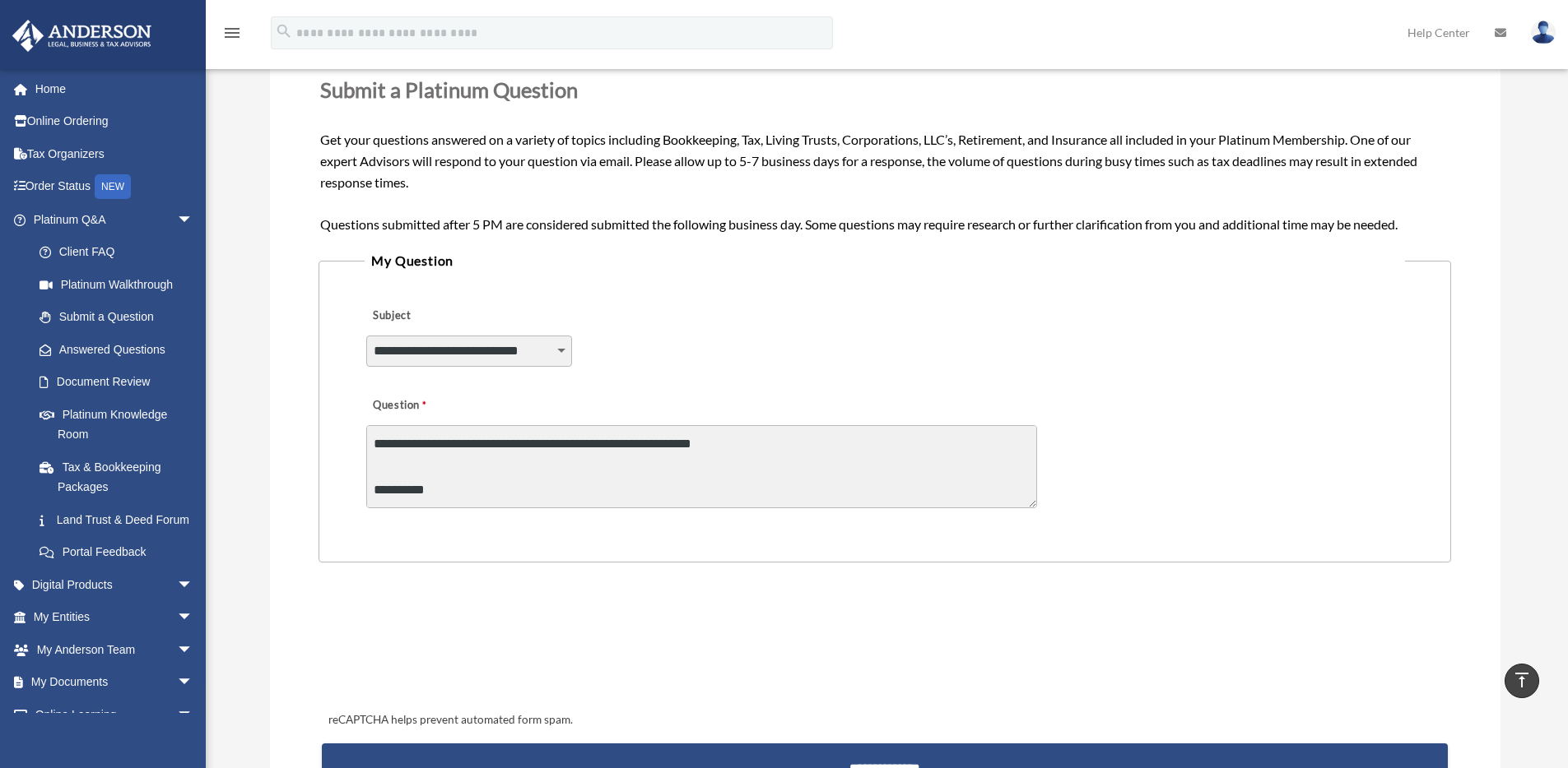
scroll to position [83, 0]
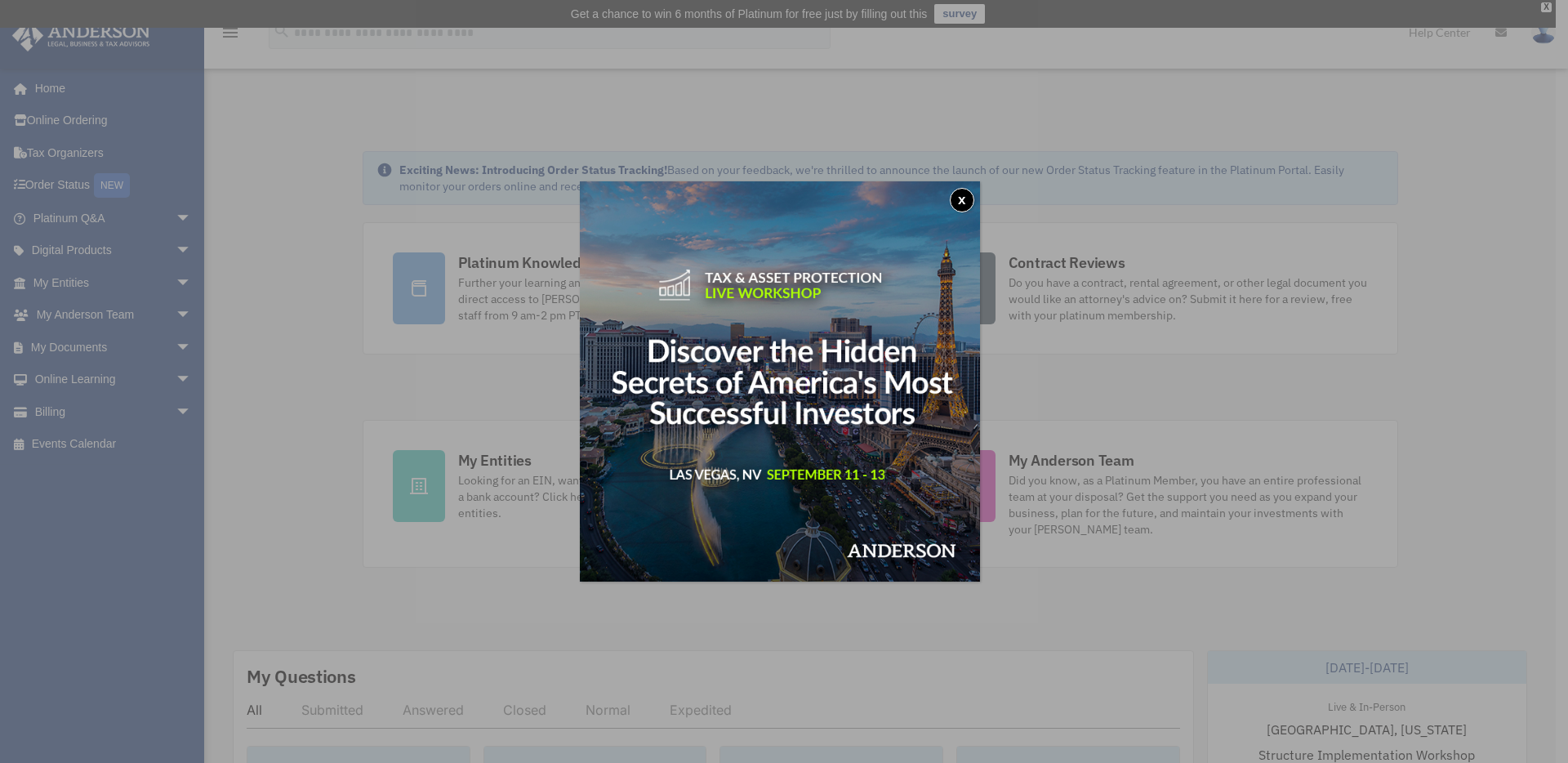
click at [976, 186] on img at bounding box center [779, 382] width 400 height 400
click at [966, 193] on button "x" at bounding box center [962, 201] width 24 height 24
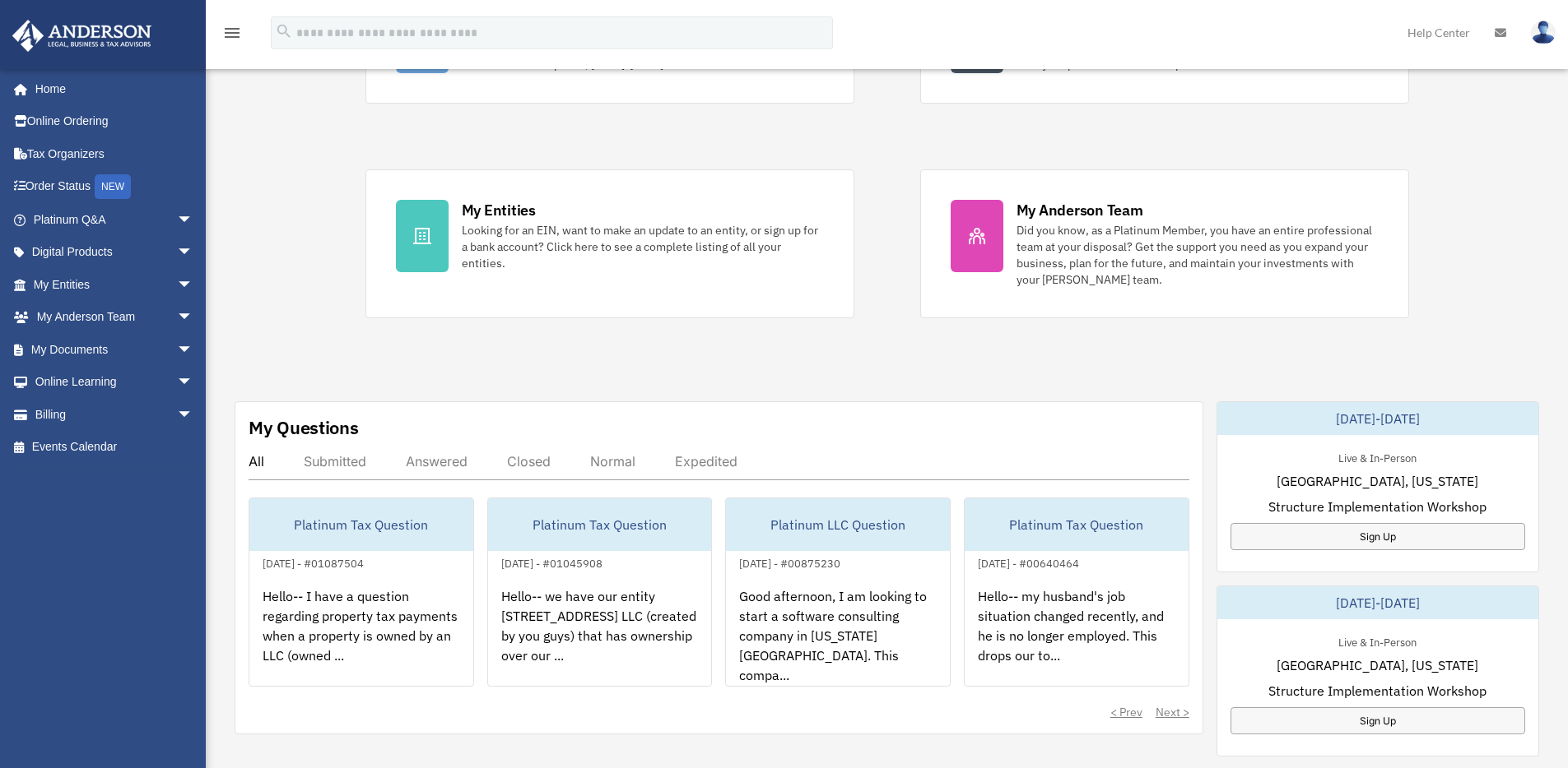
scroll to position [373, 0]
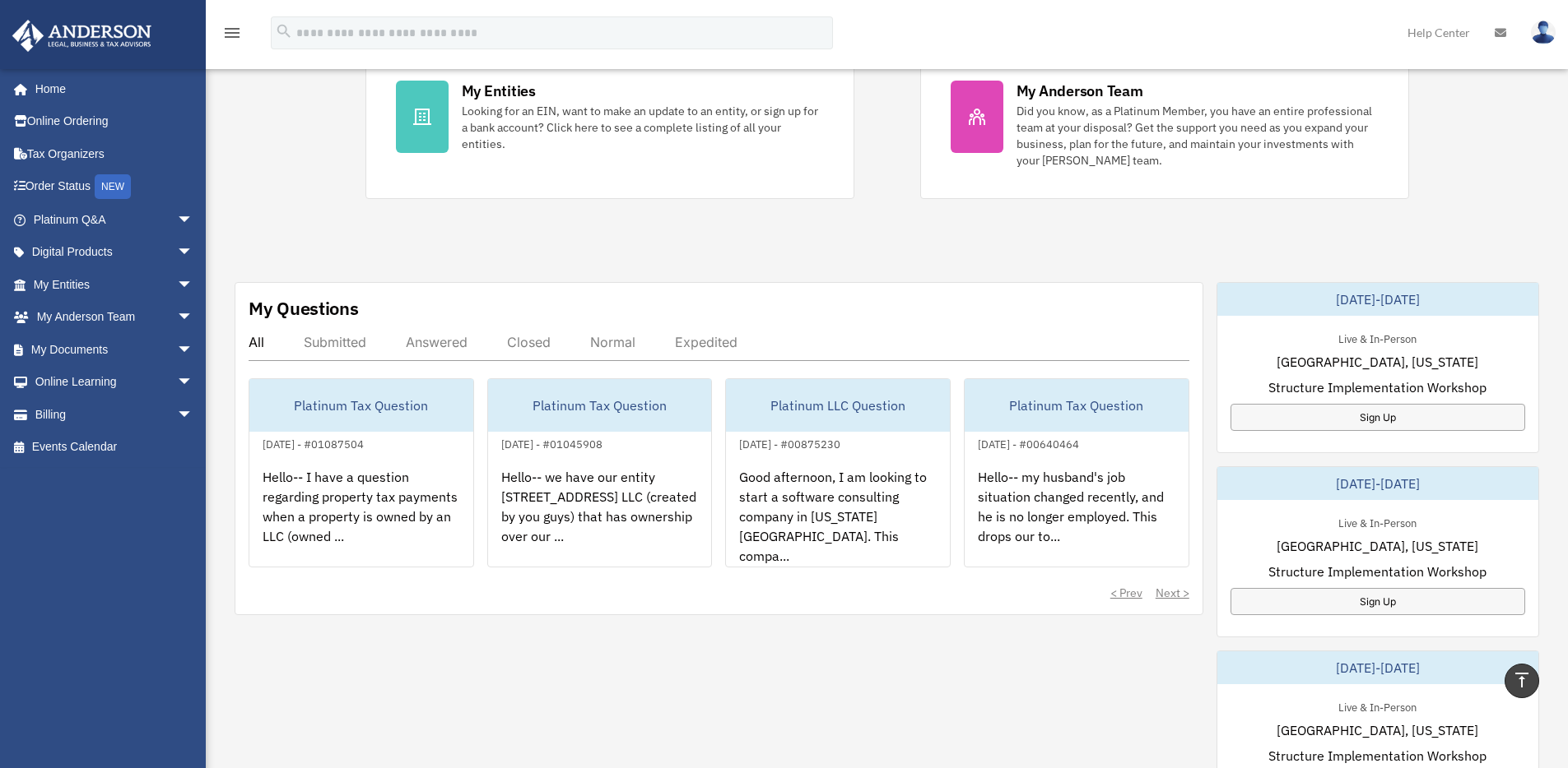
click at [369, 352] on div "All Submitted Answered Closed Normal Expedited" at bounding box center [719, 347] width 940 height 27
click at [338, 344] on div "Submitted" at bounding box center [334, 343] width 63 height 17
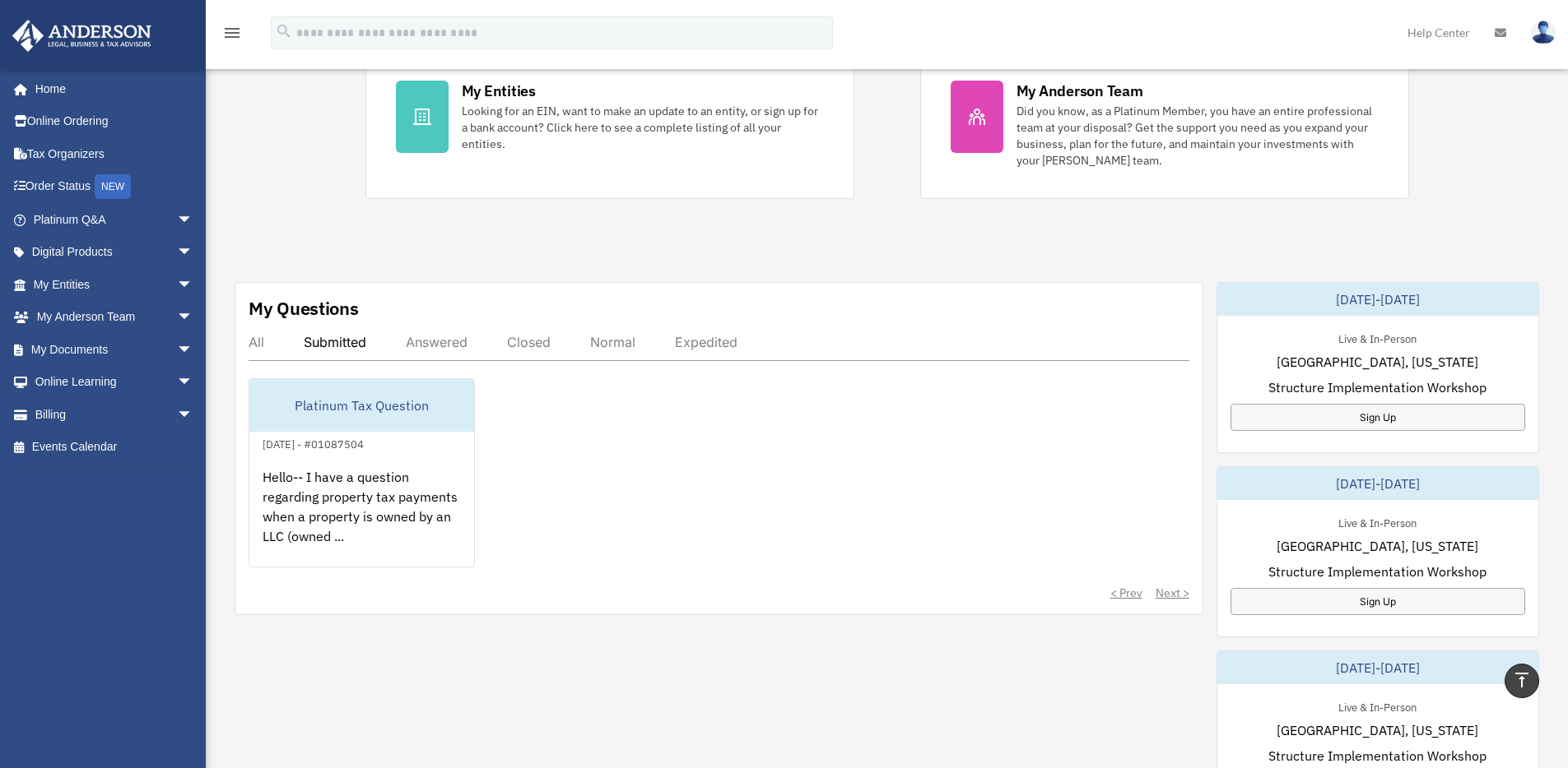
click at [726, 346] on div "Expedited" at bounding box center [706, 343] width 63 height 17
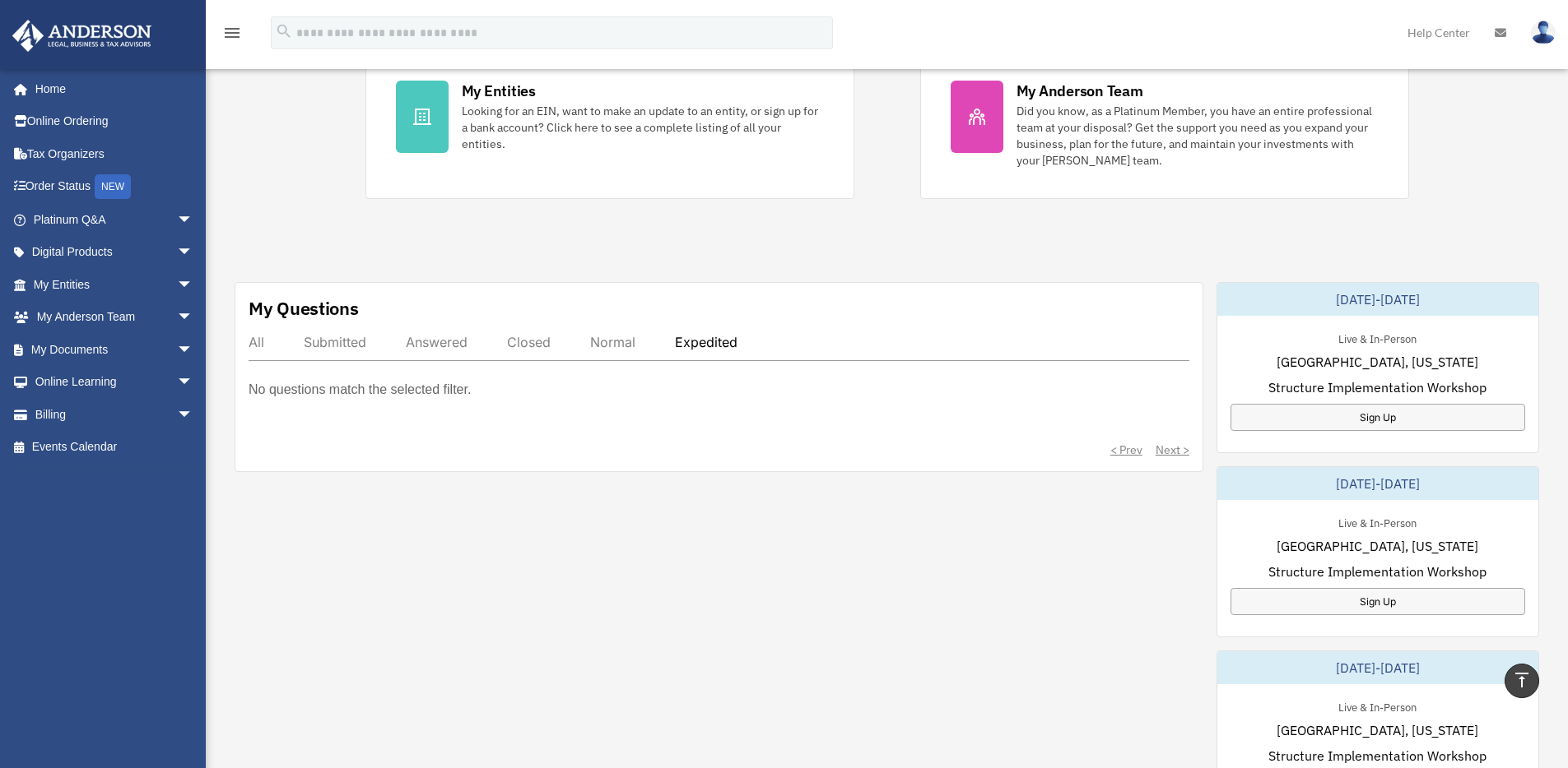
click at [561, 344] on div "All Submitted Answered Closed Normal Expedited" at bounding box center [719, 347] width 940 height 27
drag, startPoint x: 621, startPoint y: 343, endPoint x: 611, endPoint y: 345, distance: 10.2
click at [619, 342] on div "Normal" at bounding box center [613, 343] width 45 height 17
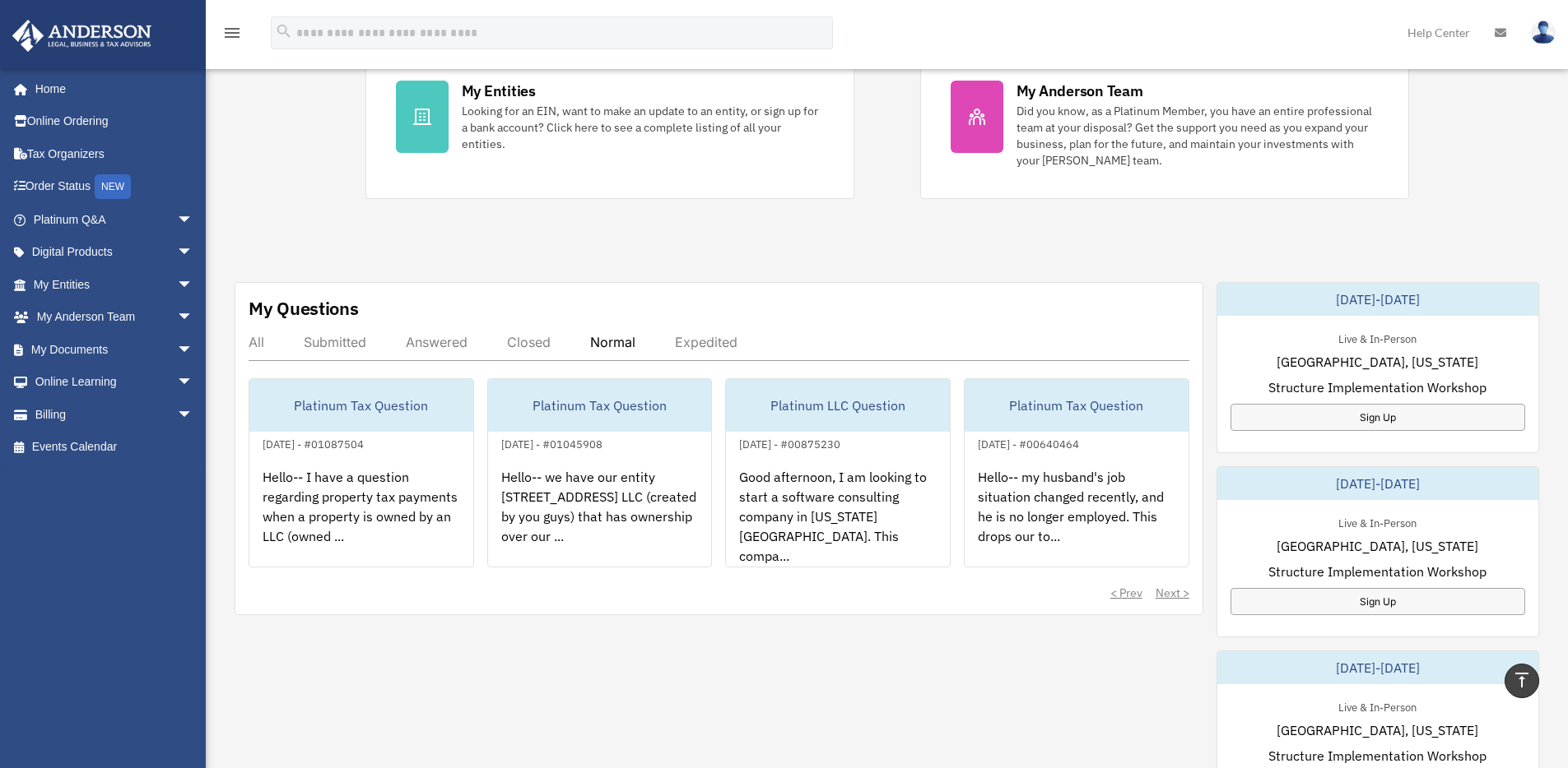
click at [269, 340] on div "All Submitted Answered Closed Normal Expedited" at bounding box center [719, 347] width 940 height 27
click at [259, 340] on div "All" at bounding box center [256, 343] width 16 height 17
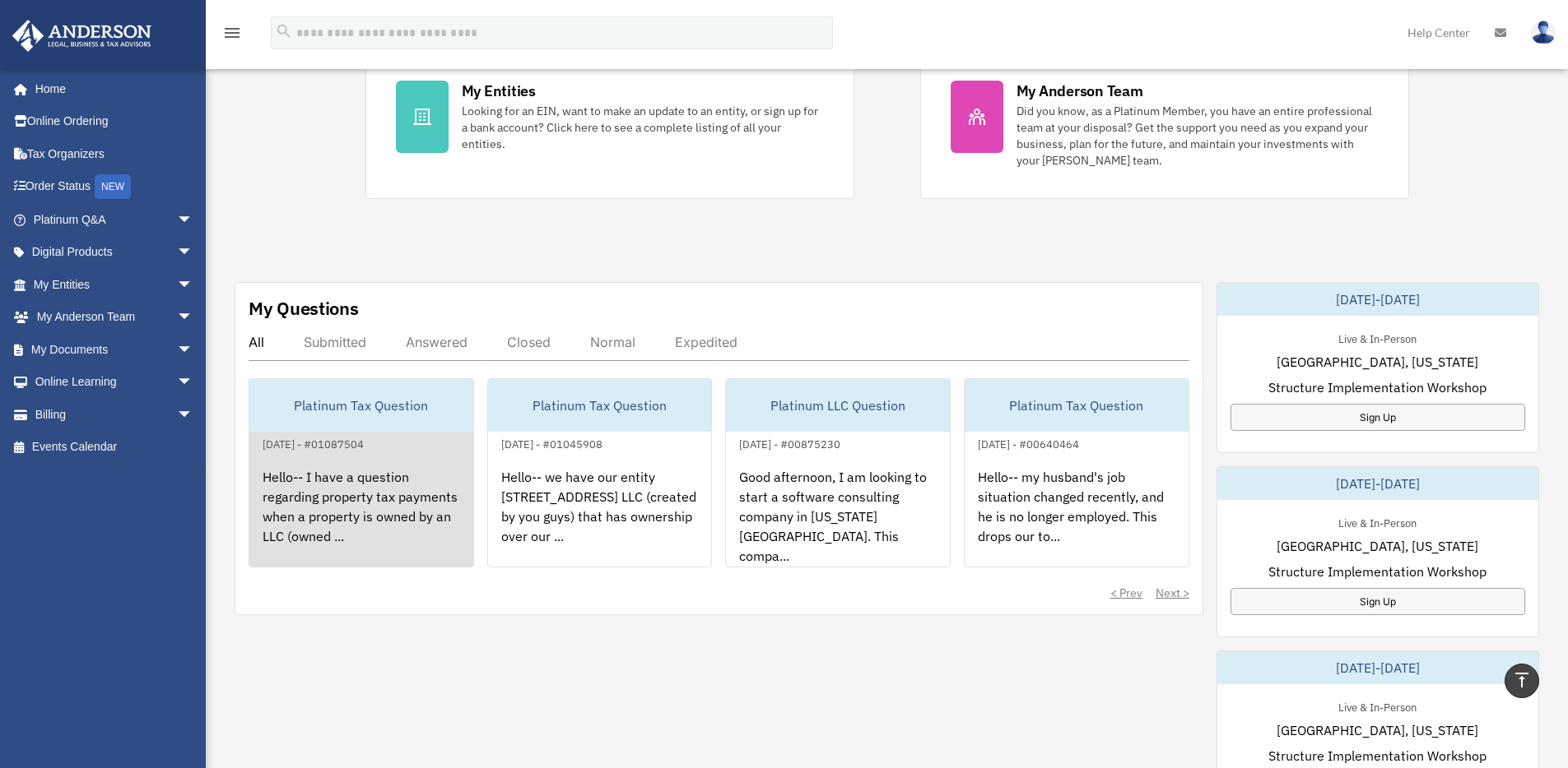
click at [342, 408] on div "Platinum Tax Question" at bounding box center [361, 406] width 224 height 53
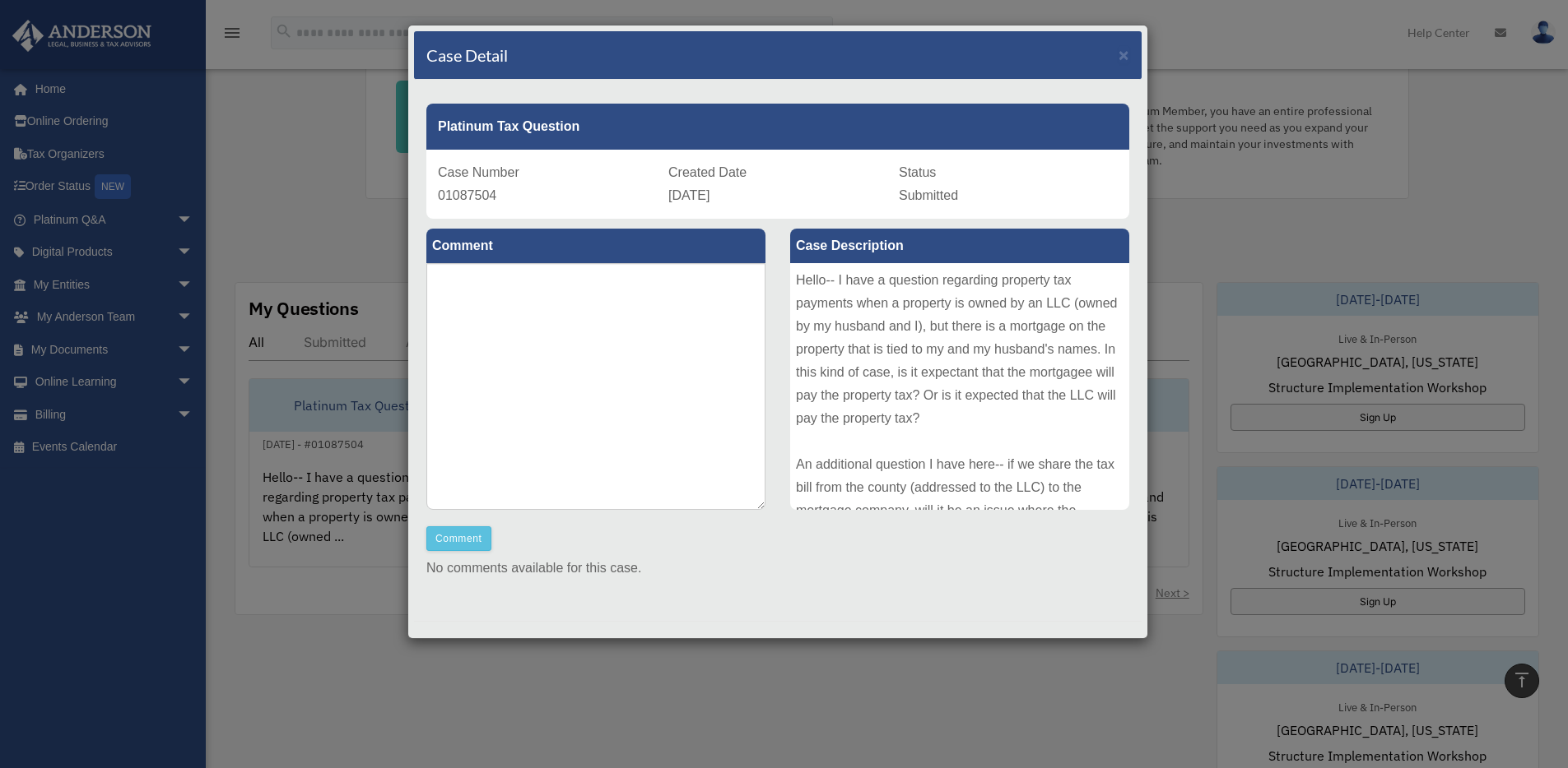
click at [927, 194] on span "Submitted" at bounding box center [928, 195] width 59 height 14
drag, startPoint x: 622, startPoint y: 194, endPoint x: 554, endPoint y: 203, distance: 68.6
click at [621, 194] on div "Case Number 01087504" at bounding box center [547, 184] width 219 height 46
click at [482, 202] on span "01087504" at bounding box center [467, 195] width 58 height 14
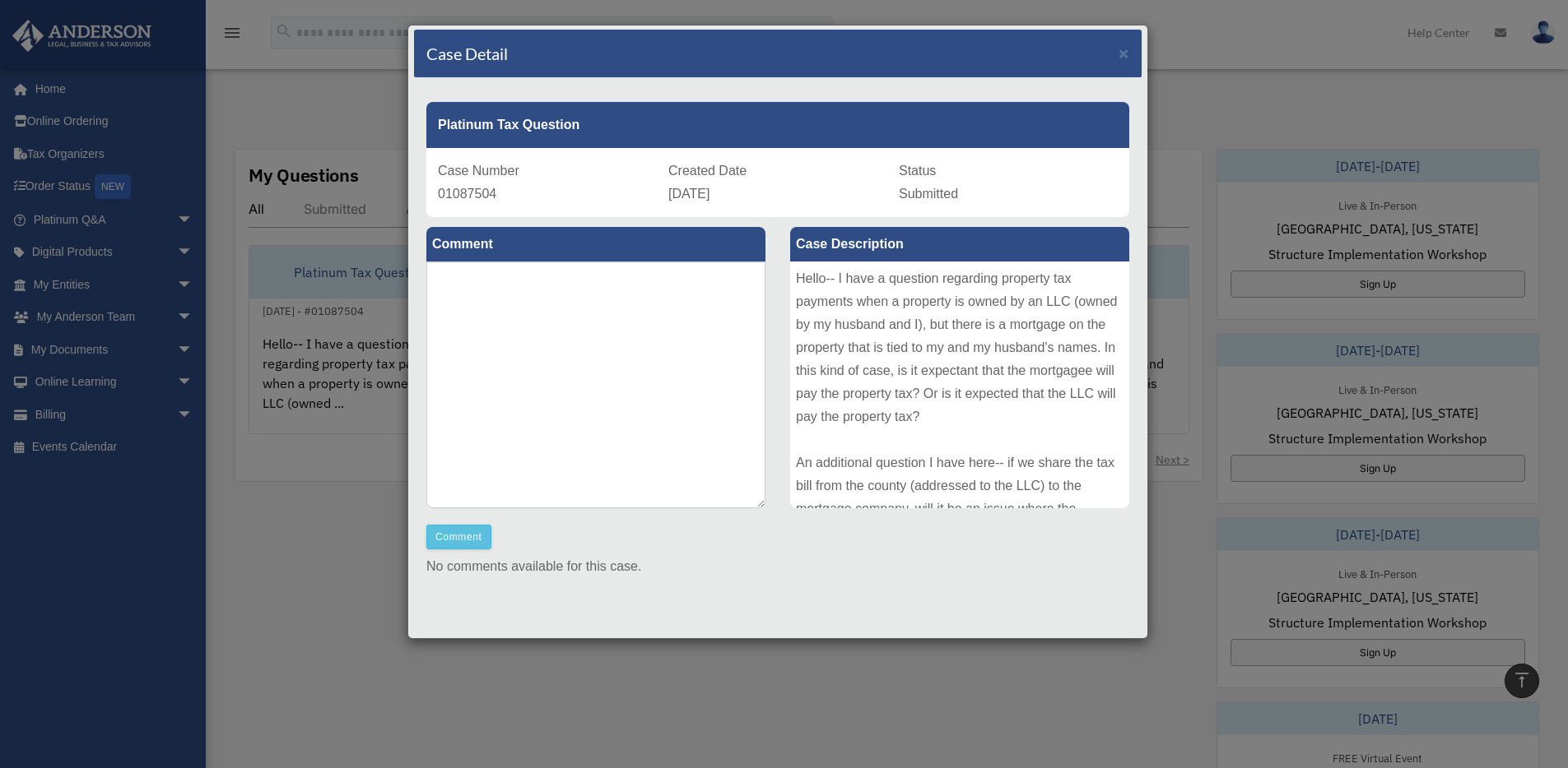
scroll to position [0, 0]
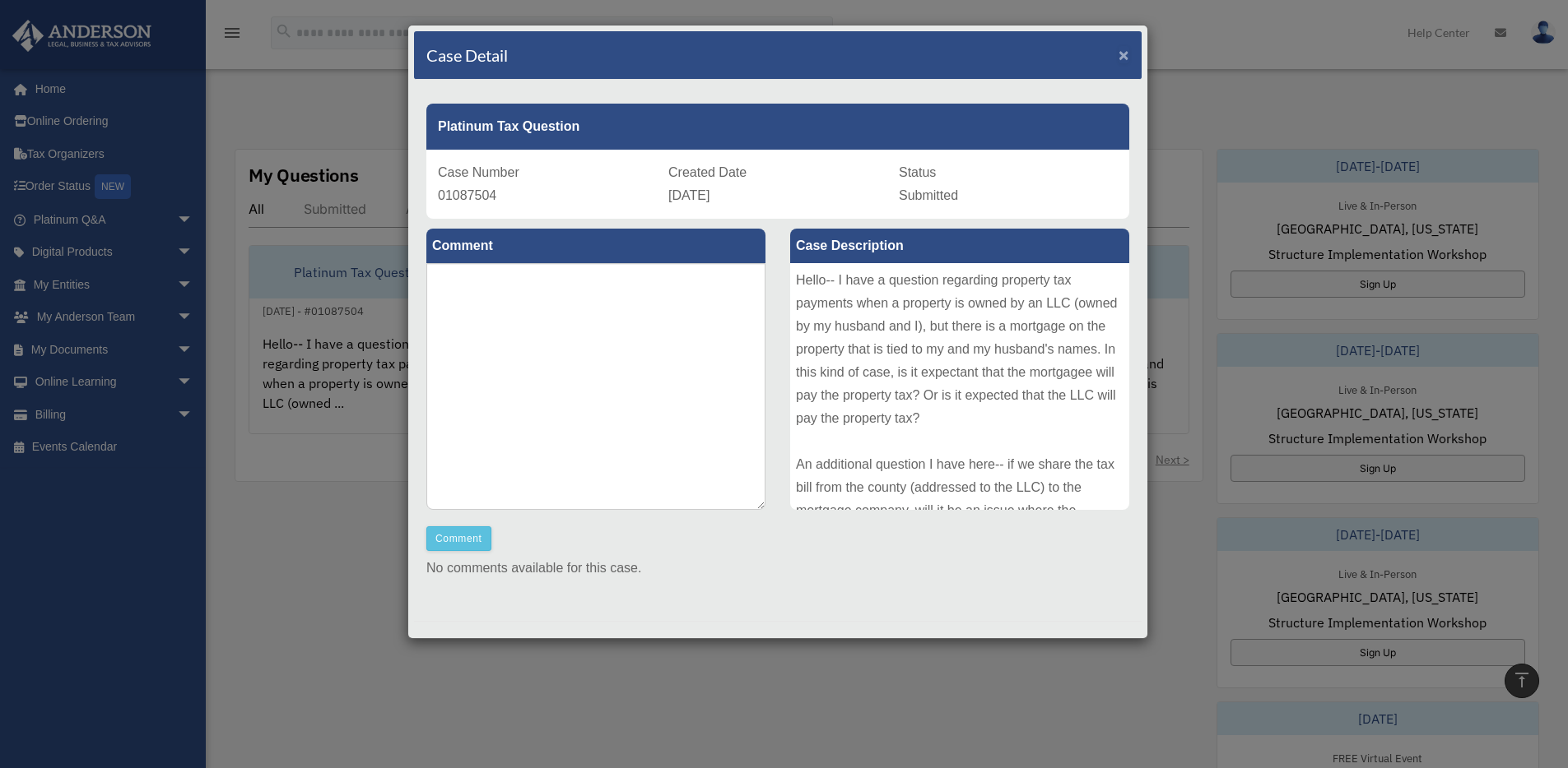
click at [1119, 50] on span "×" at bounding box center [1124, 54] width 10 height 19
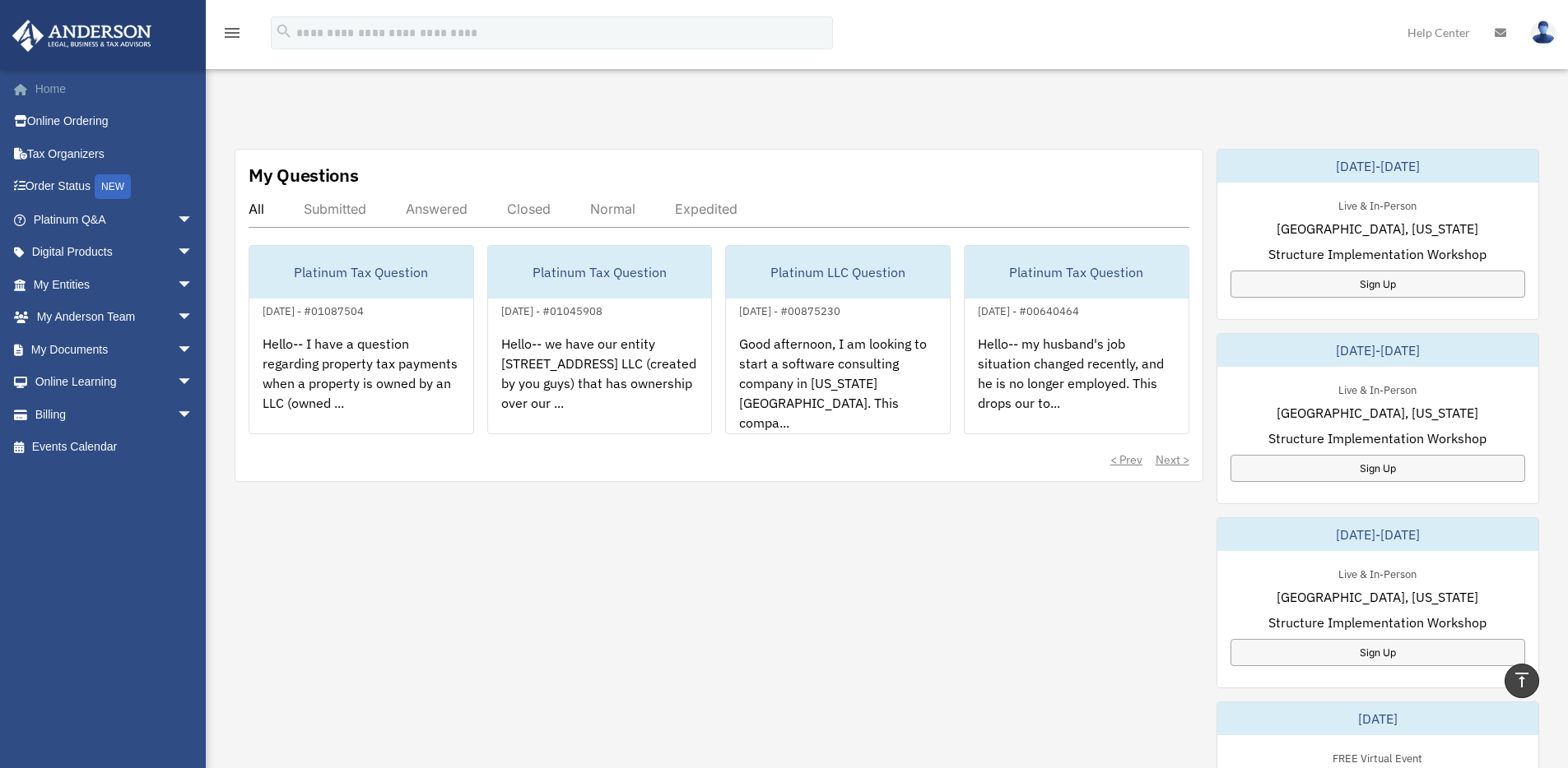
click at [78, 93] on link "Home" at bounding box center [115, 88] width 207 height 33
click at [56, 90] on link "Home" at bounding box center [115, 88] width 207 height 33
click at [177, 348] on span "arrow_drop_down" at bounding box center [193, 350] width 33 height 34
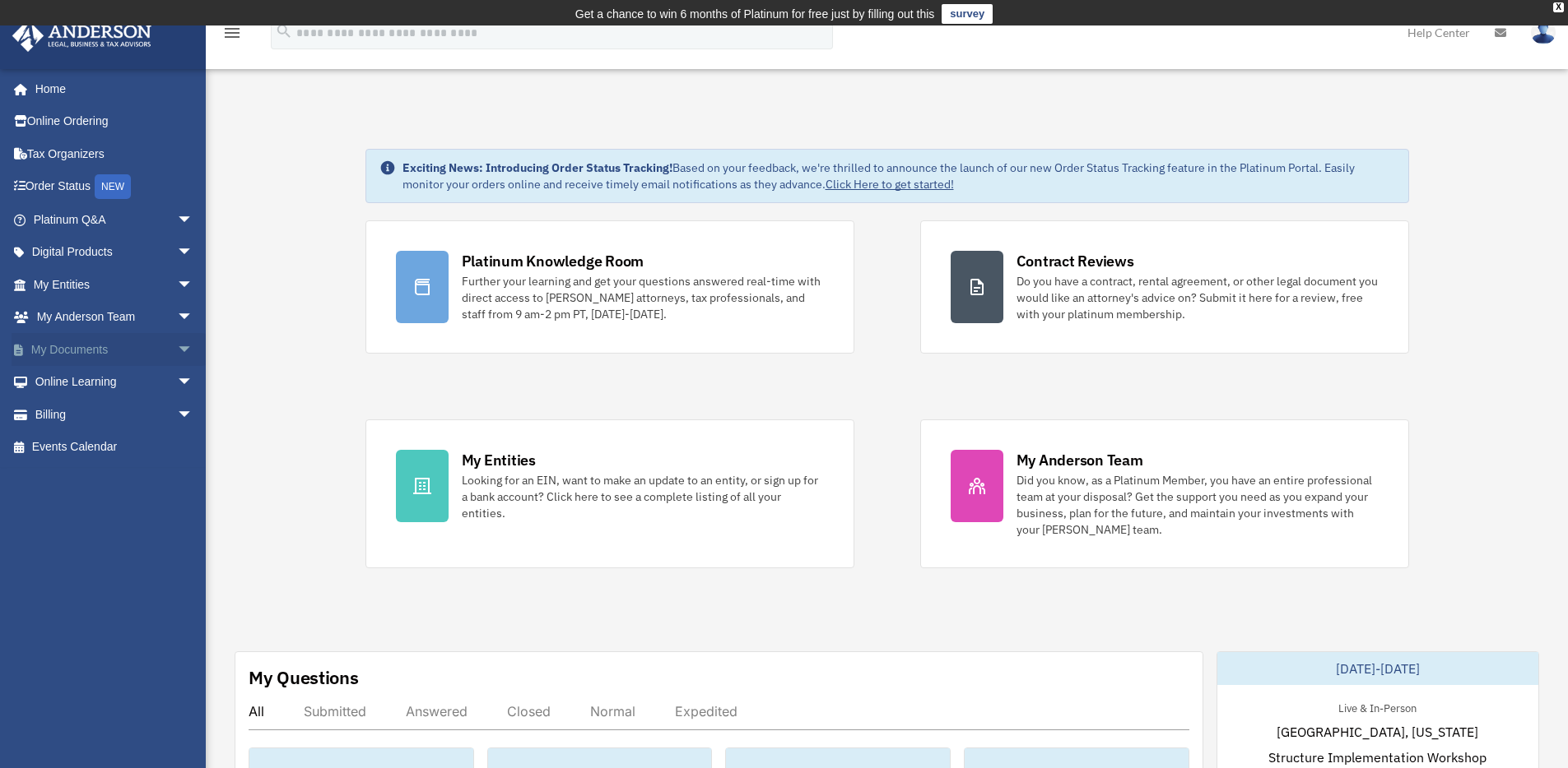
click at [177, 349] on span "arrow_drop_down" at bounding box center [193, 350] width 33 height 34
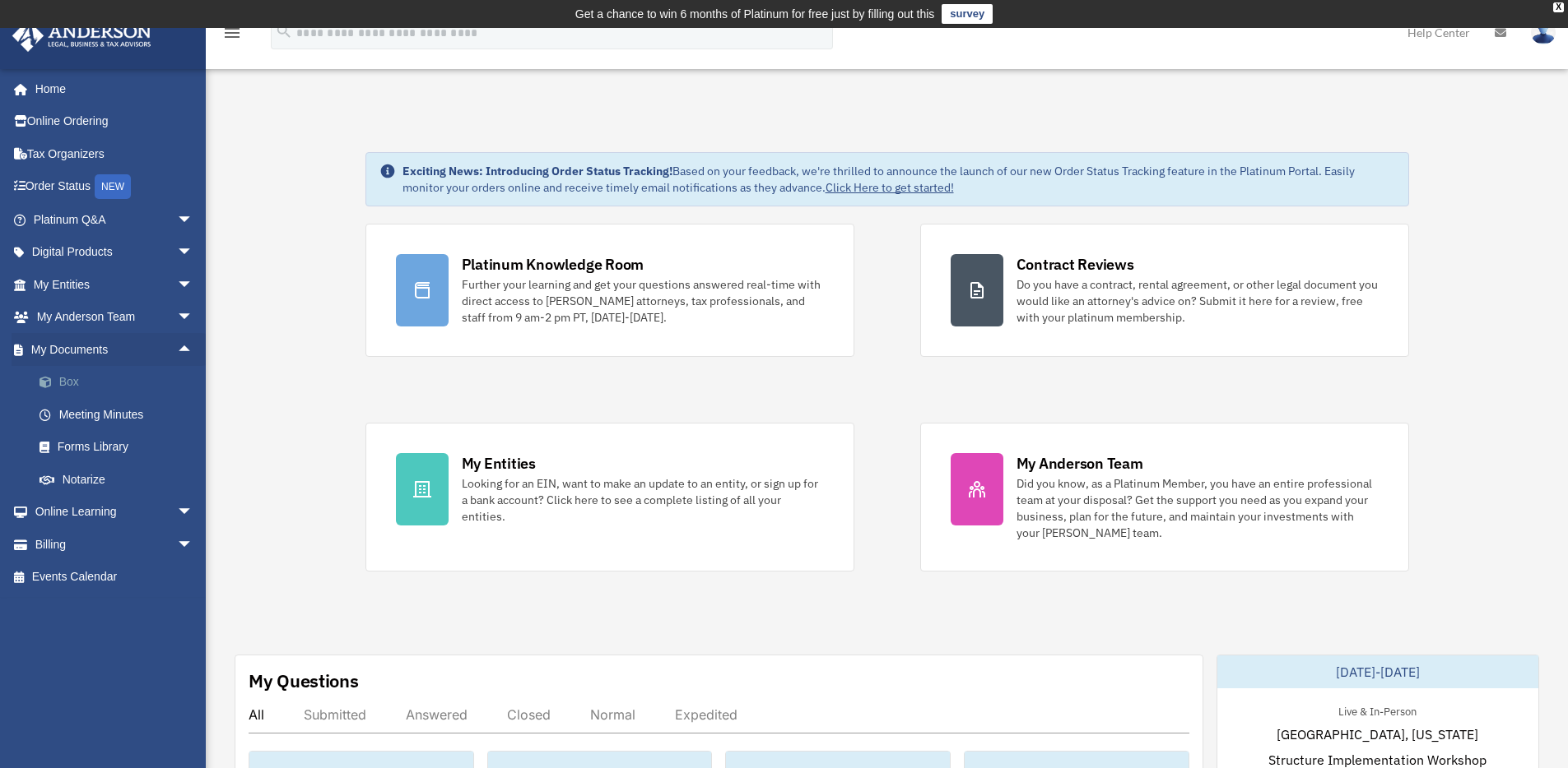
click at [79, 388] on link "Box" at bounding box center [121, 382] width 195 height 33
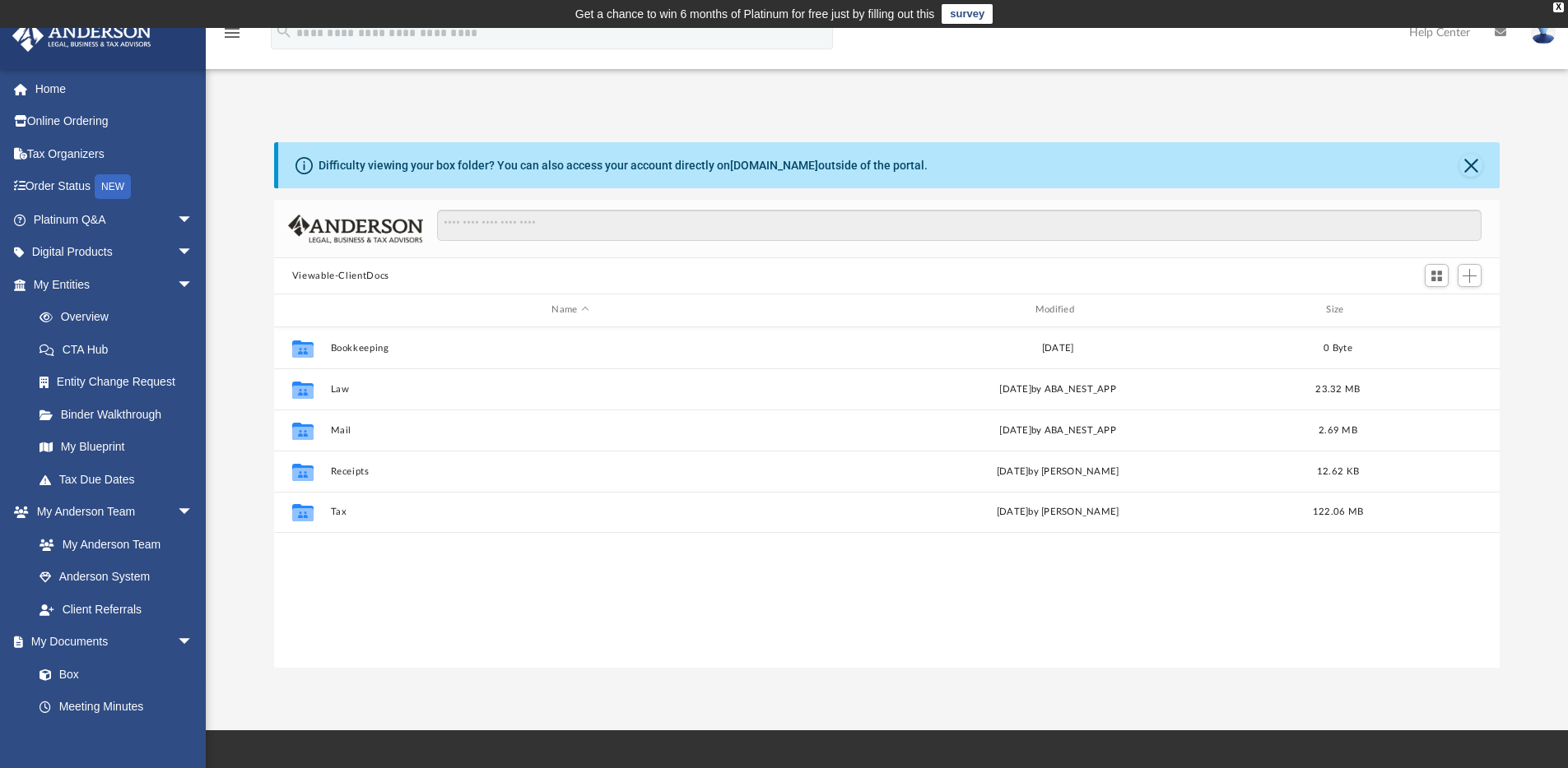
scroll to position [362, 1213]
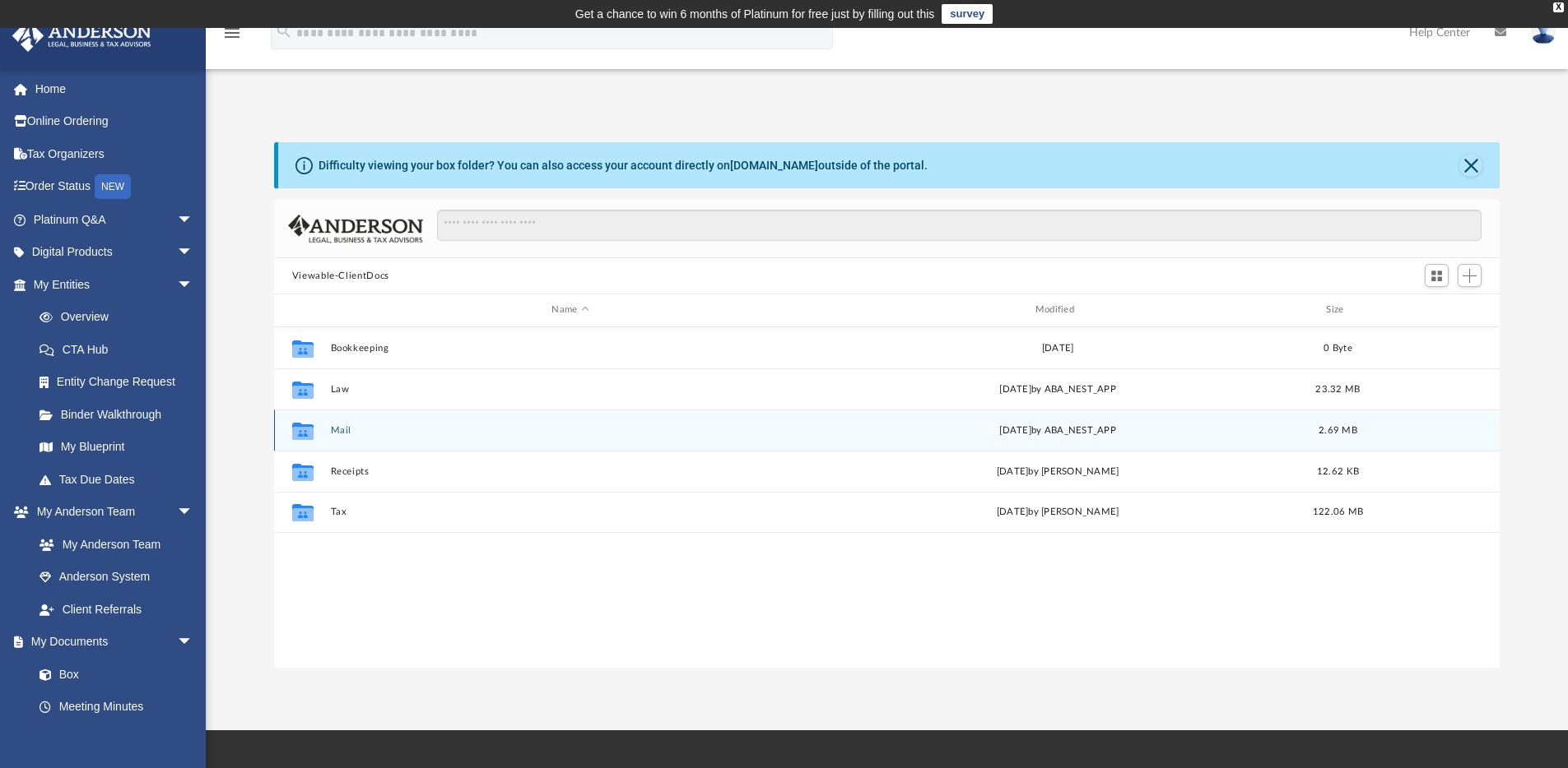
click at [309, 435] on icon "grid" at bounding box center [303, 433] width 22 height 13
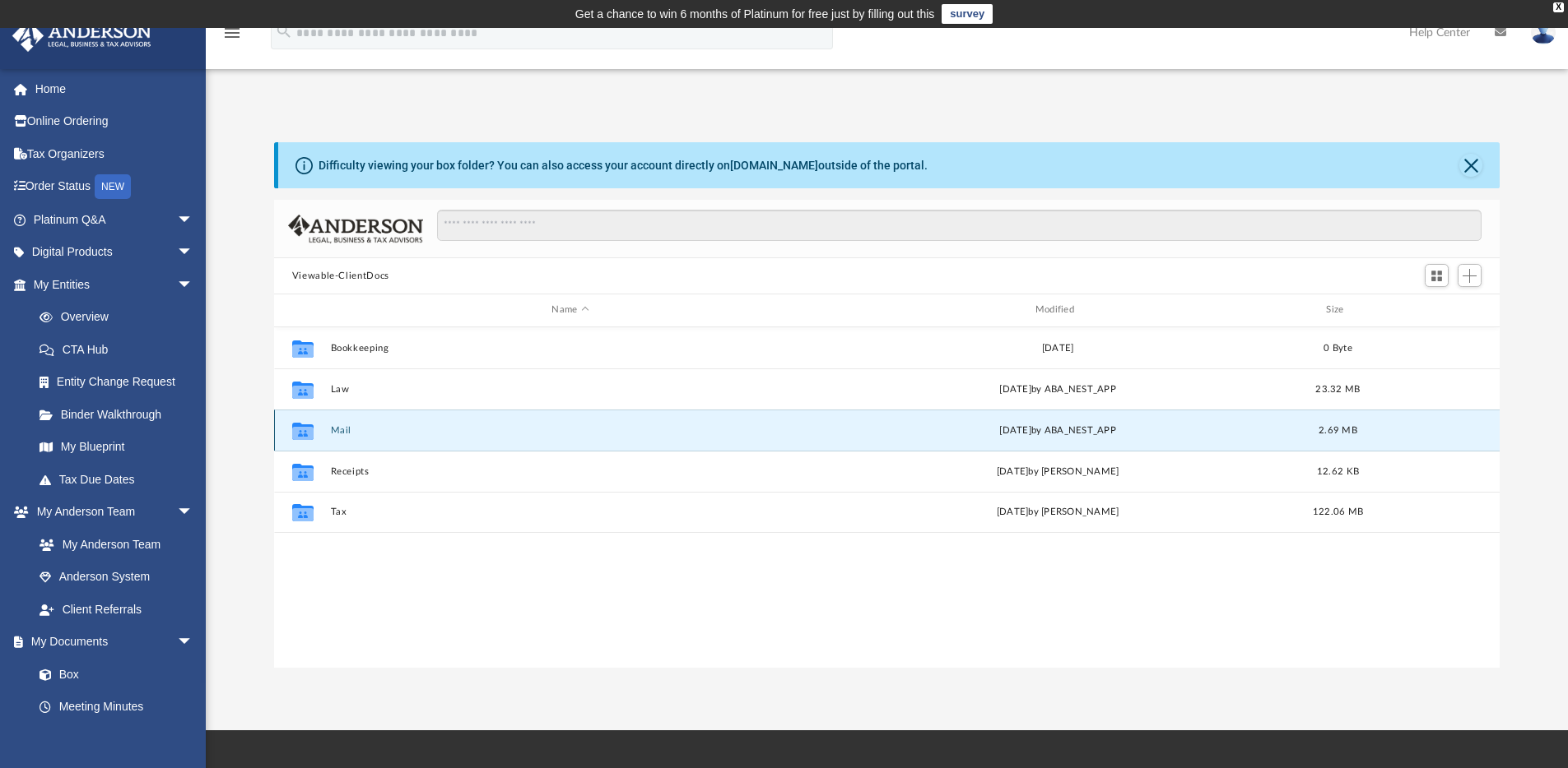
click at [334, 432] on button "Mail" at bounding box center [569, 430] width 480 height 10
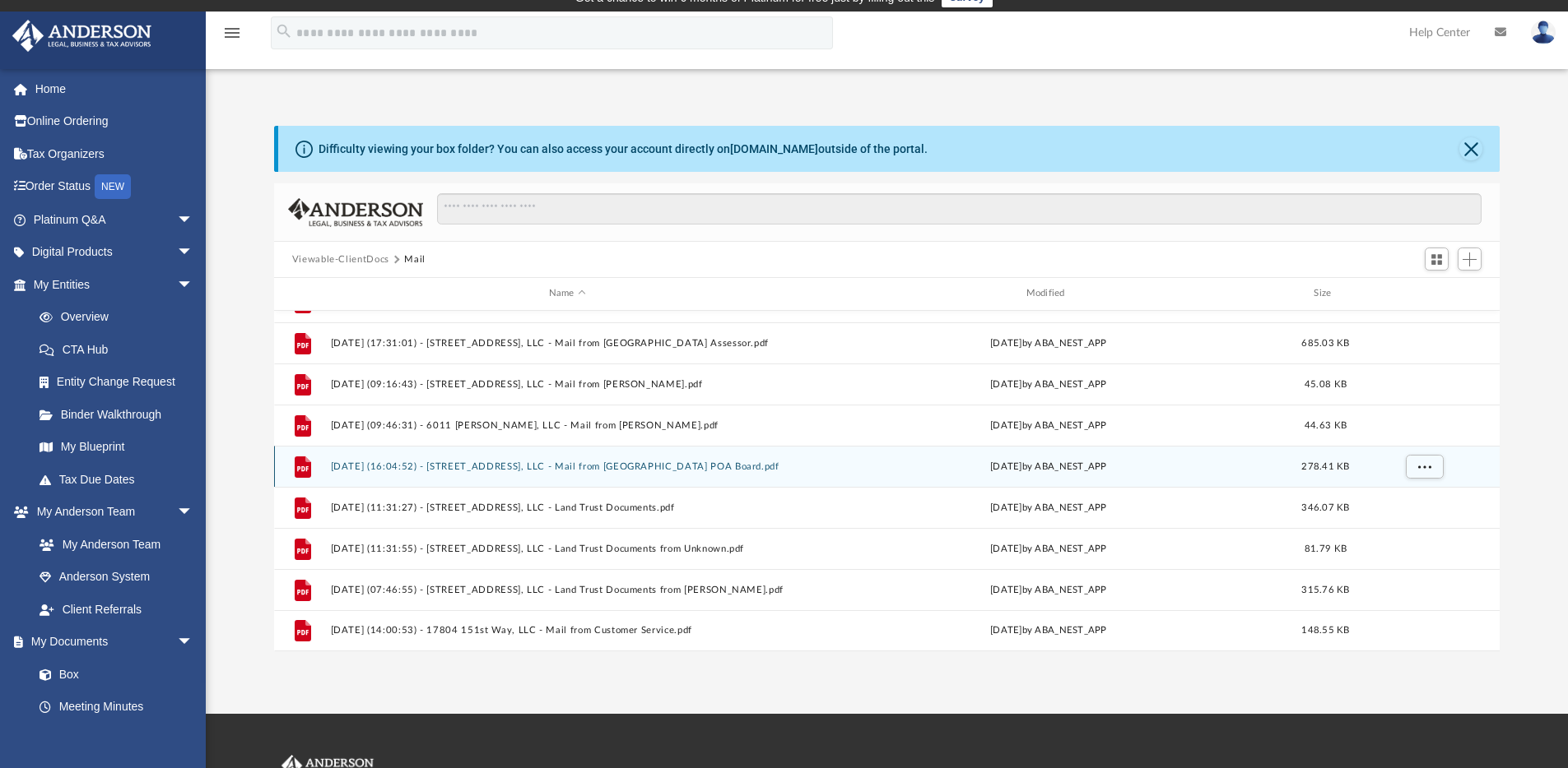
scroll to position [21, 0]
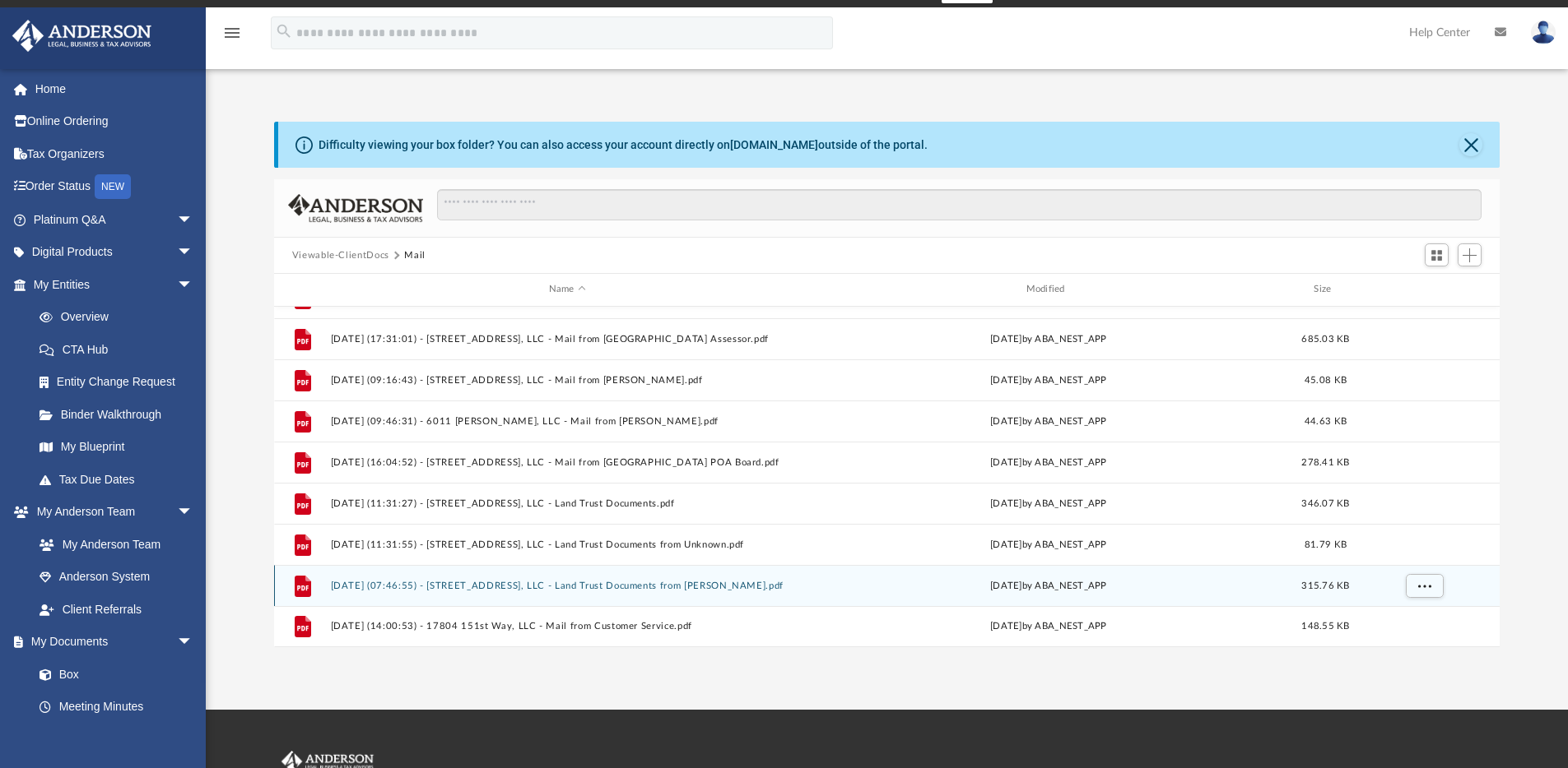
click at [635, 592] on div "File [DATE] (07:46:55) - 3610 Macintosh Way, LLC - Land Trust Documents from [P…" at bounding box center [887, 586] width 1226 height 41
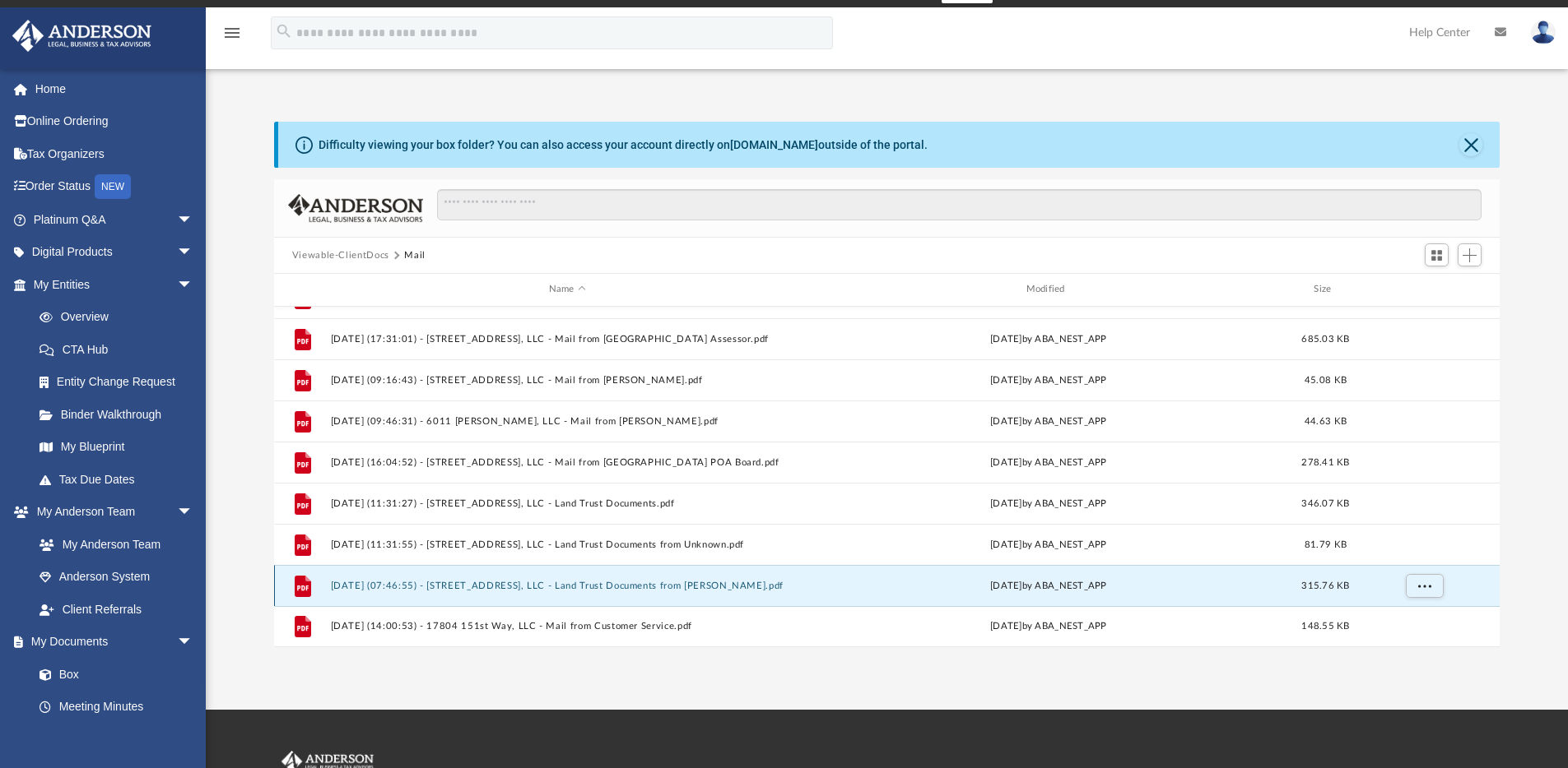
click at [637, 582] on button "[DATE] (07:46:55) - [STREET_ADDRESS], LLC - Land Trust Documents from [PERSON_N…" at bounding box center [567, 586] width 474 height 10
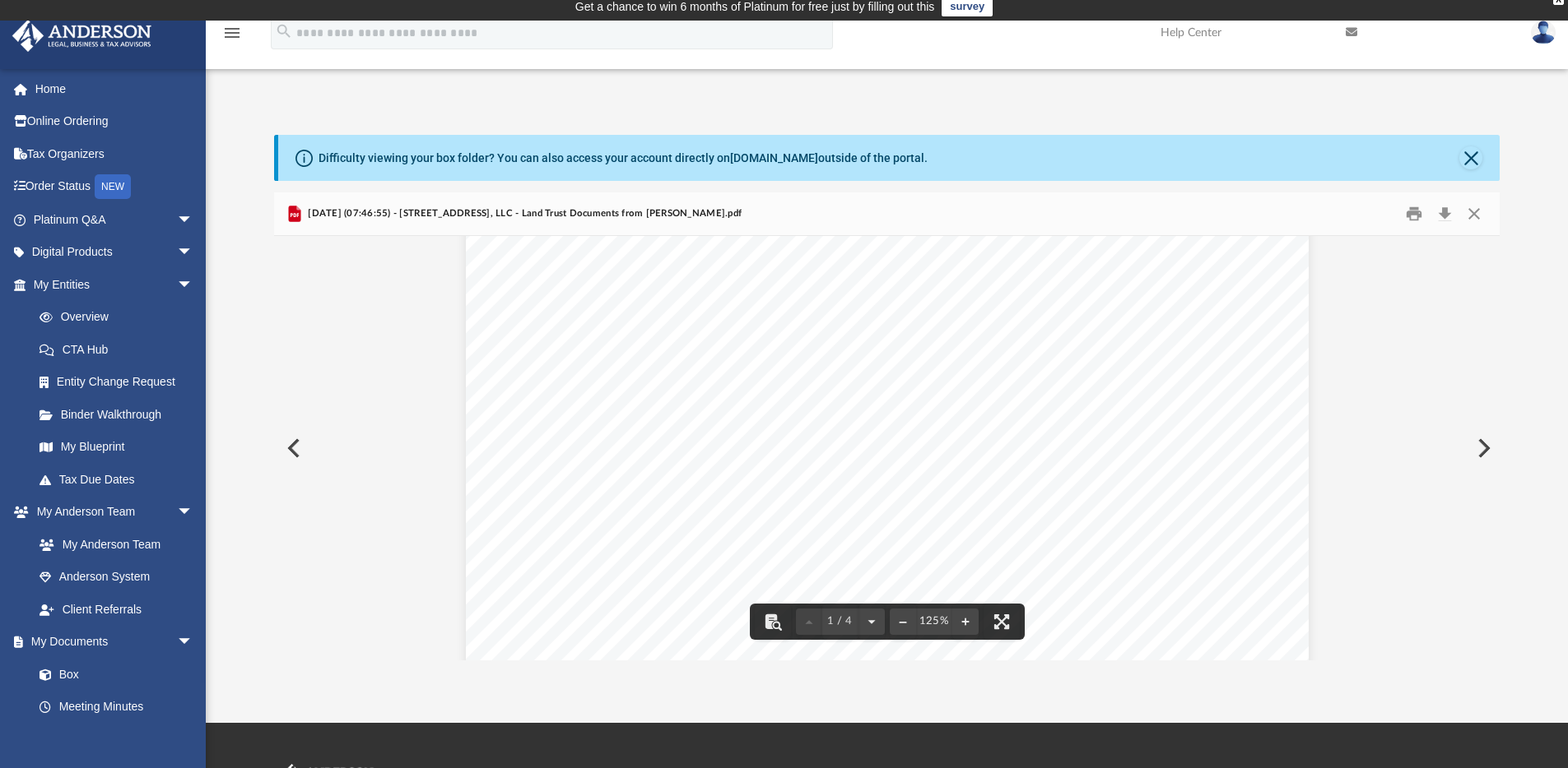
scroll to position [54, 0]
click at [1444, 219] on button "Download" at bounding box center [1445, 214] width 30 height 25
